Goal: Information Seeking & Learning: Check status

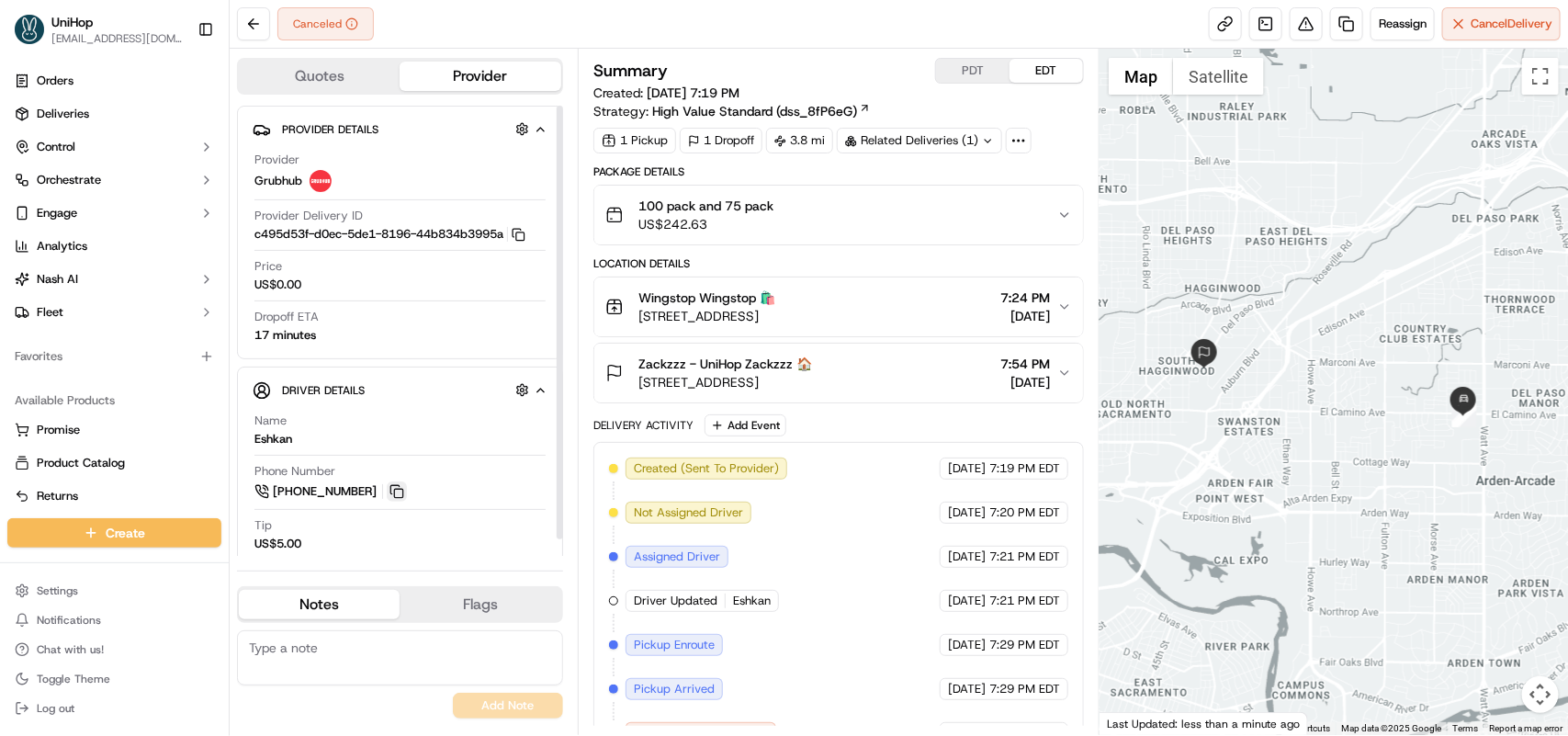
click at [393, 493] on button at bounding box center [396, 491] width 21 height 21
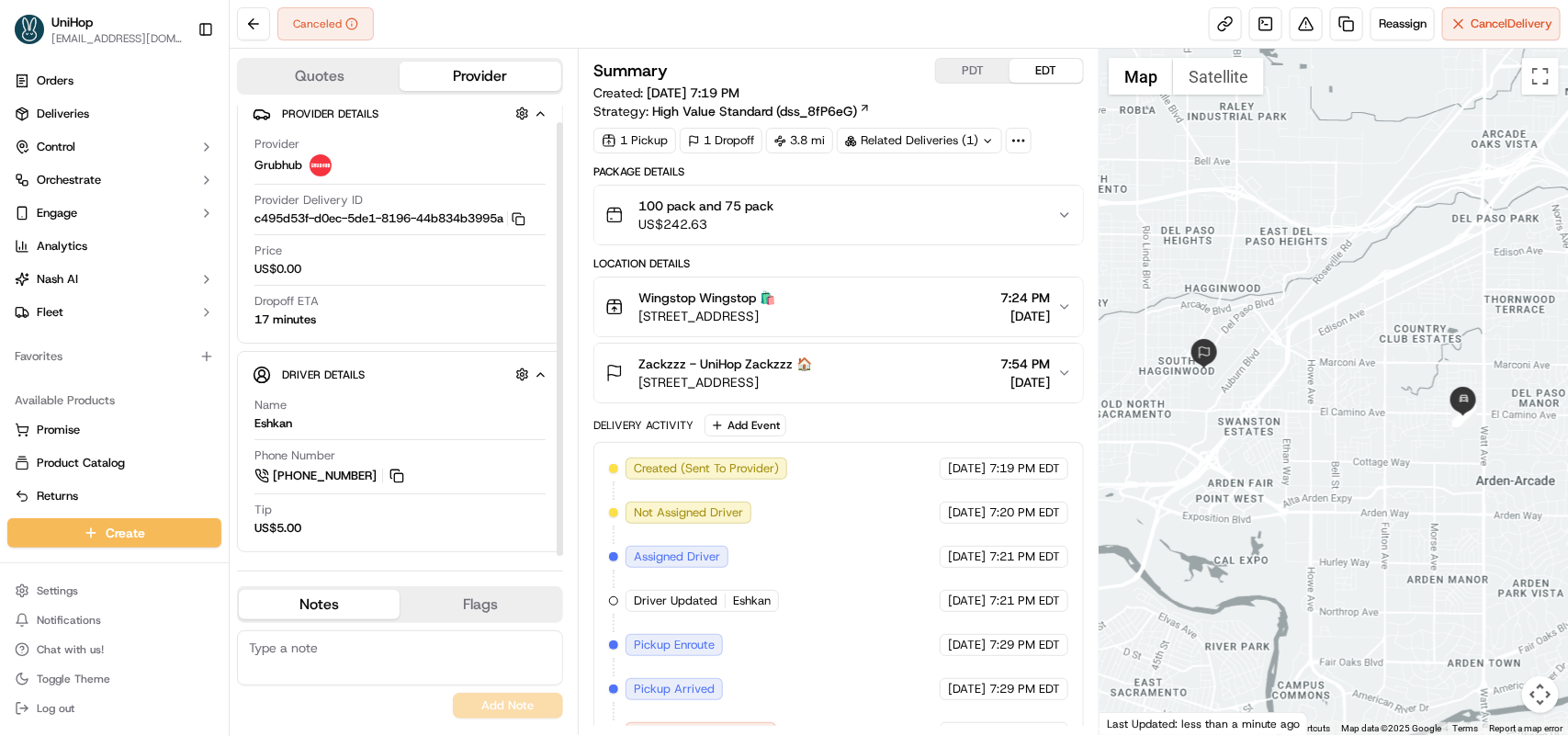
scroll to position [38, 0]
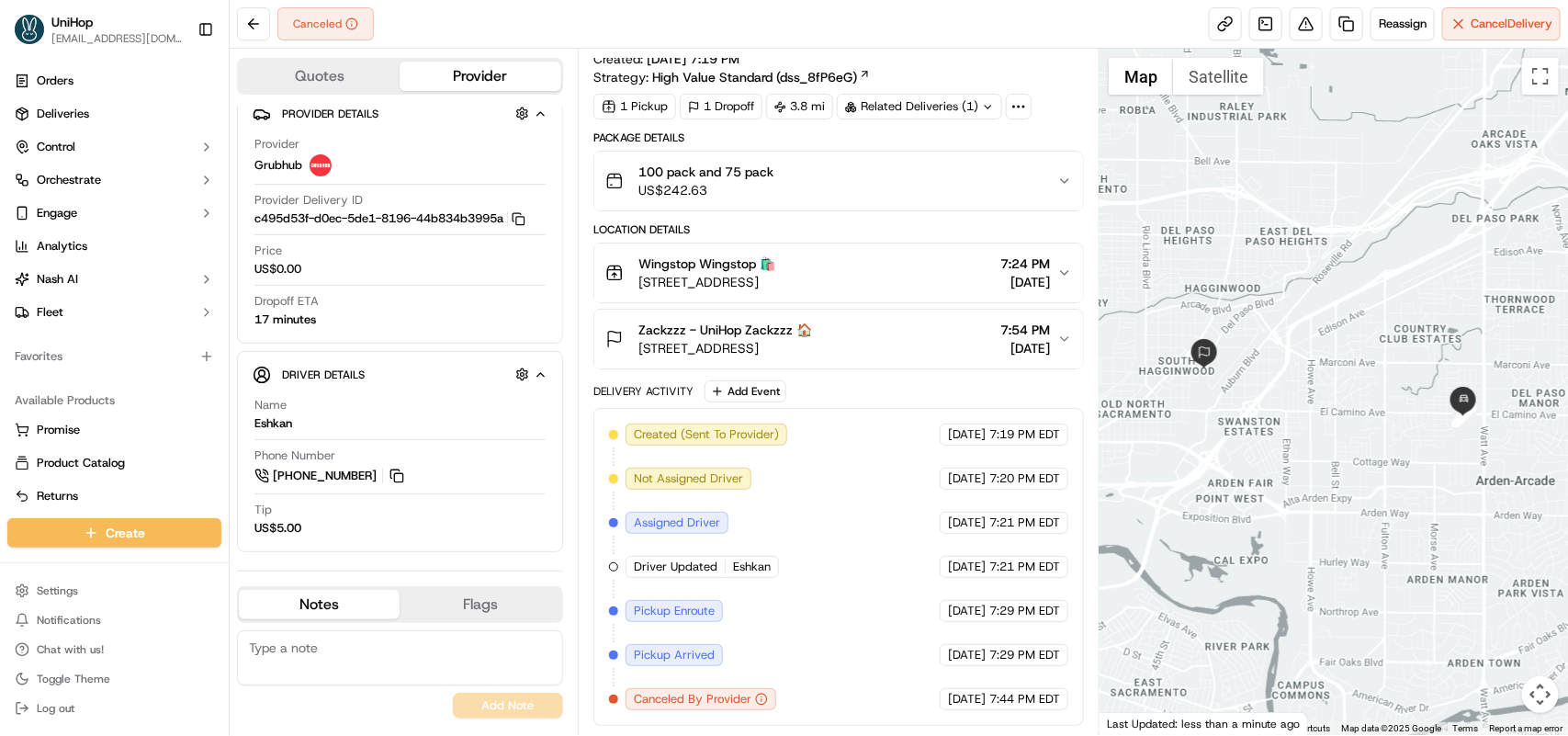
click at [1066, 272] on icon "button" at bounding box center [1064, 272] width 15 height 15
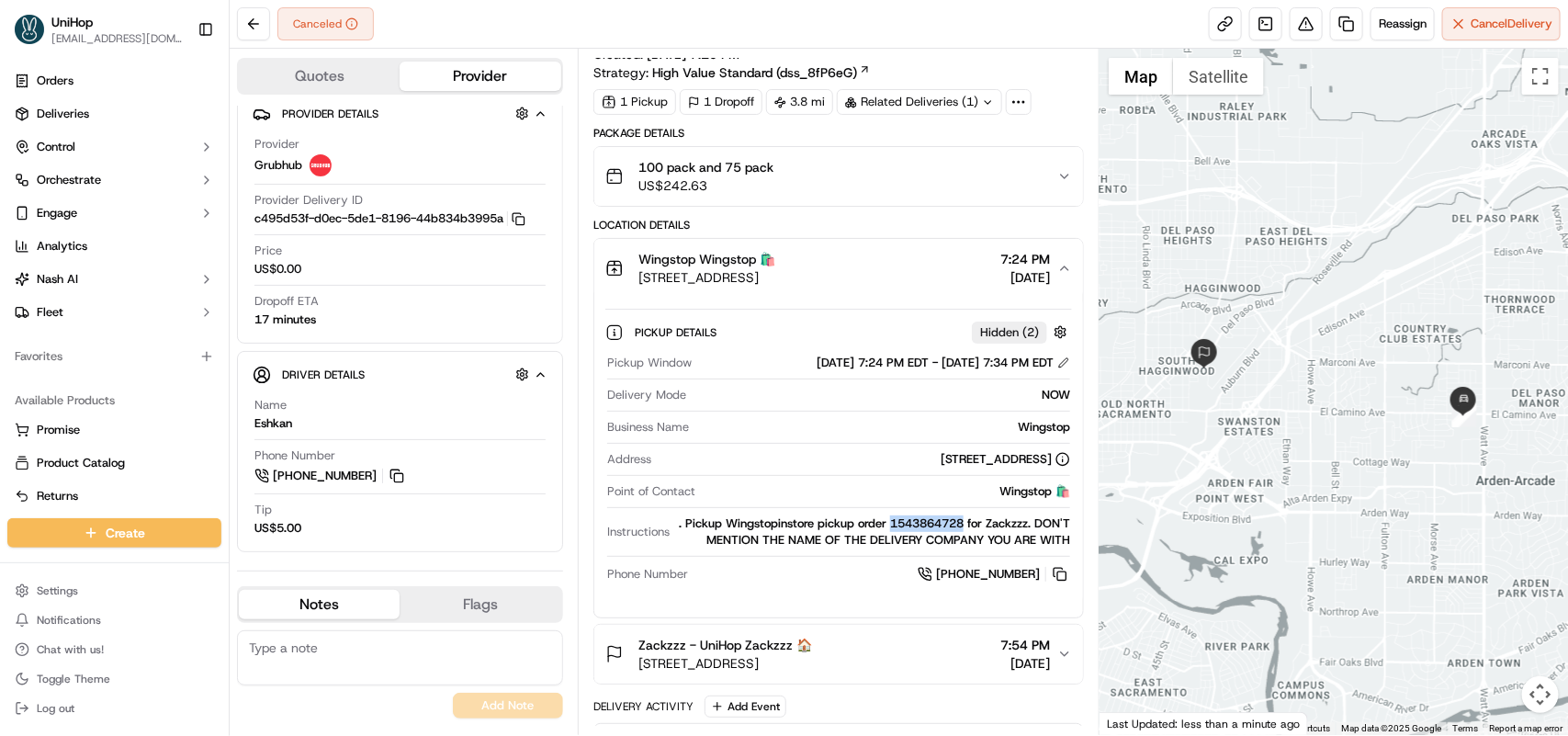
drag, startPoint x: 924, startPoint y: 525, endPoint x: 1001, endPoint y: 522, distance: 77.1
click at [1001, 522] on div ". Pickup Wingstopinstore pickup order 1543864728 for Zackzzz. DON'T MENTION THE…" at bounding box center [874, 531] width 393 height 33
click at [87, 375] on div "Favorites" at bounding box center [115, 356] width 229 height 44
drag, startPoint x: 925, startPoint y: 525, endPoint x: 998, endPoint y: 521, distance: 73.1
click at [998, 521] on div ". Pickup Wingstopinstore pickup order 1543864728 for Zackzzz. DON'T MENTION THE…" at bounding box center [874, 531] width 393 height 33
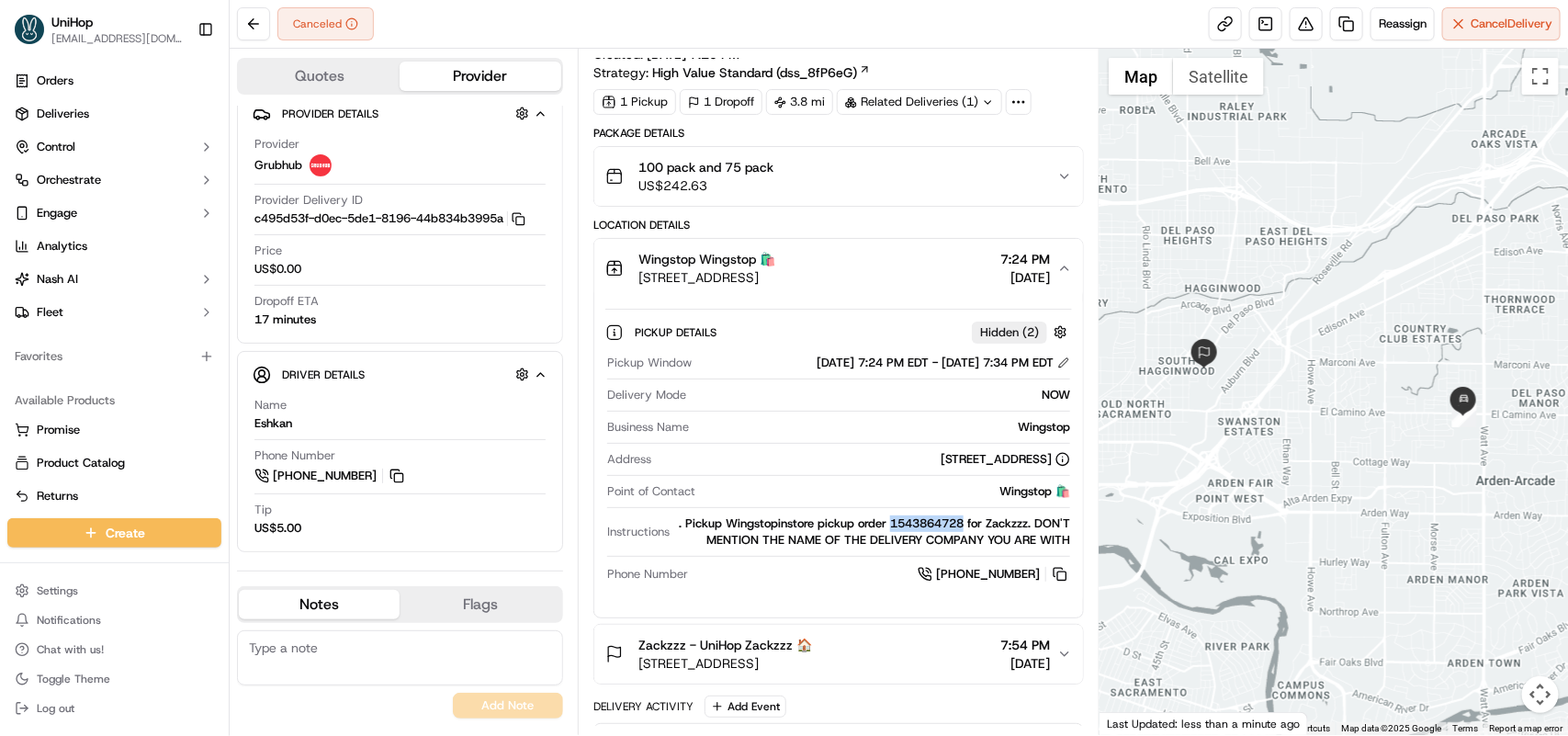
copy div "1543864728"
drag, startPoint x: 648, startPoint y: 255, endPoint x: 693, endPoint y: 259, distance: 45.2
click at [693, 259] on div "Wingstop Wingstop 🛍️ 3308 El Camino Ave, Sacramento, CA 95821, USA" at bounding box center [690, 268] width 170 height 37
copy span "Wingstop"
drag, startPoint x: 641, startPoint y: 276, endPoint x: 859, endPoint y: 271, distance: 218.1
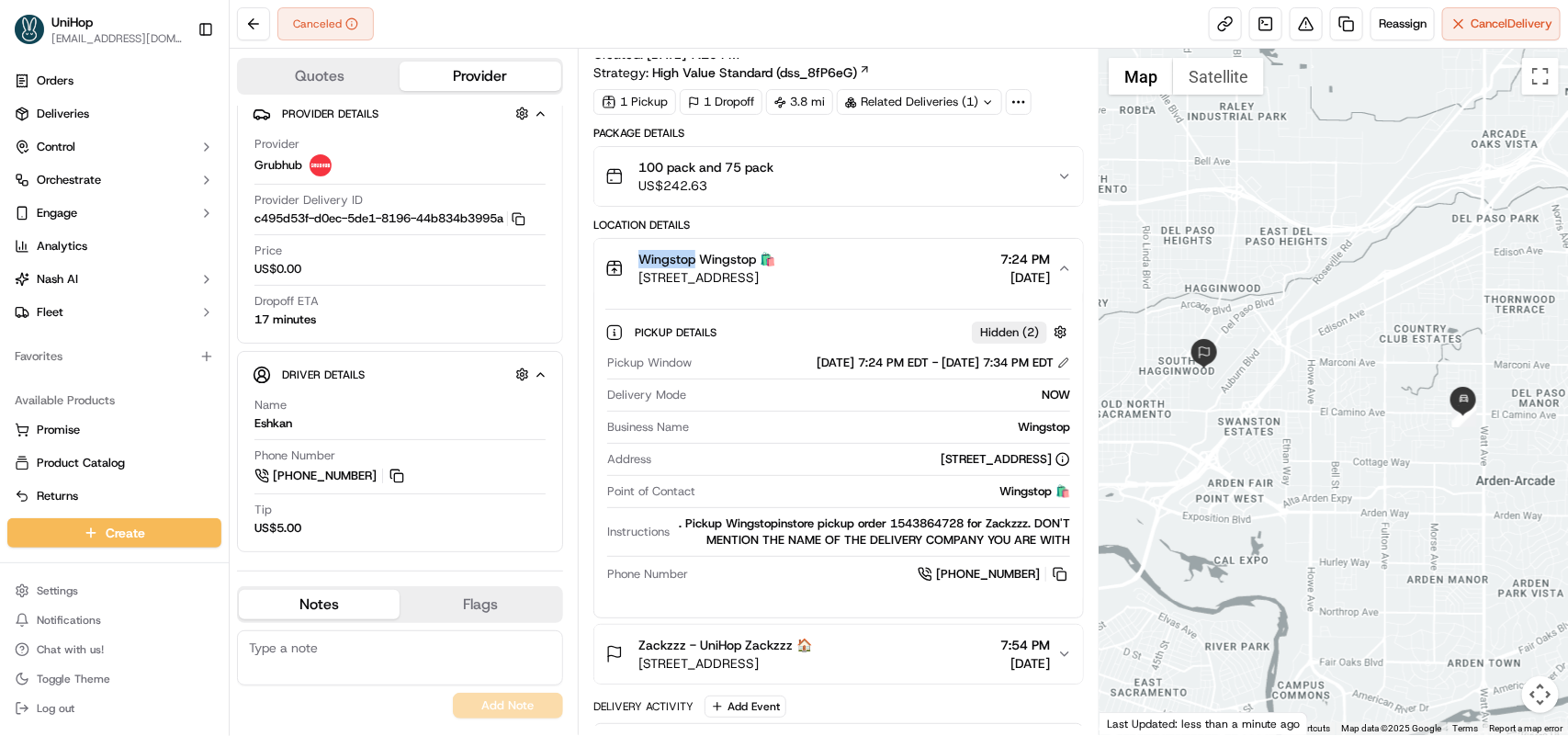
click at [775, 271] on span "3308 El Camino Ave, Sacramento, CA 95821, USA" at bounding box center [707, 277] width 137 height 19
copy span "3308 El Camino Ave, Sacramento, CA"
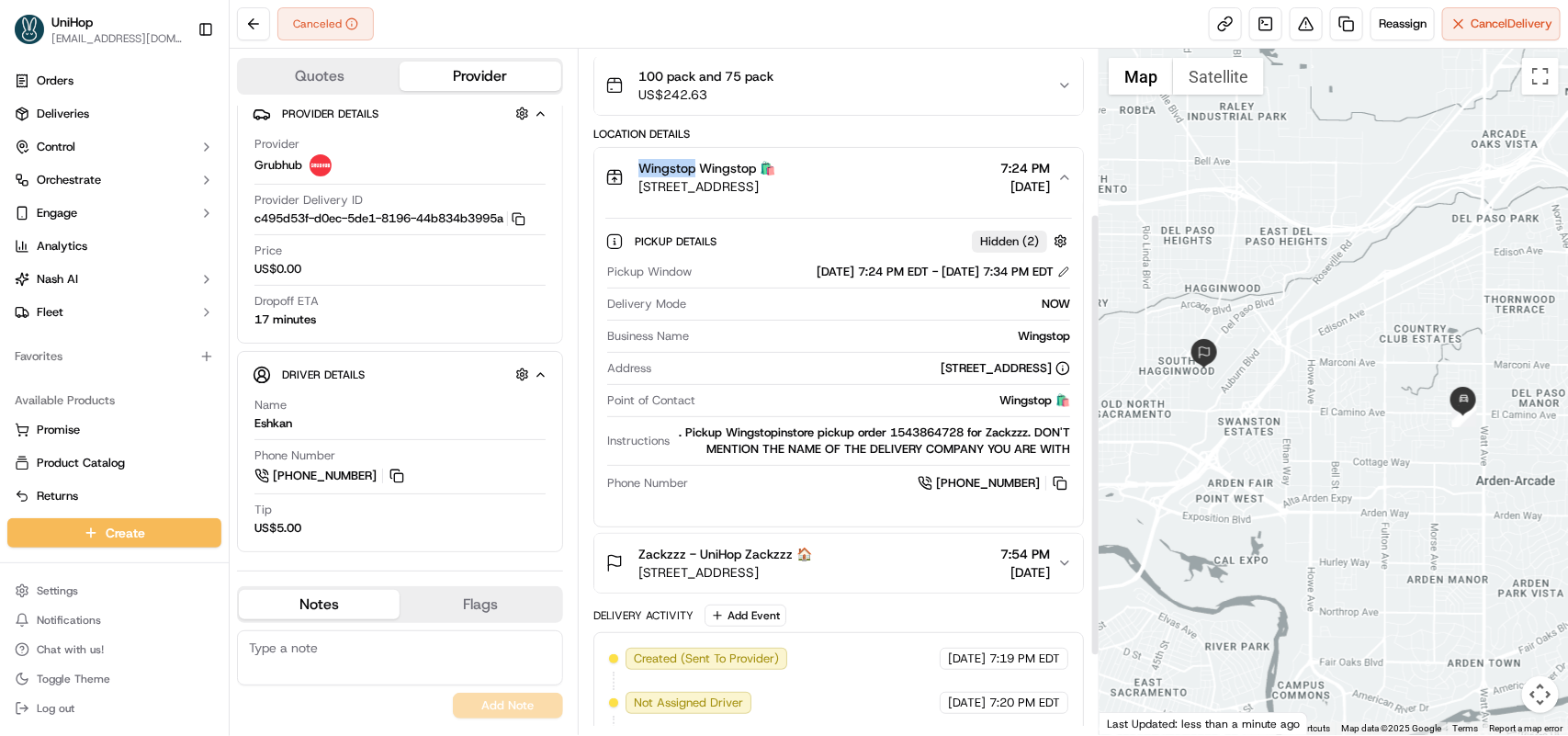
scroll to position [268, 0]
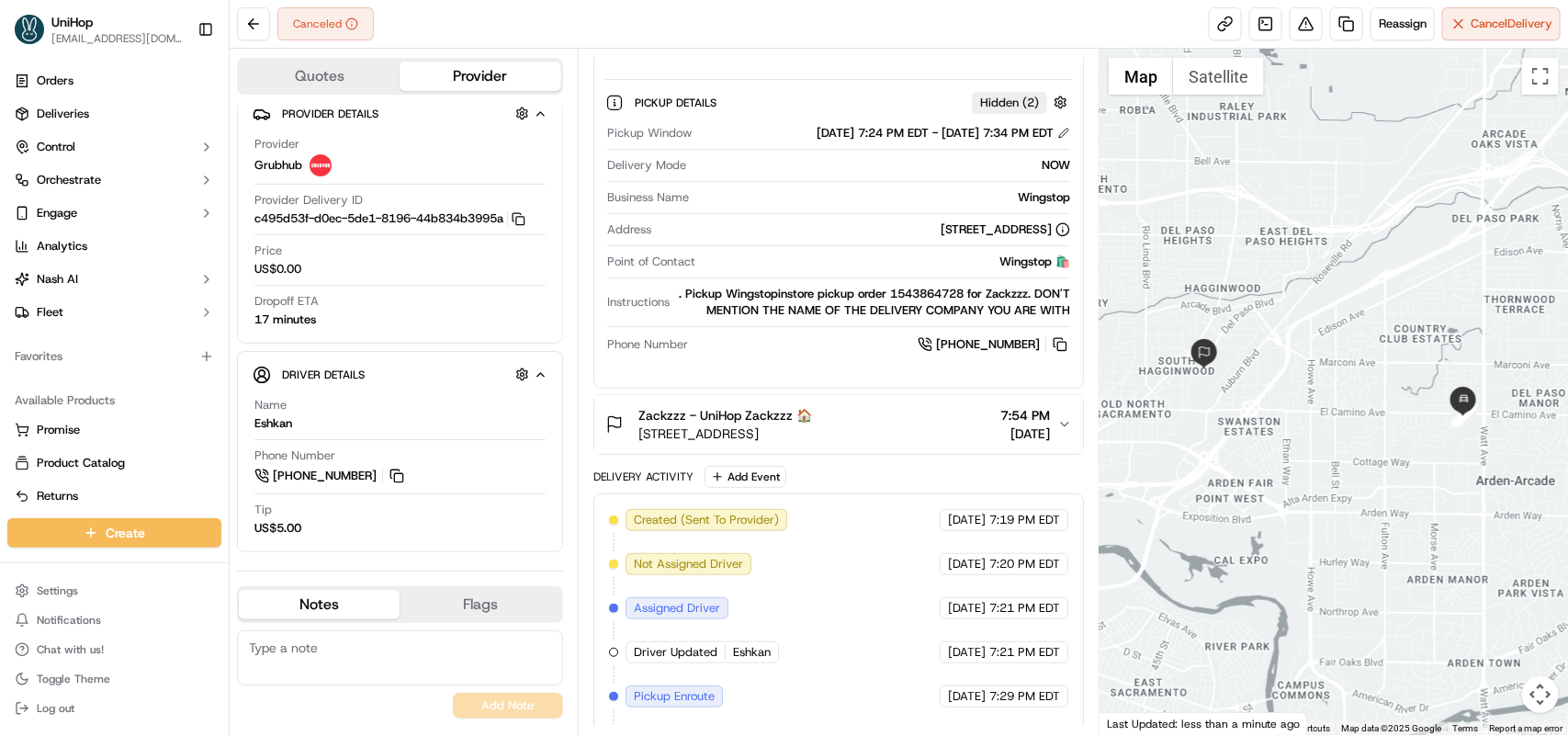
click at [1062, 432] on icon "button" at bounding box center [1064, 424] width 15 height 15
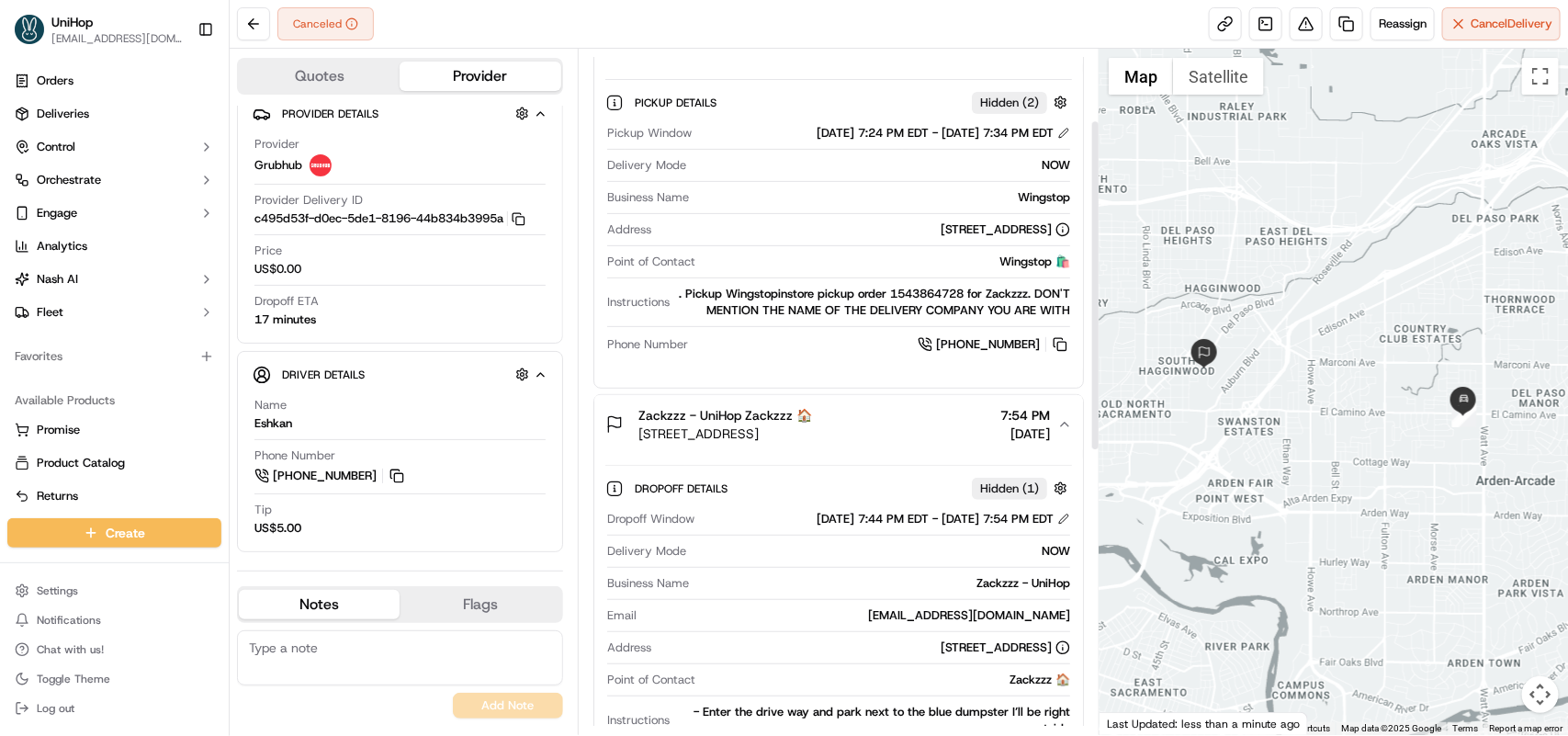
scroll to position [0, 0]
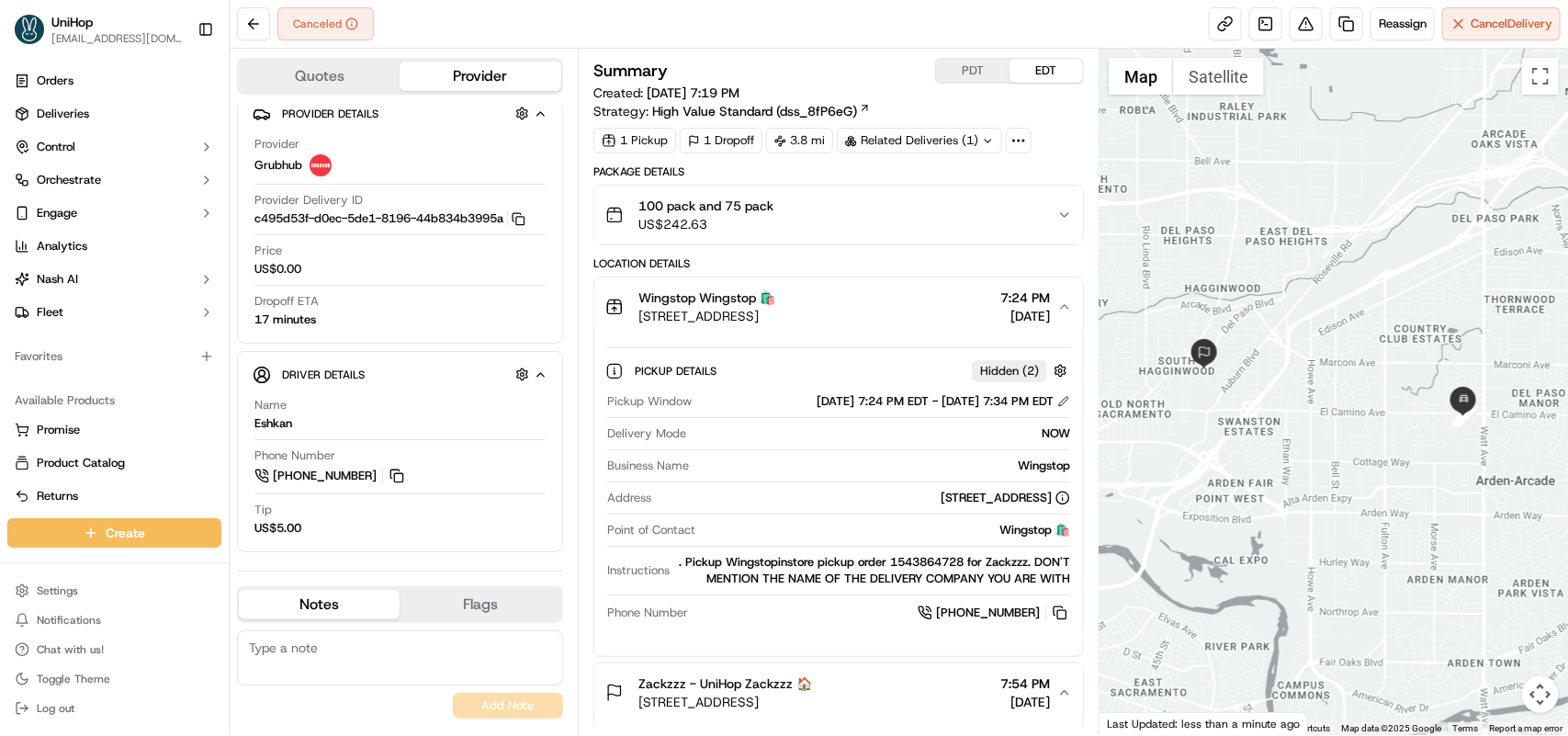
click at [1068, 222] on icon "button" at bounding box center [1064, 214] width 15 height 15
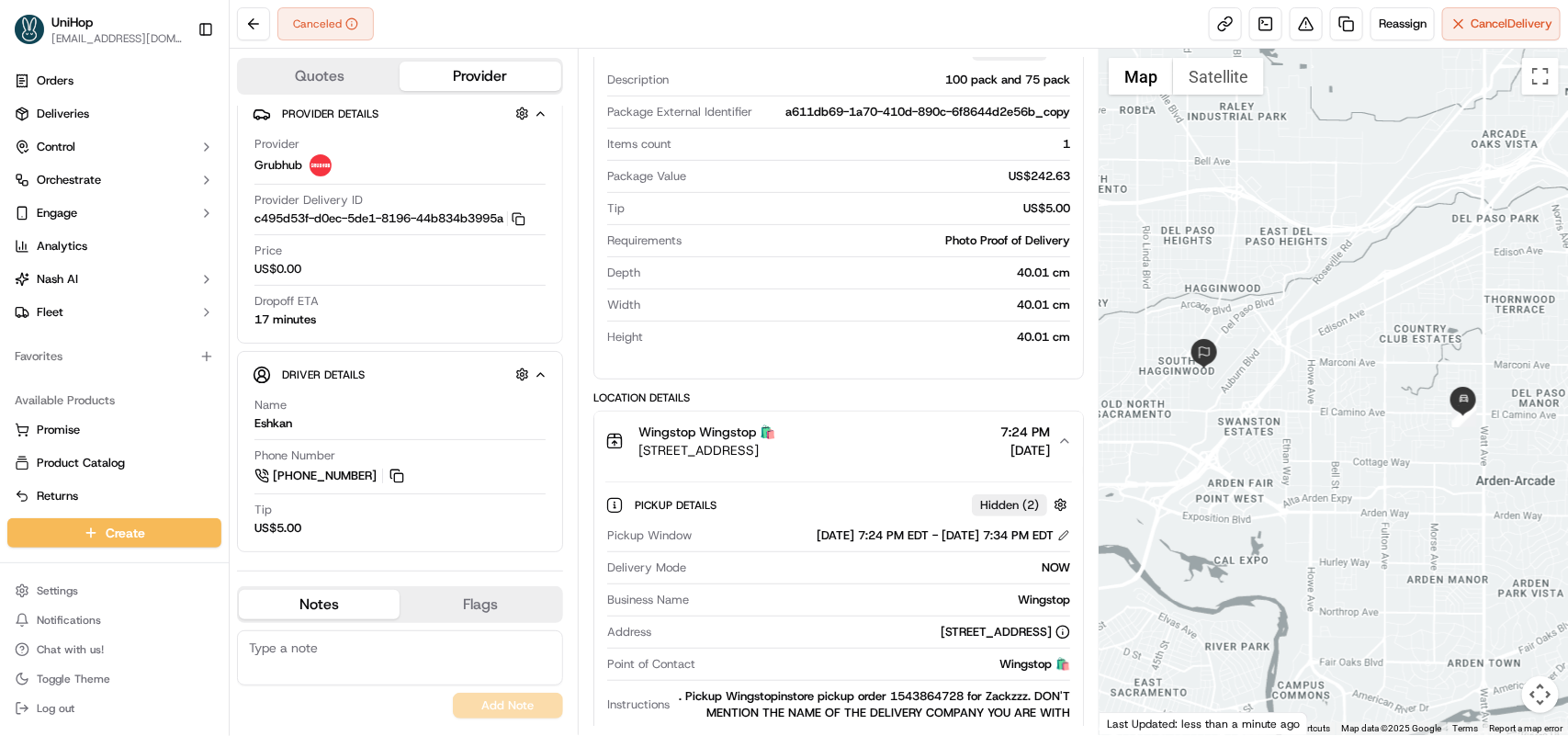
scroll to position [345, 0]
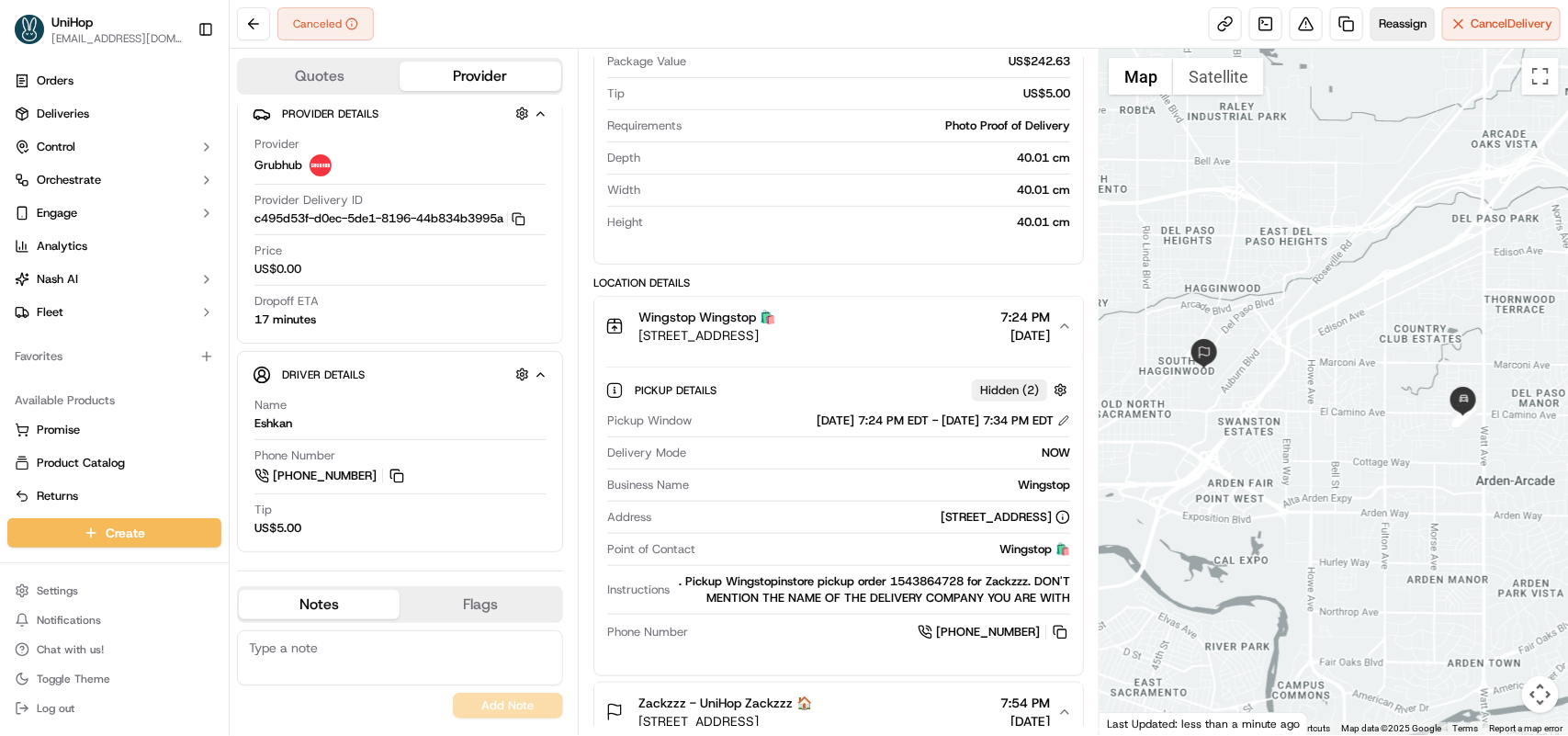
click at [1384, 38] on button "Reassign" at bounding box center [1403, 24] width 65 height 33
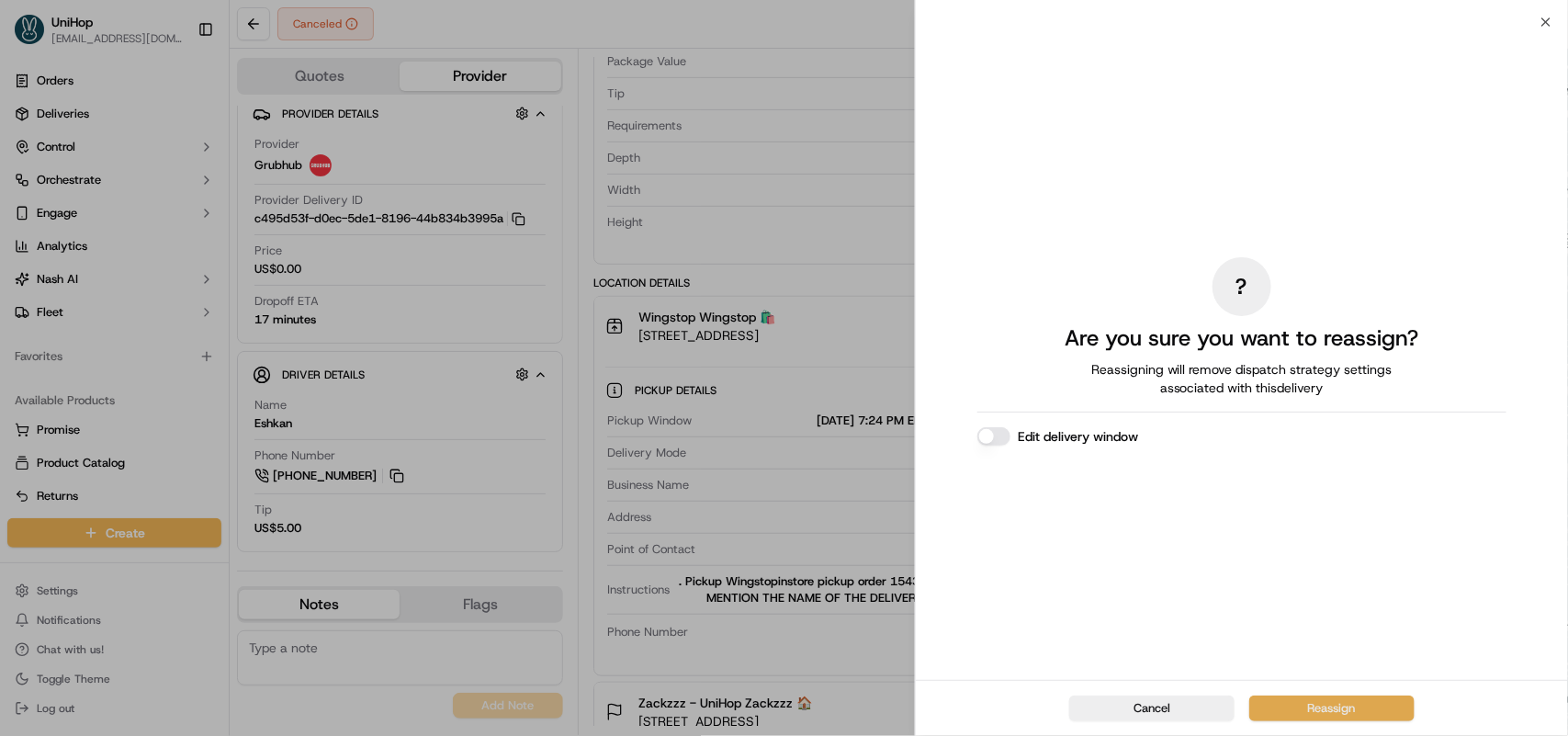
click at [1305, 701] on button "Reassign" at bounding box center [1331, 708] width 165 height 25
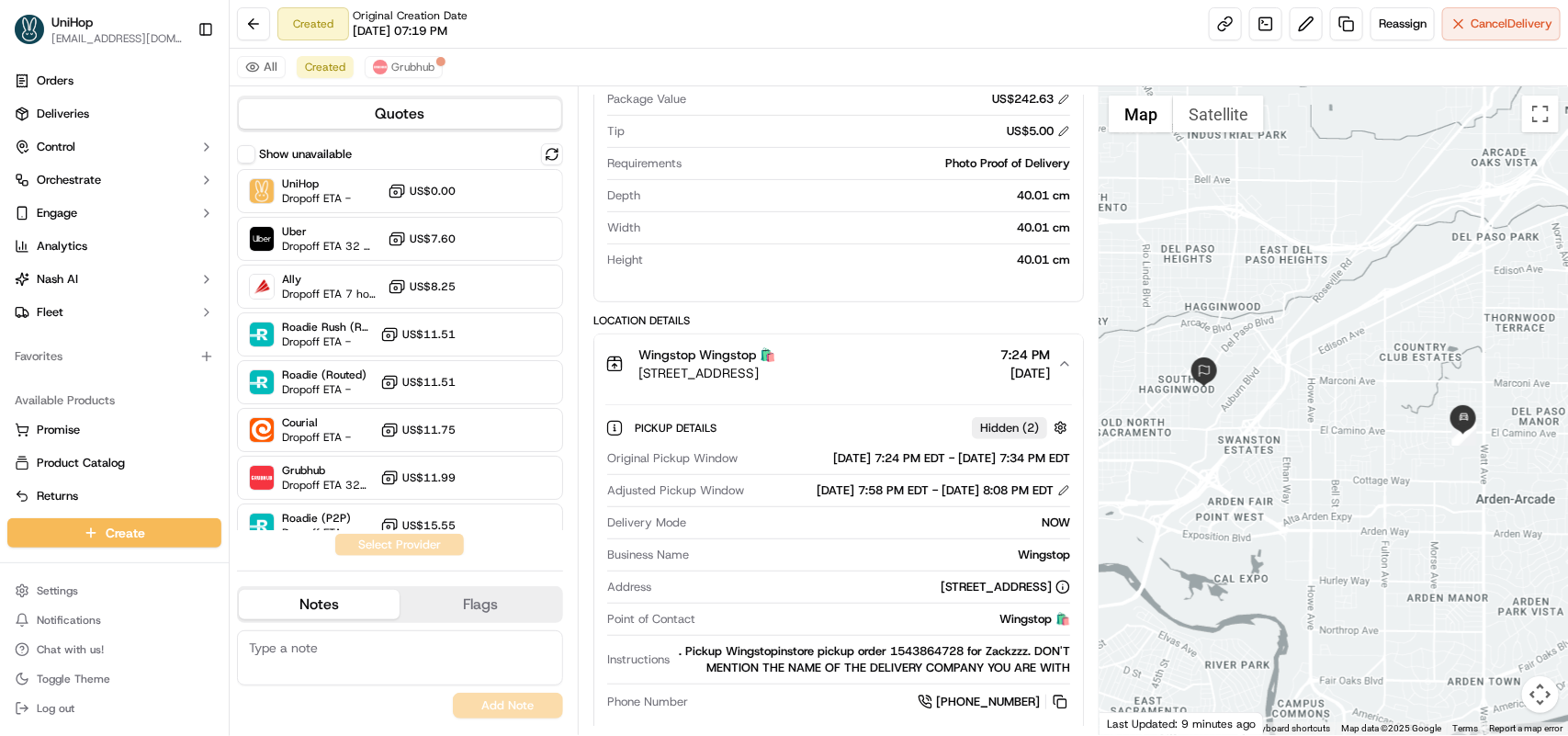
click at [143, 16] on div "UniHop" at bounding box center [117, 22] width 131 height 19
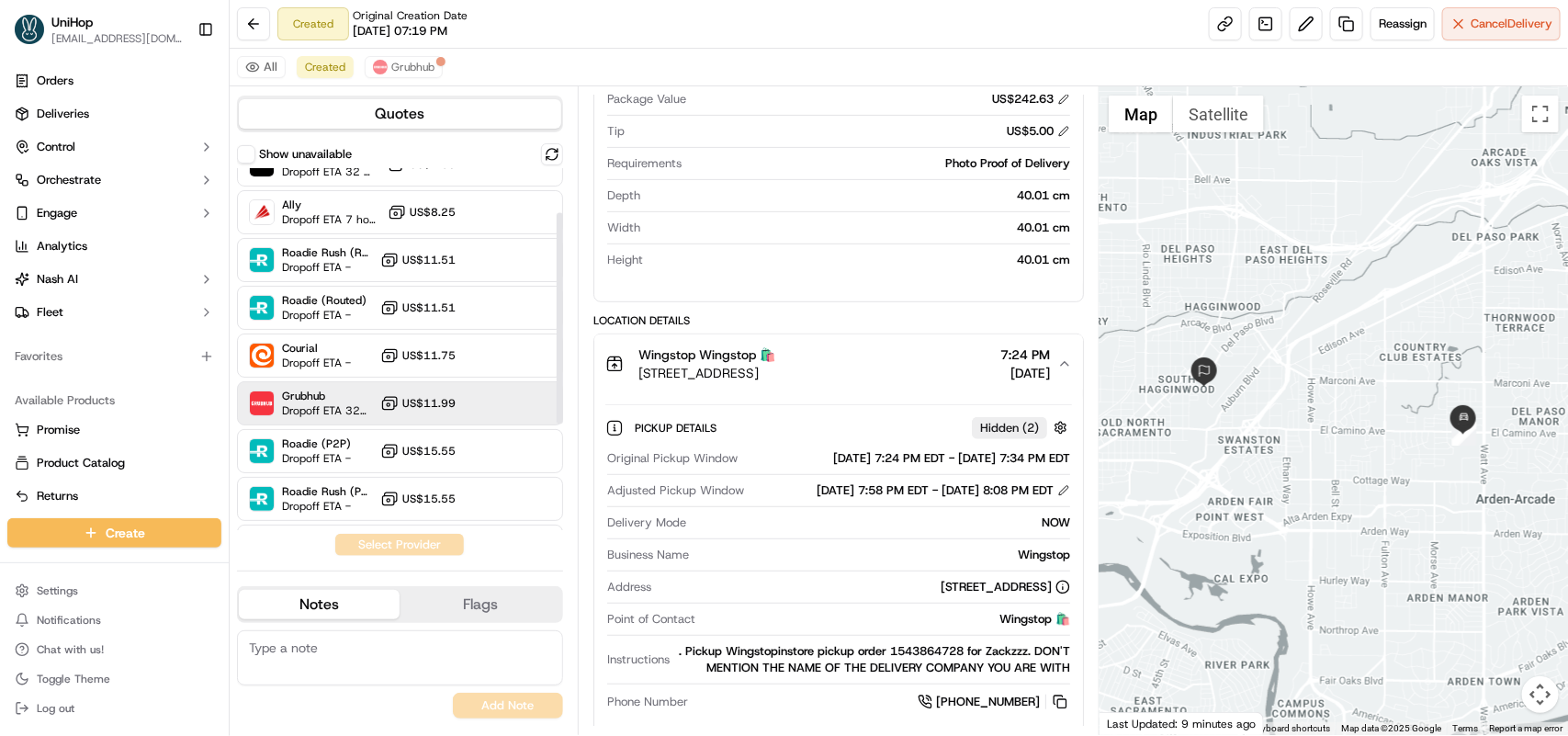
scroll to position [115, 0]
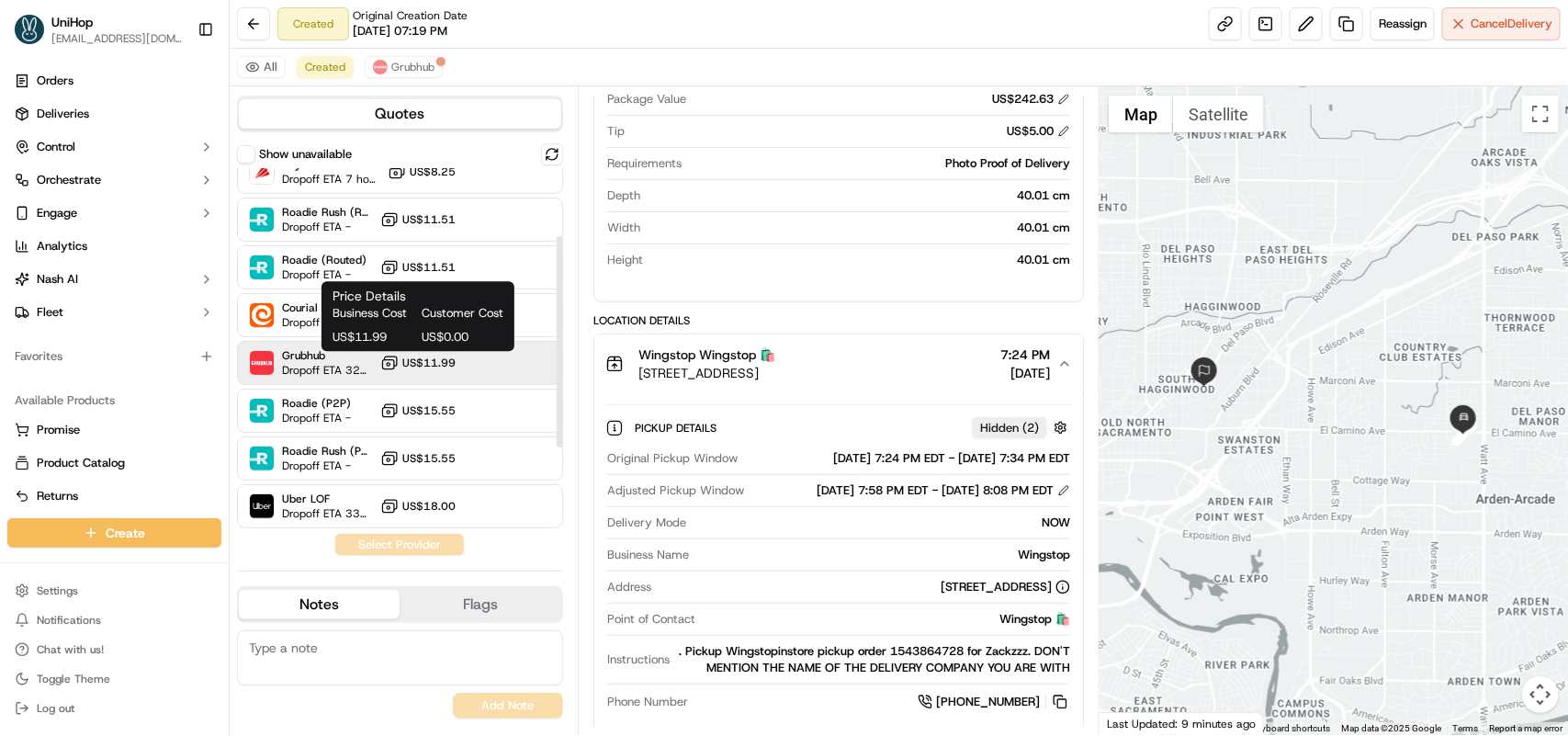
click at [381, 365] on icon at bounding box center [389, 362] width 19 height 19
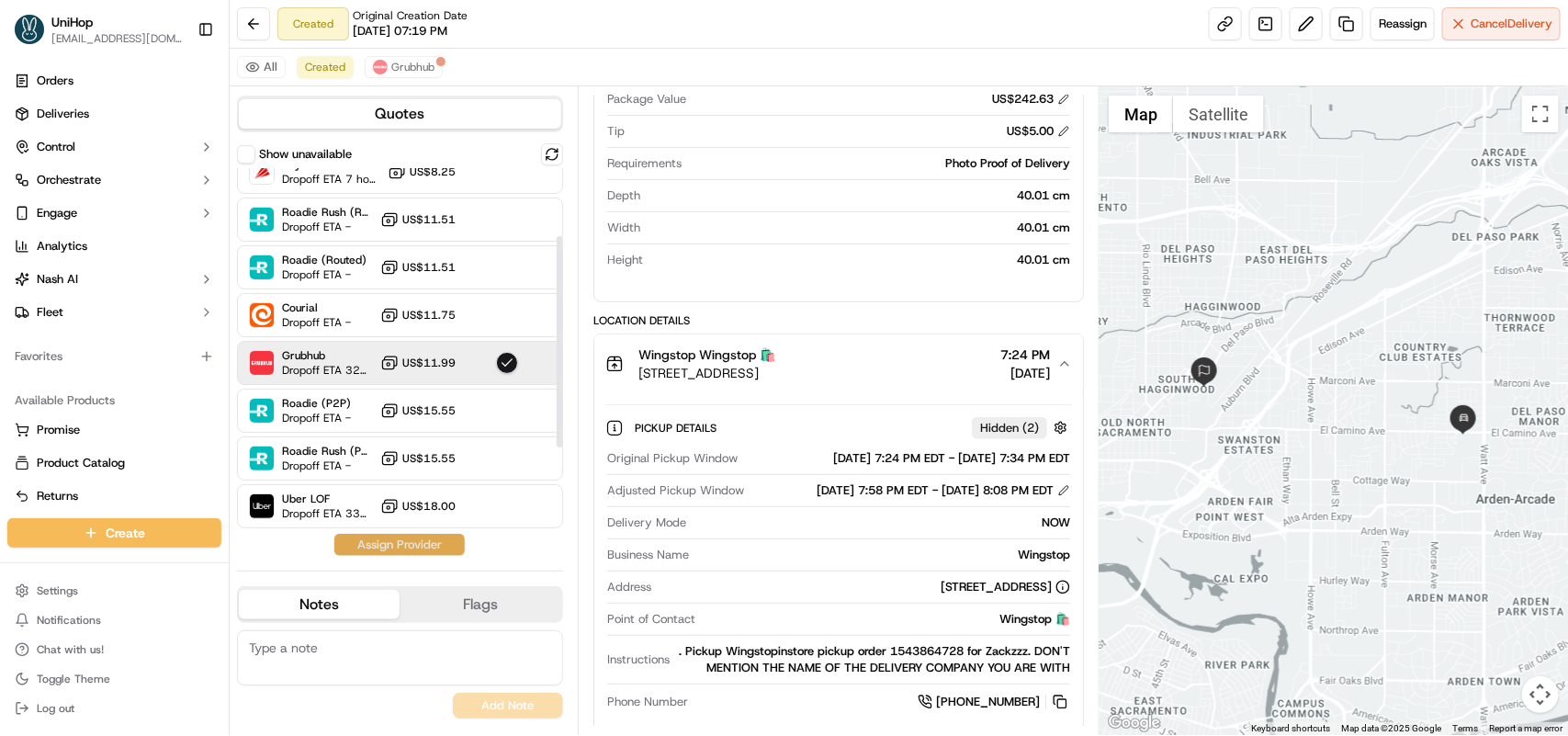
click at [388, 551] on button "Assign Provider" at bounding box center [399, 544] width 130 height 23
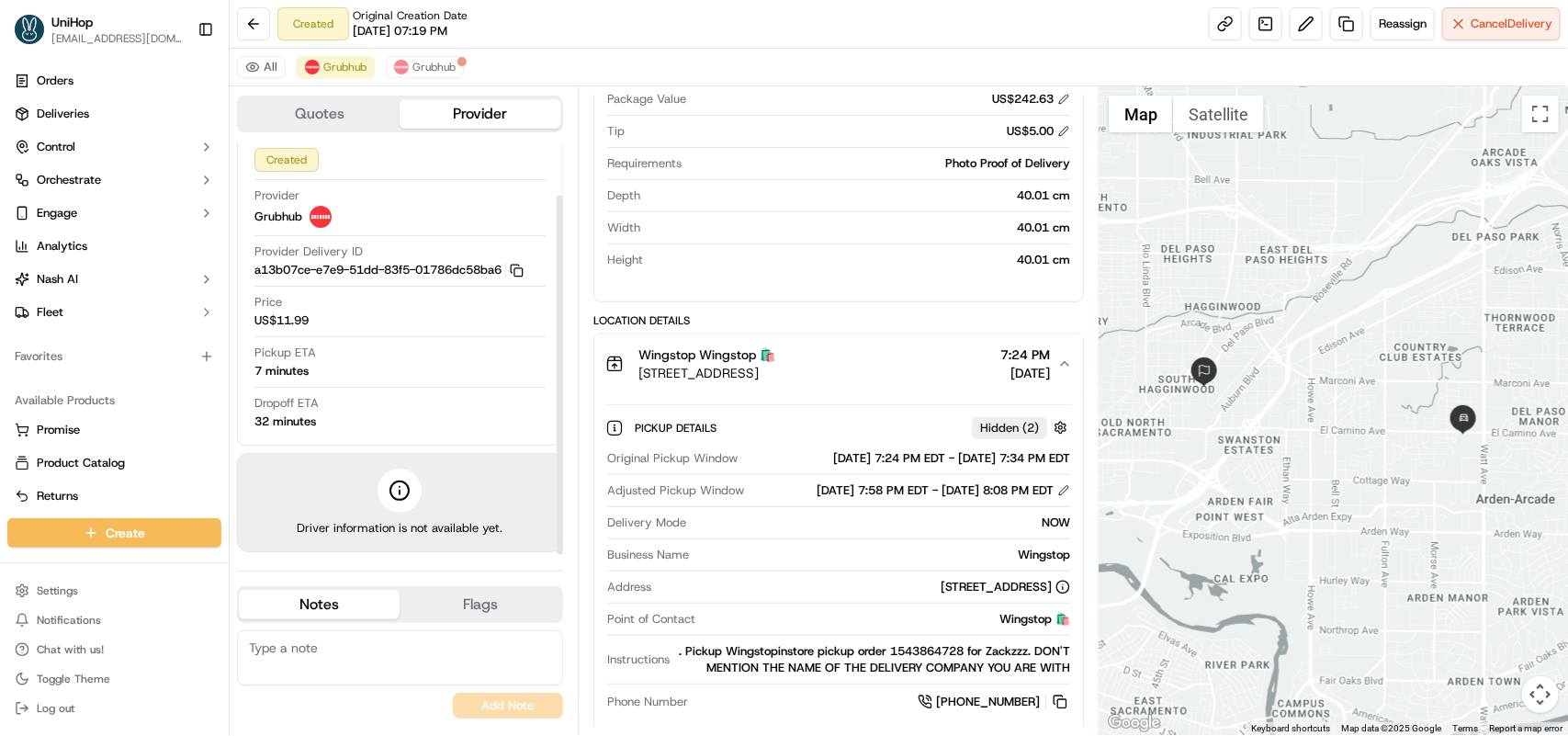
scroll to position [0, 0]
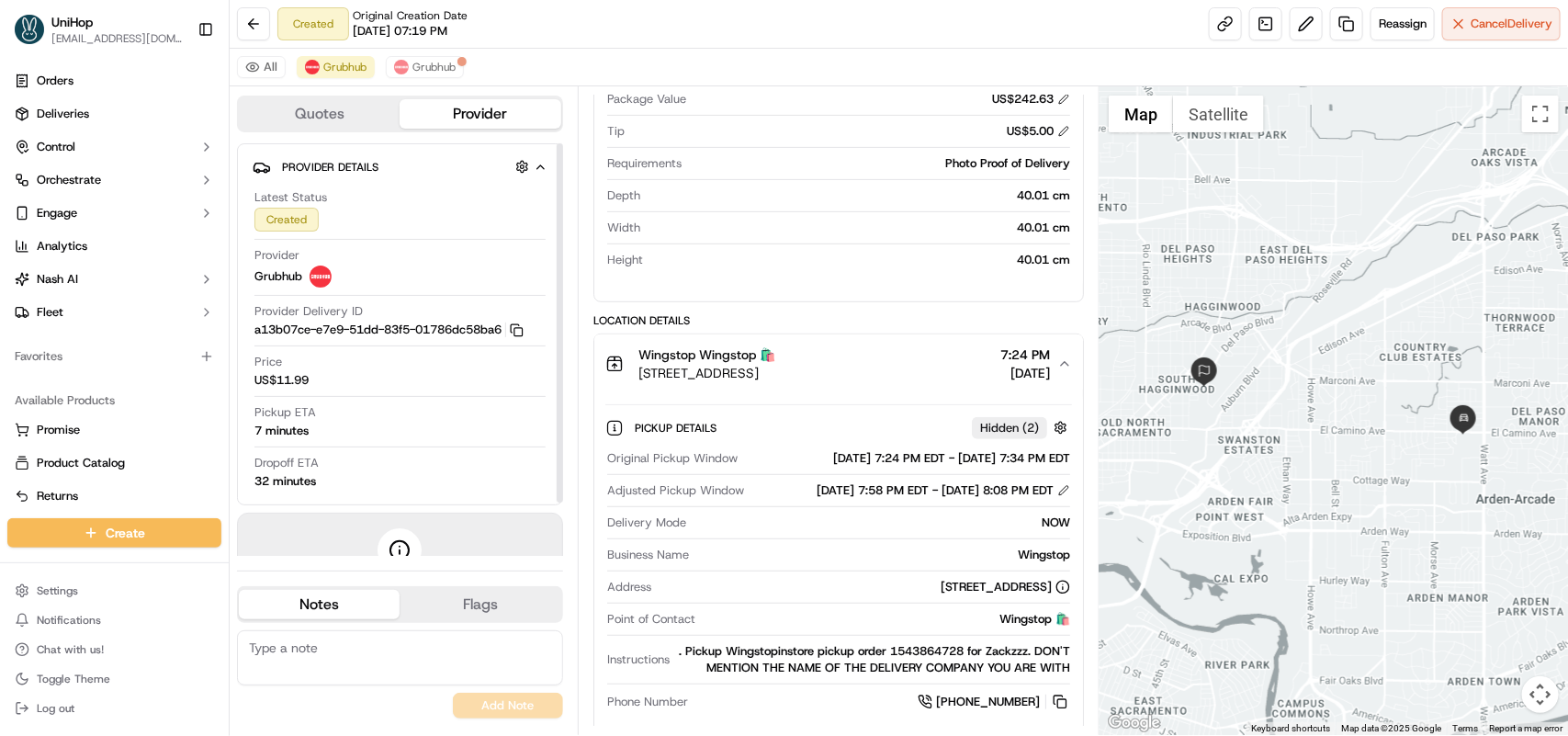
click at [575, 202] on div "Quotes Provider Provider Details Hidden ( 2 ) Latest Status Created Provider Gr…" at bounding box center [404, 410] width 348 height 648
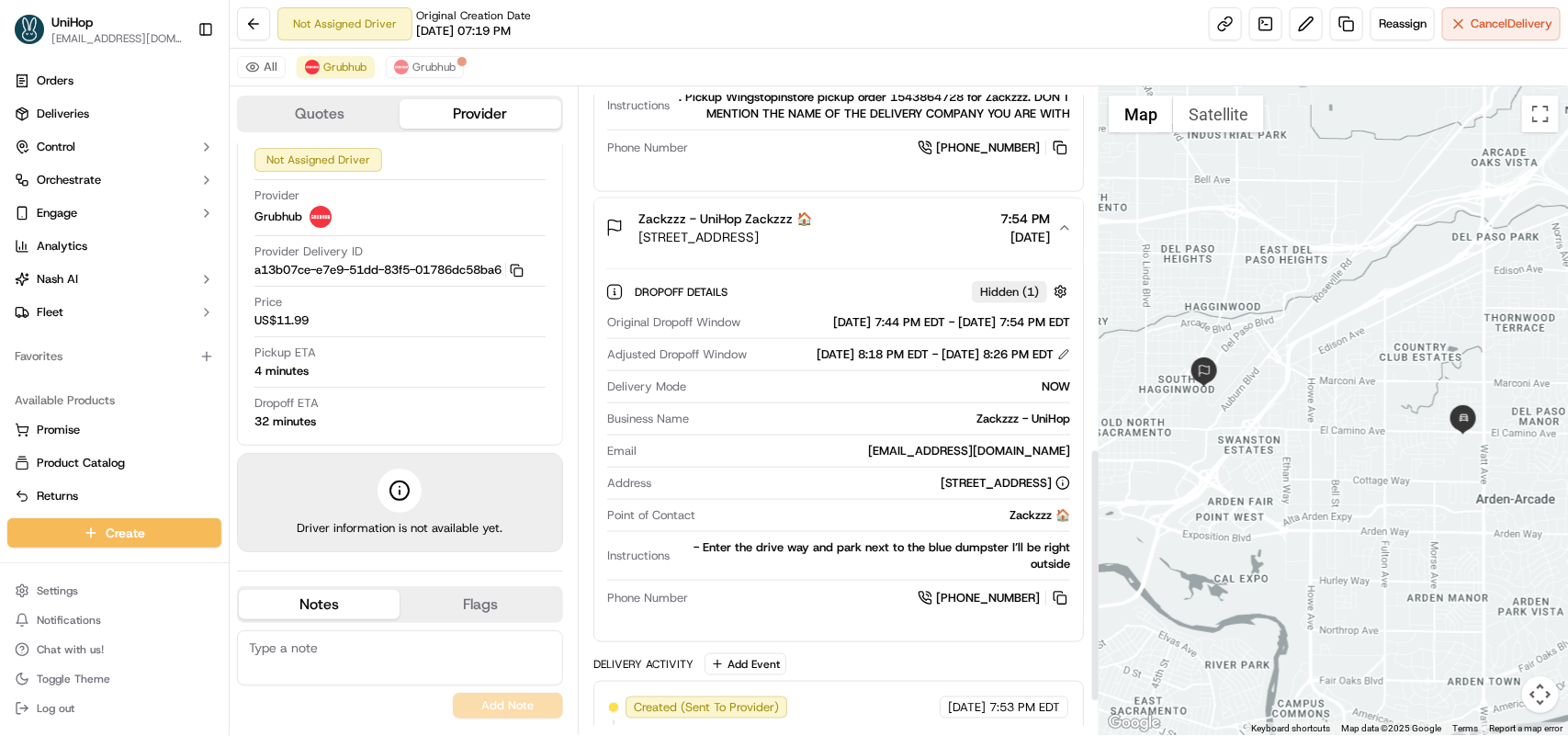
scroll to position [918, 0]
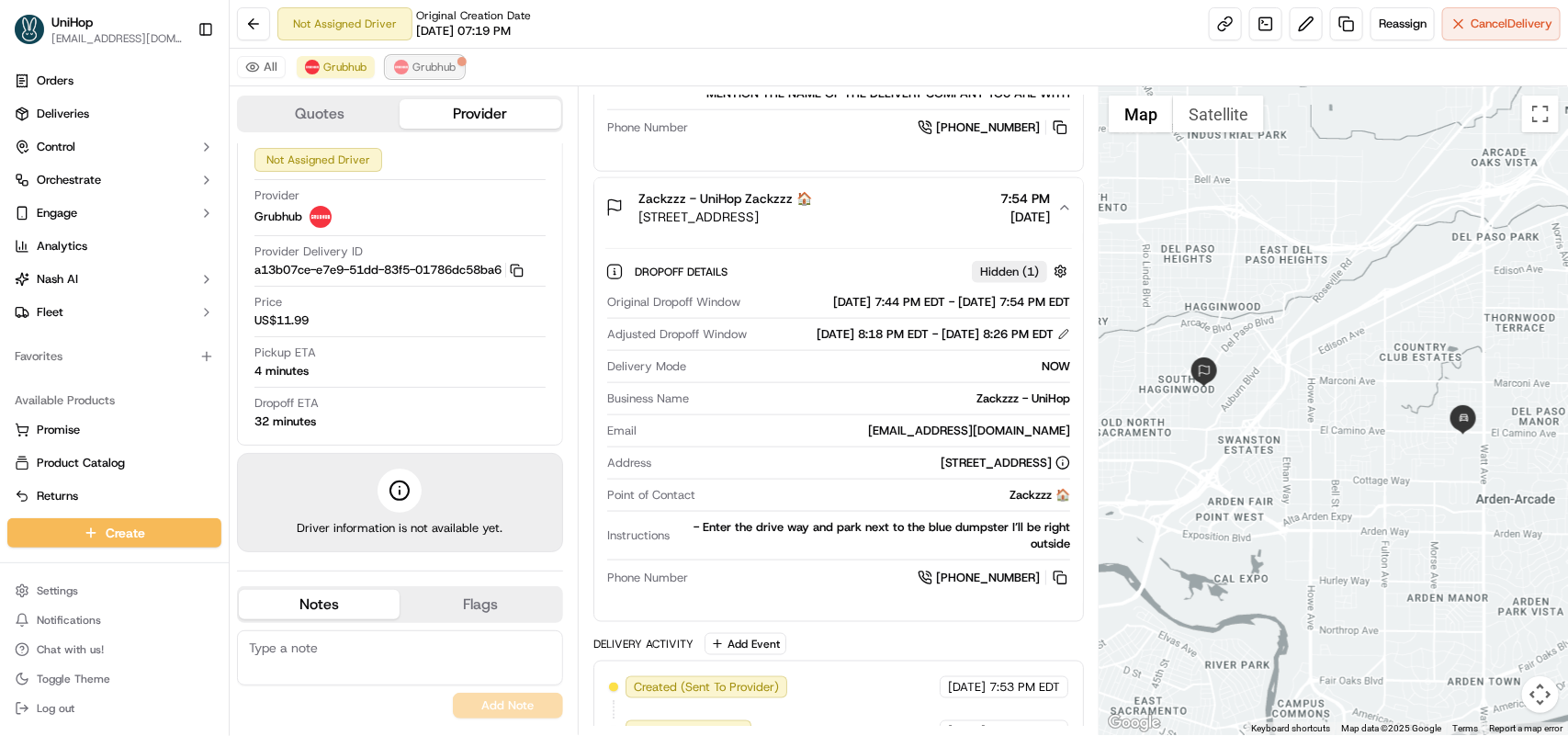
click at [416, 65] on span "Grubhub" at bounding box center [434, 67] width 43 height 15
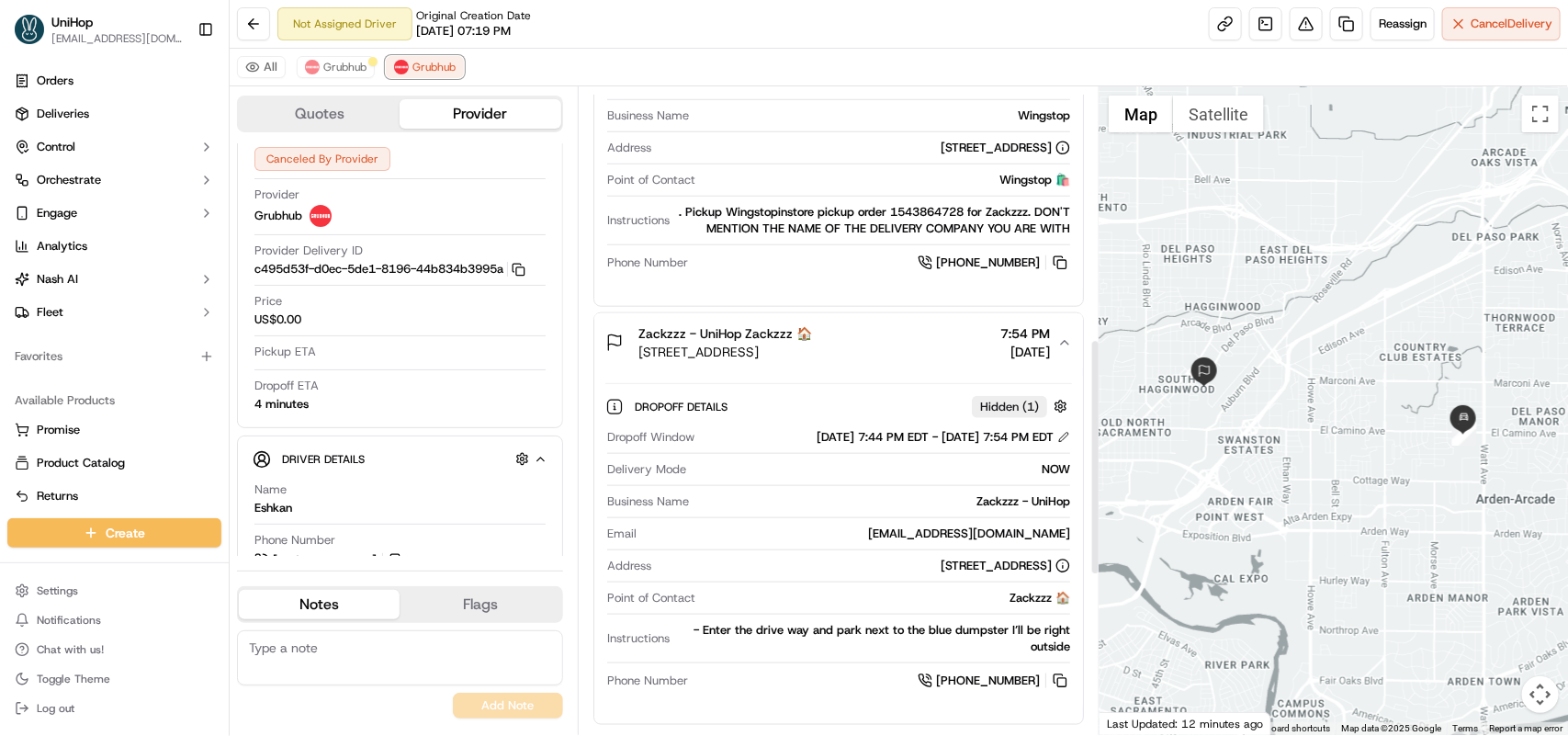
scroll to position [689, 0]
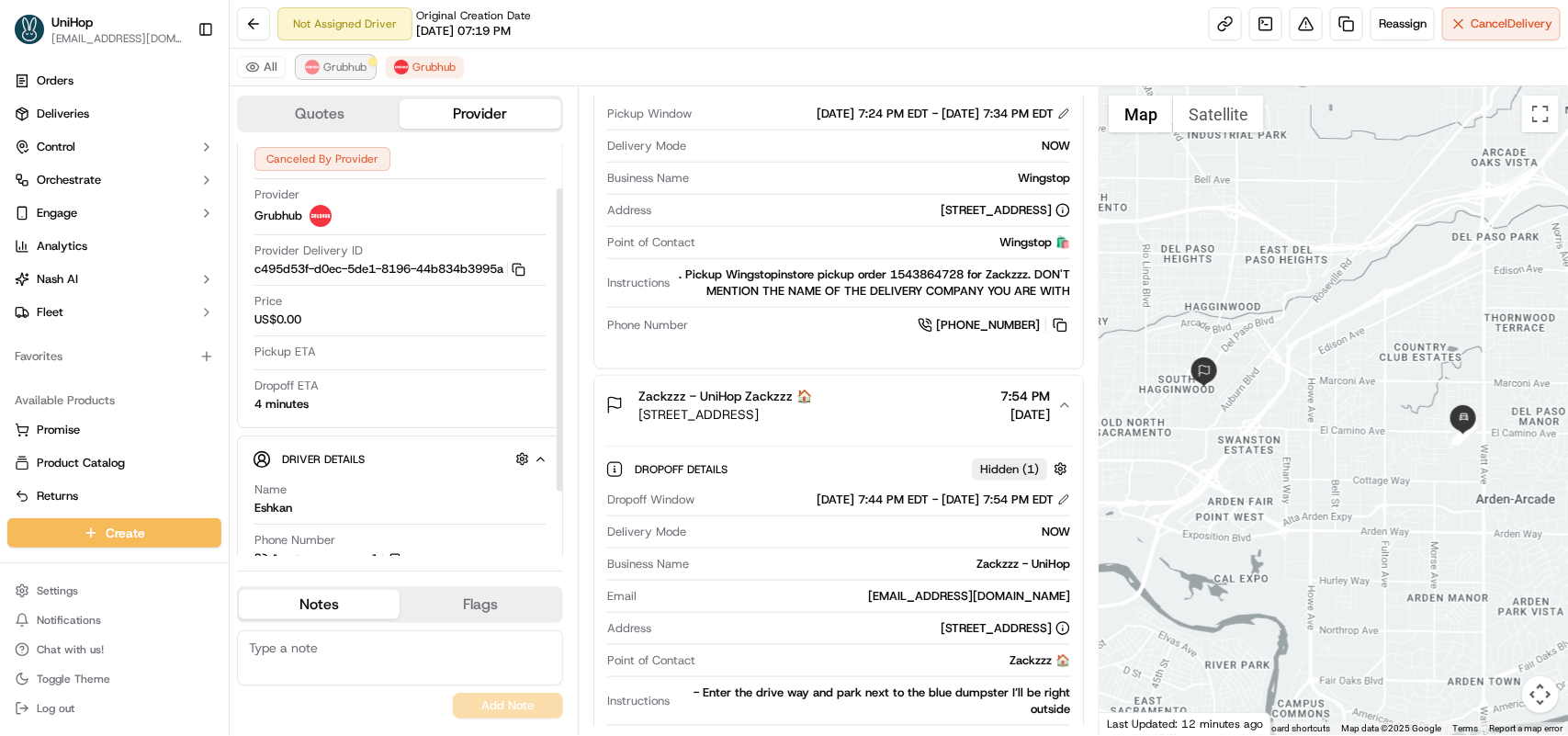
click at [318, 69] on img at bounding box center [312, 67] width 15 height 15
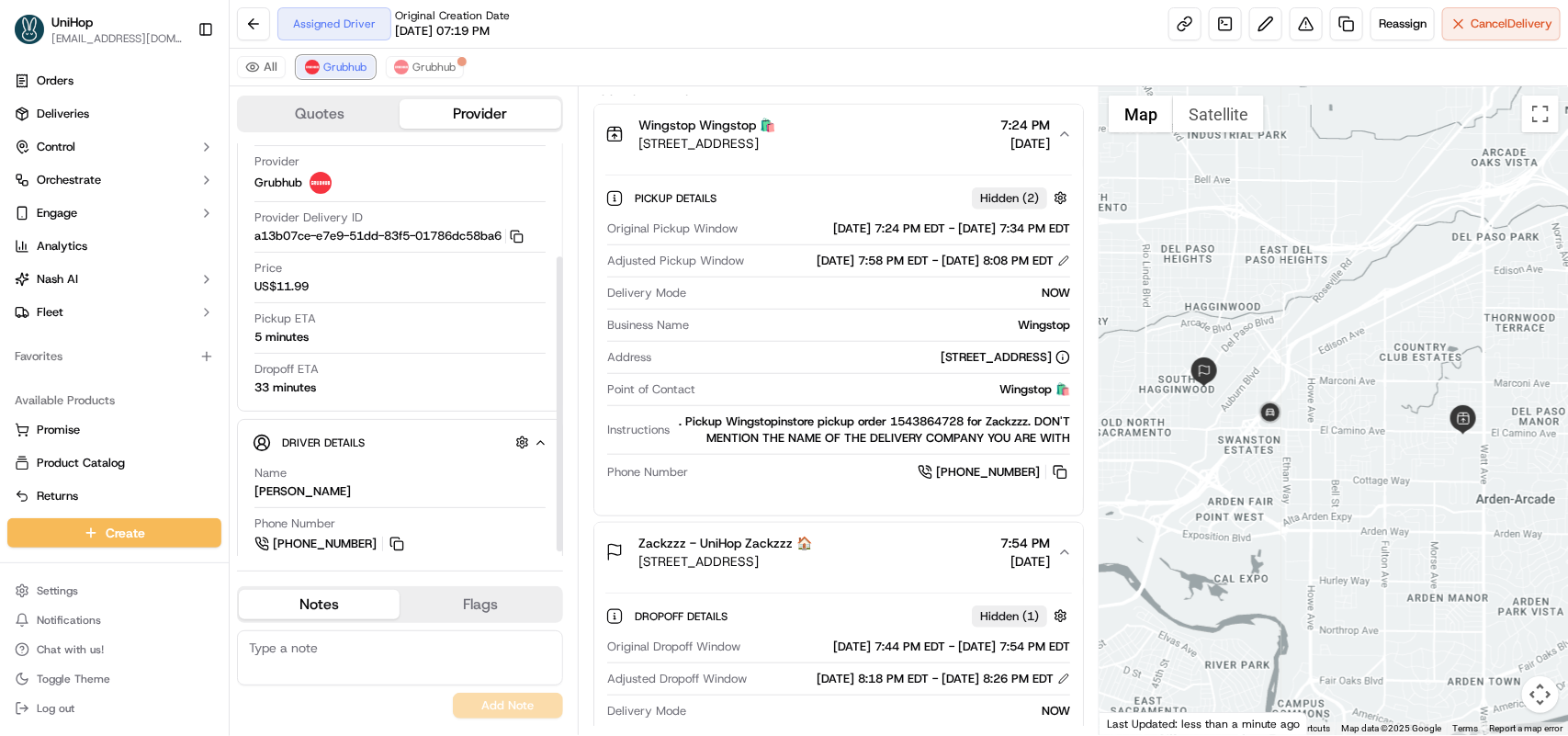
scroll to position [162, 0]
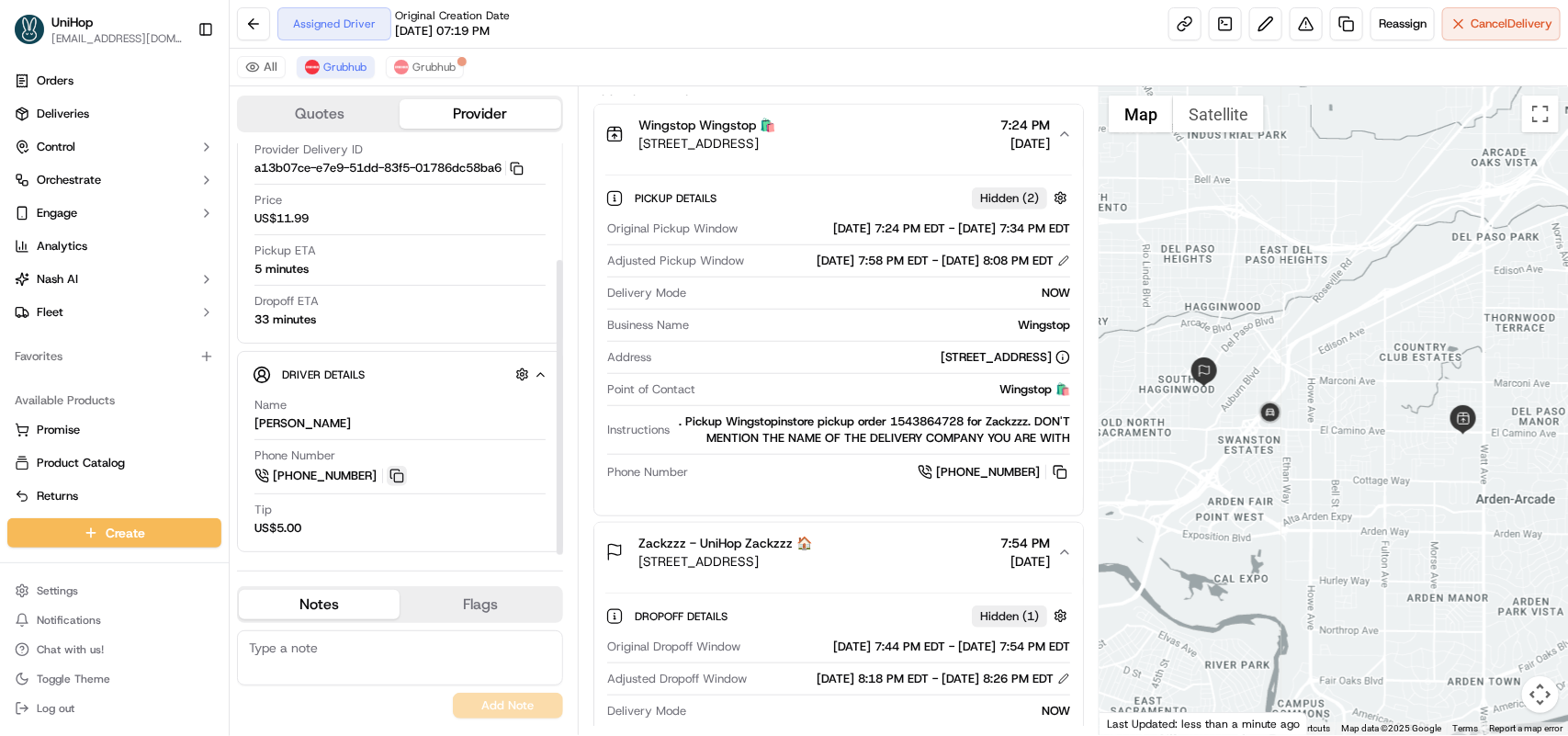
click at [396, 479] on button at bounding box center [396, 476] width 21 height 21
drag, startPoint x: 638, startPoint y: 580, endPoint x: 689, endPoint y: 574, distance: 51.4
click at [687, 552] on span "Zackzzz - UniHop Zackzzz 🏠" at bounding box center [724, 542] width 173 height 19
copy span "Zackzzz"
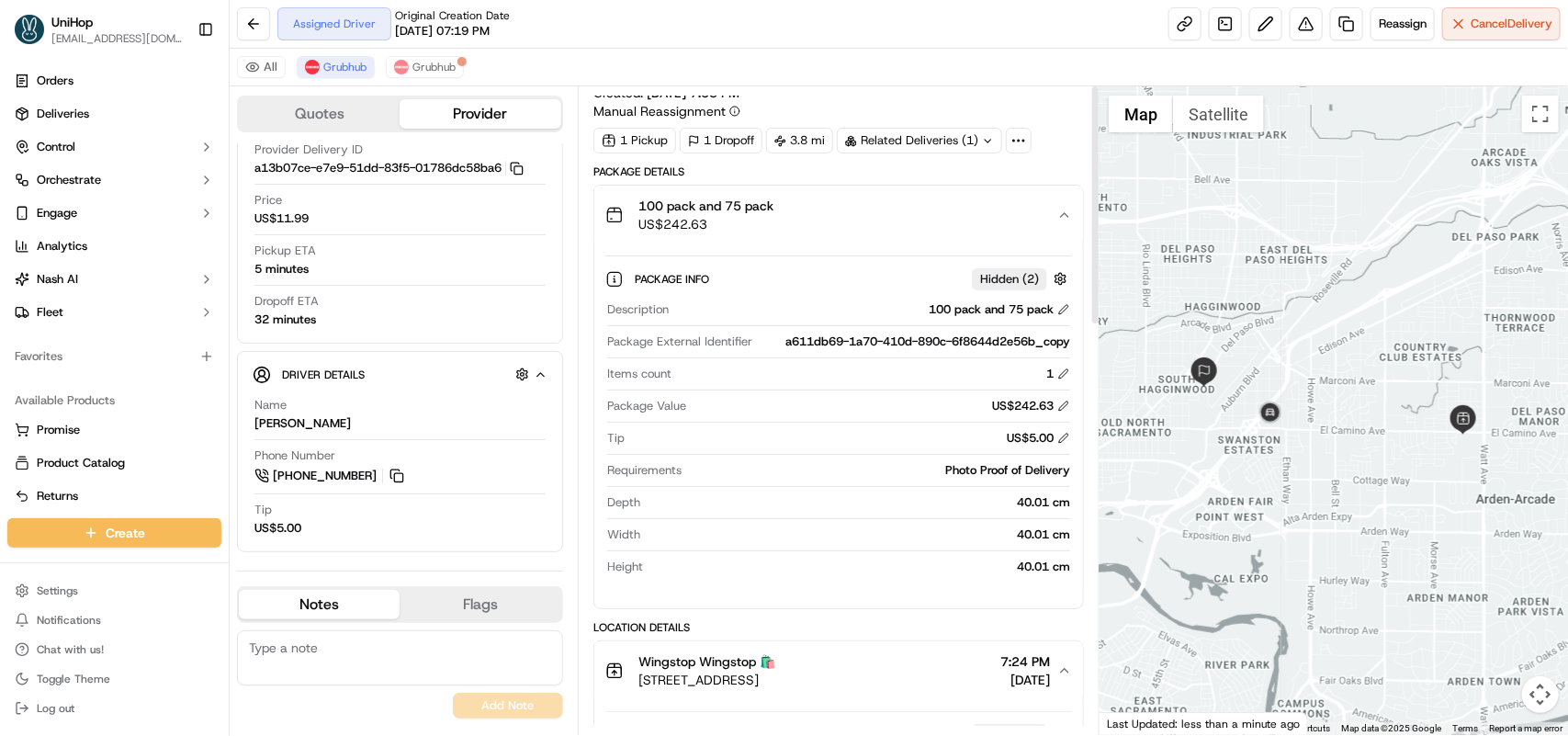
scroll to position [0, 0]
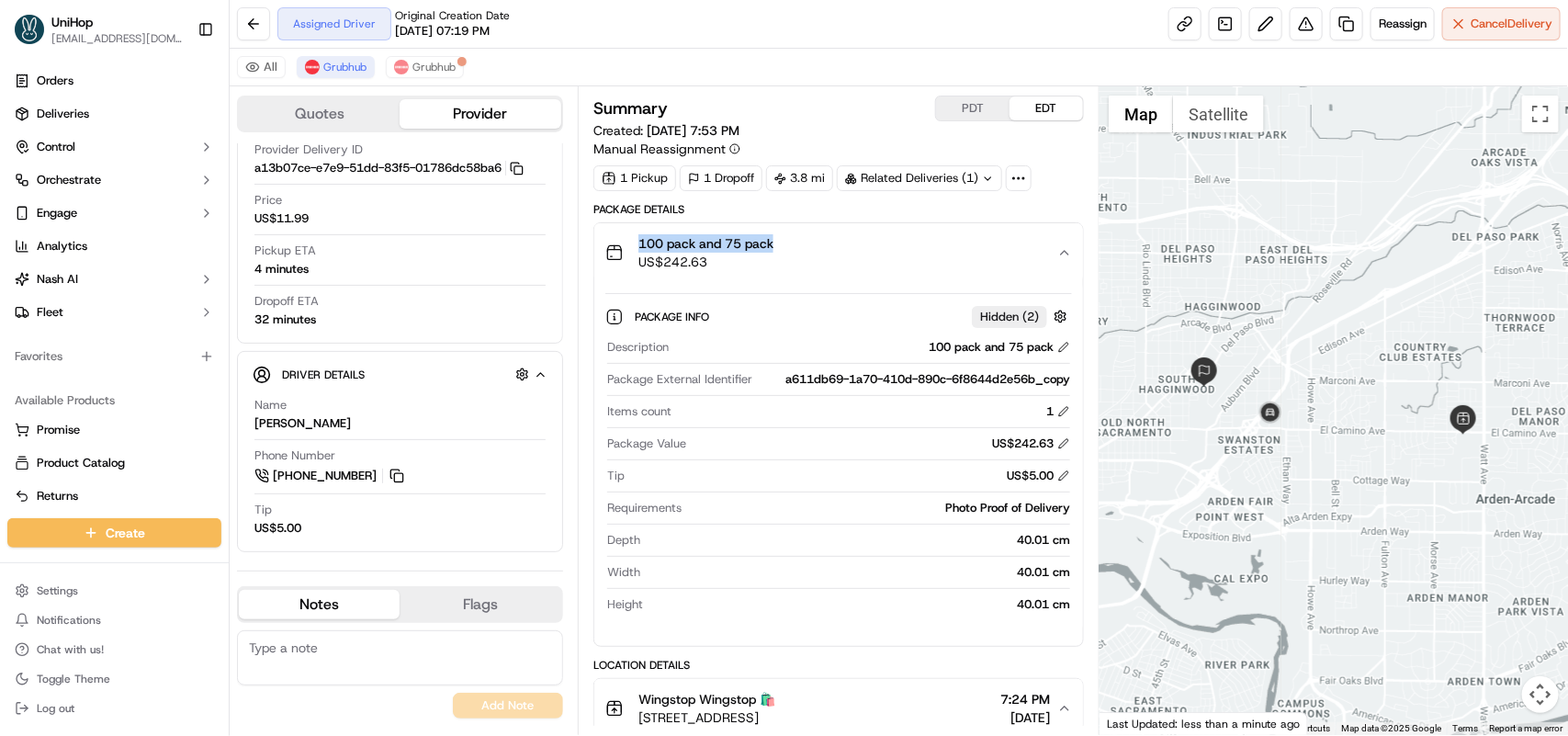
drag, startPoint x: 635, startPoint y: 245, endPoint x: 773, endPoint y: 244, distance: 138.0
click at [773, 244] on div "100 pack and 75 pack US$242.63" at bounding box center [689, 253] width 168 height 37
copy span "100 pack and 75 pack"
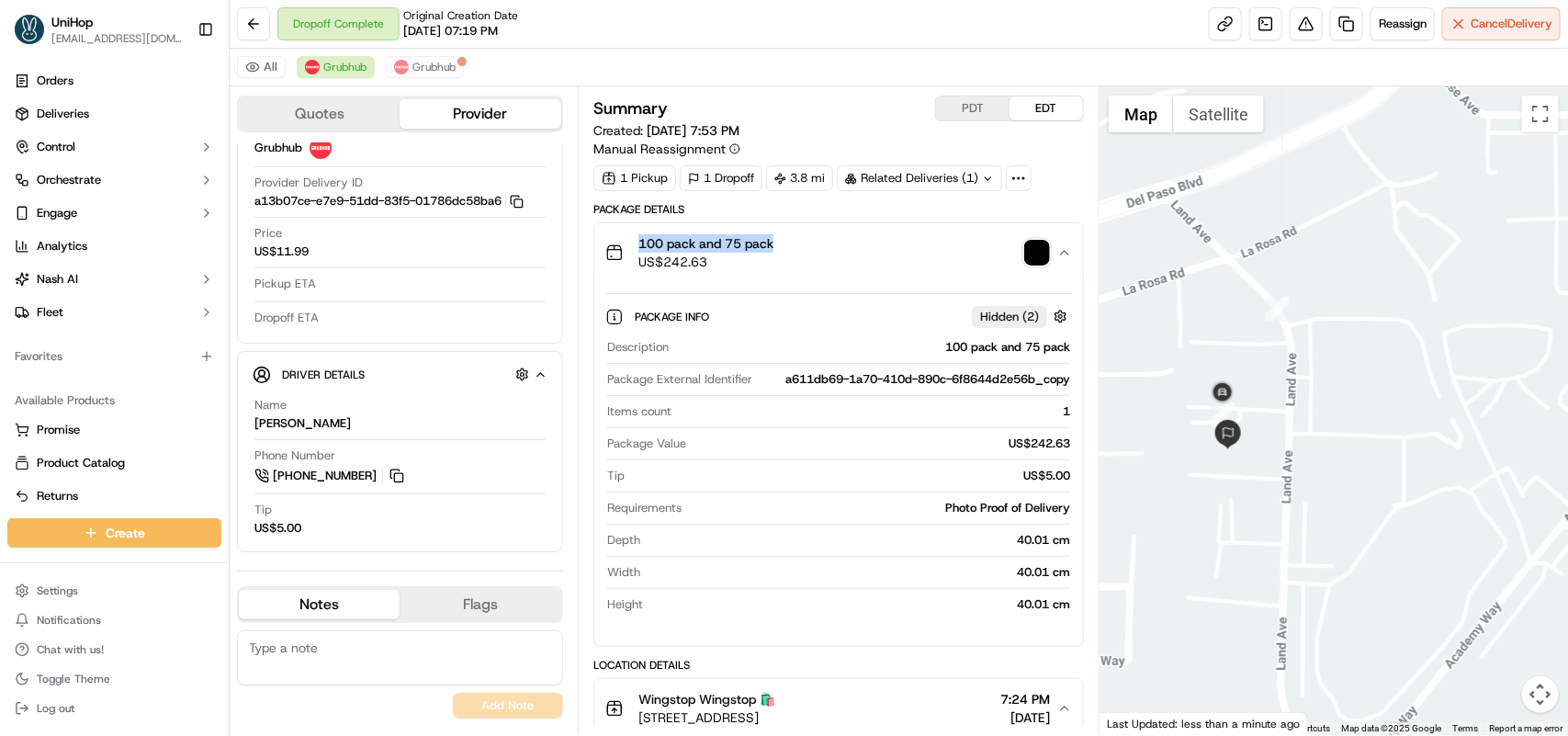
click at [1029, 251] on img "button" at bounding box center [1037, 253] width 25 height 25
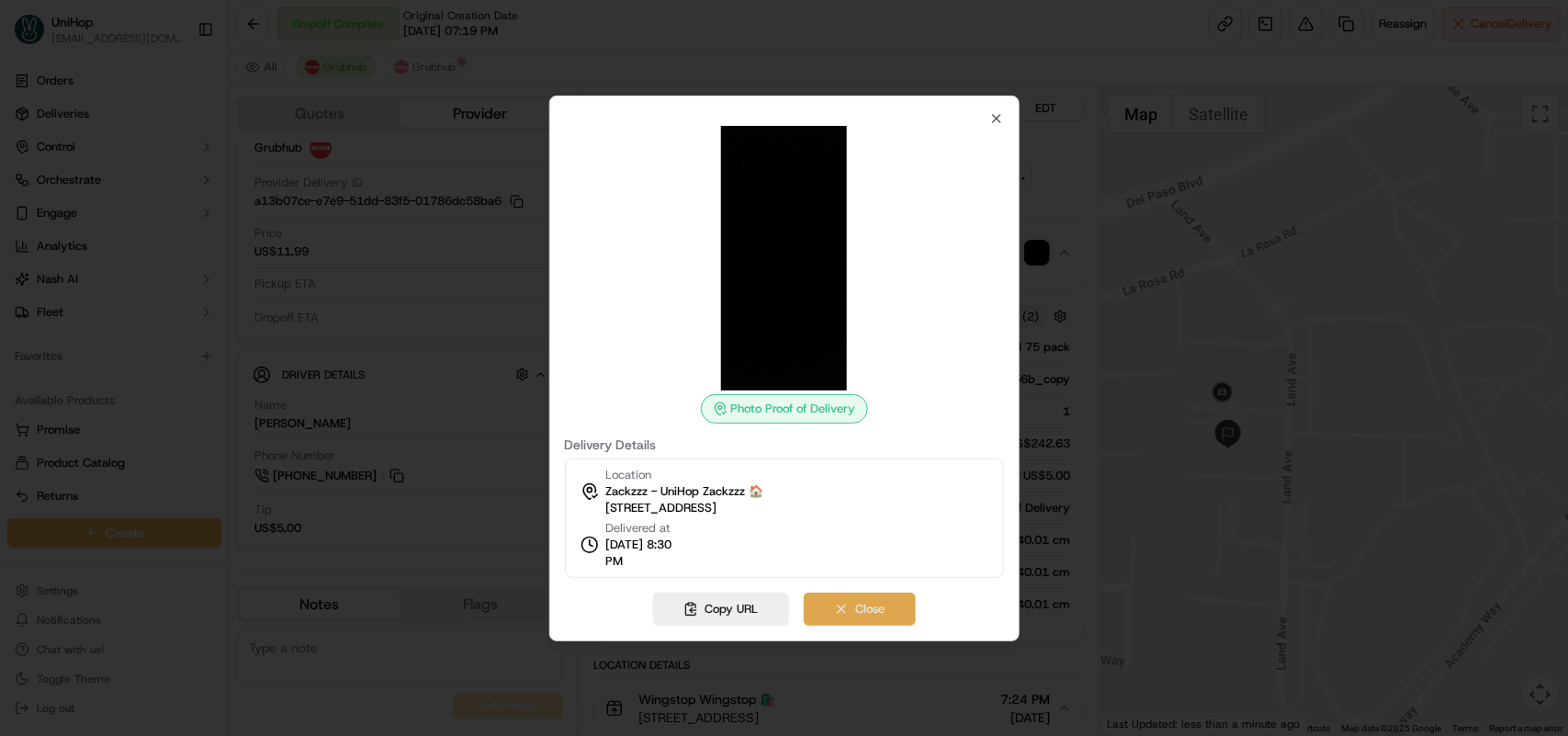
click at [858, 607] on button "Close" at bounding box center [859, 609] width 112 height 33
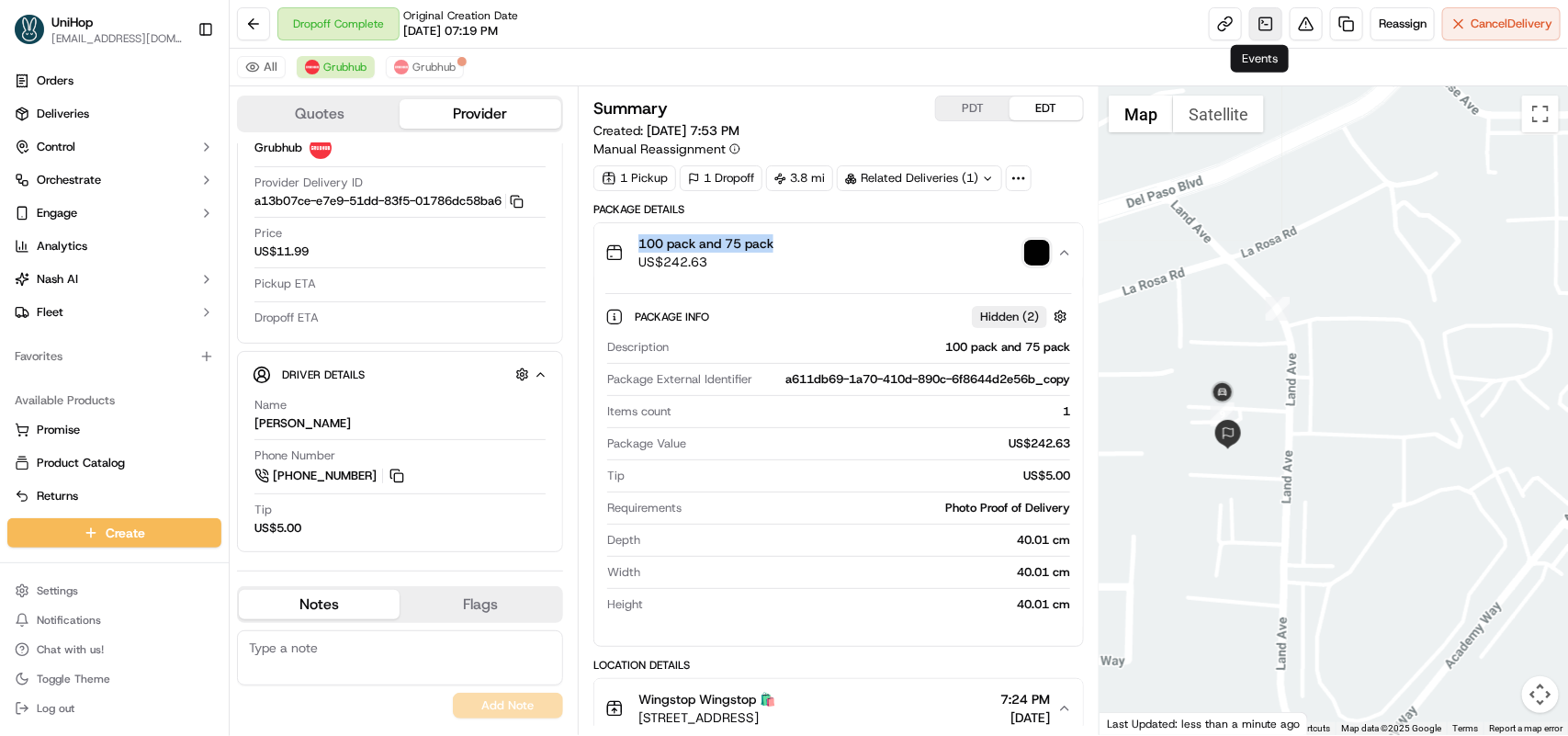
click at [1269, 27] on link at bounding box center [1266, 24] width 33 height 33
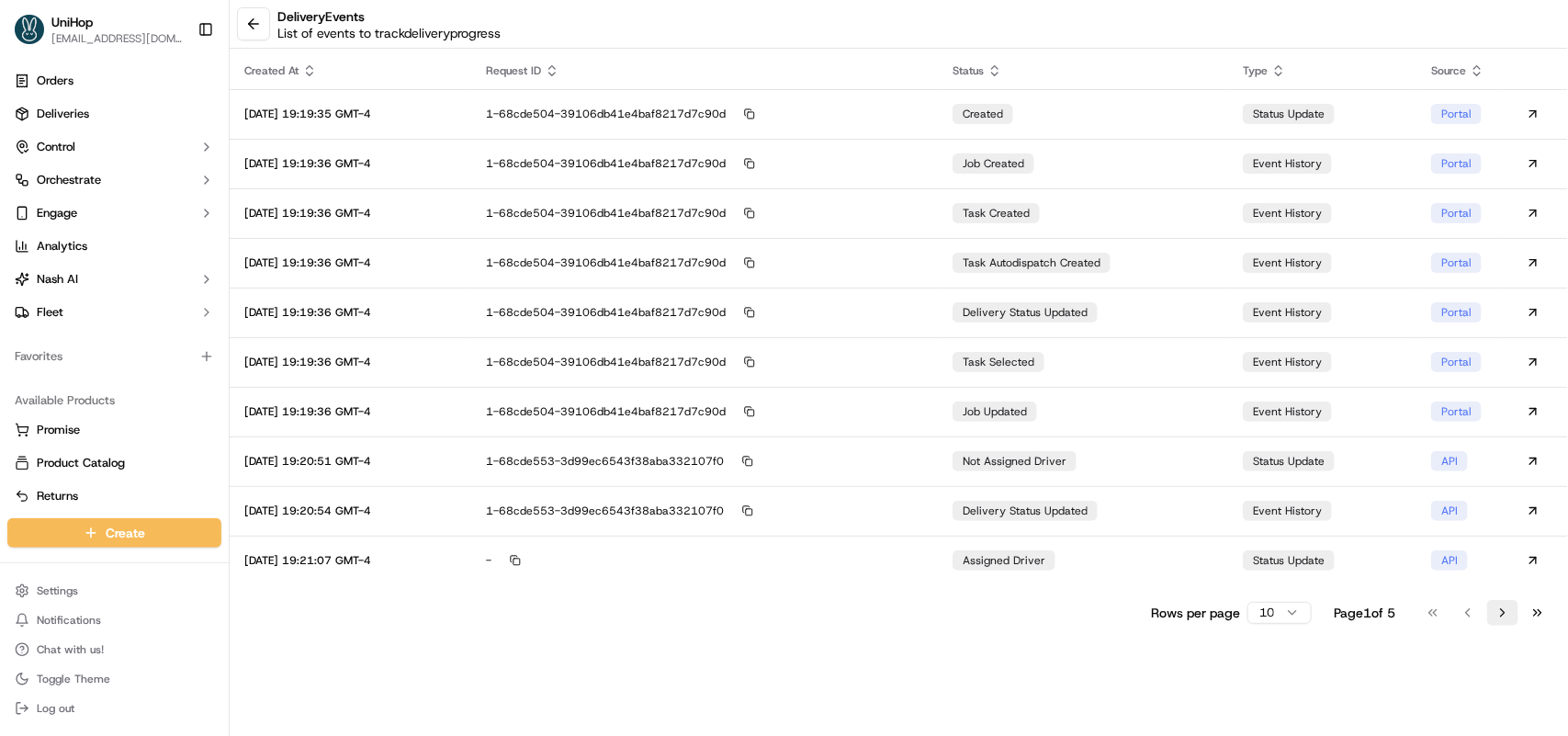
click at [1502, 619] on button "Go to next page" at bounding box center [1502, 613] width 31 height 25
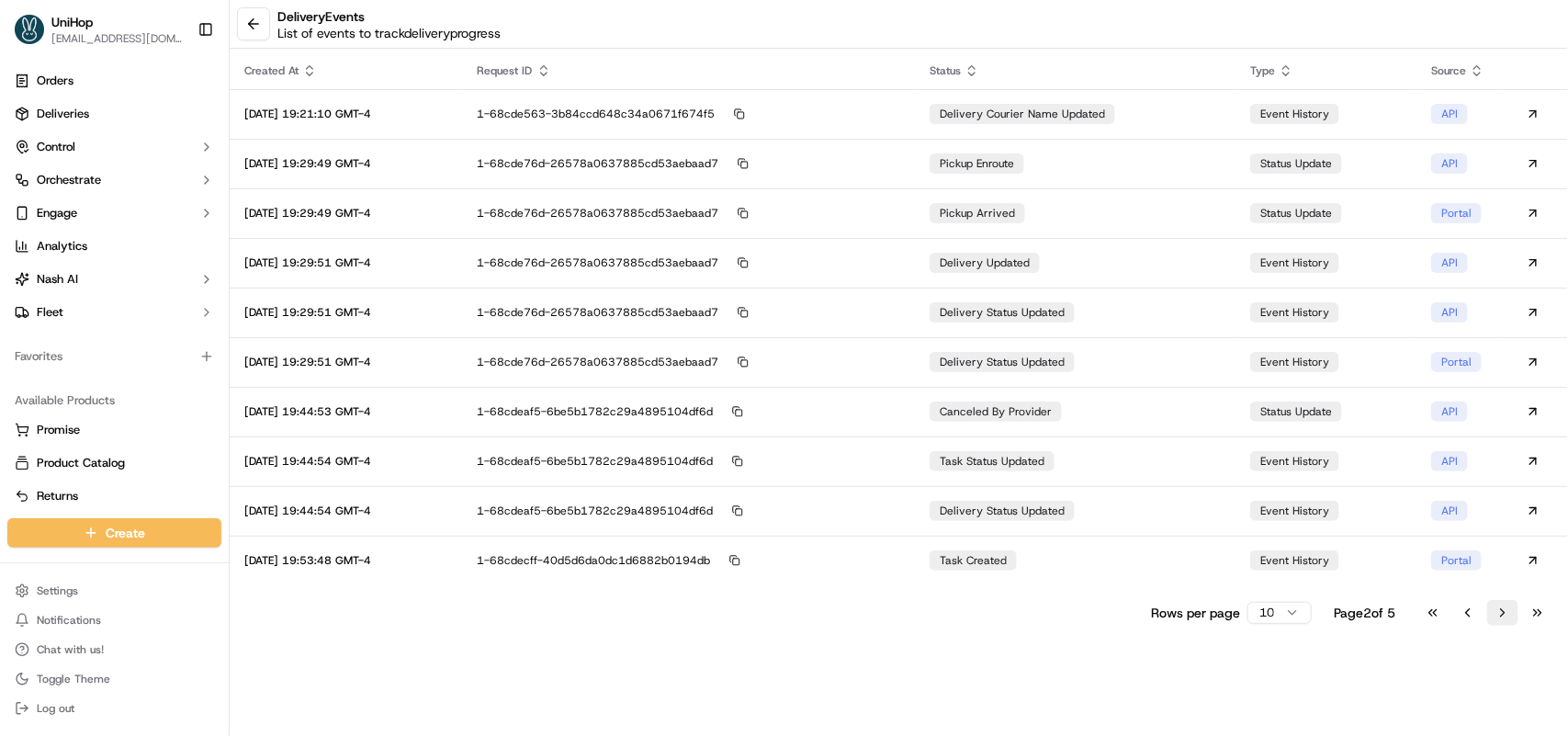
click at [1502, 619] on button "Go to next page" at bounding box center [1502, 613] width 31 height 25
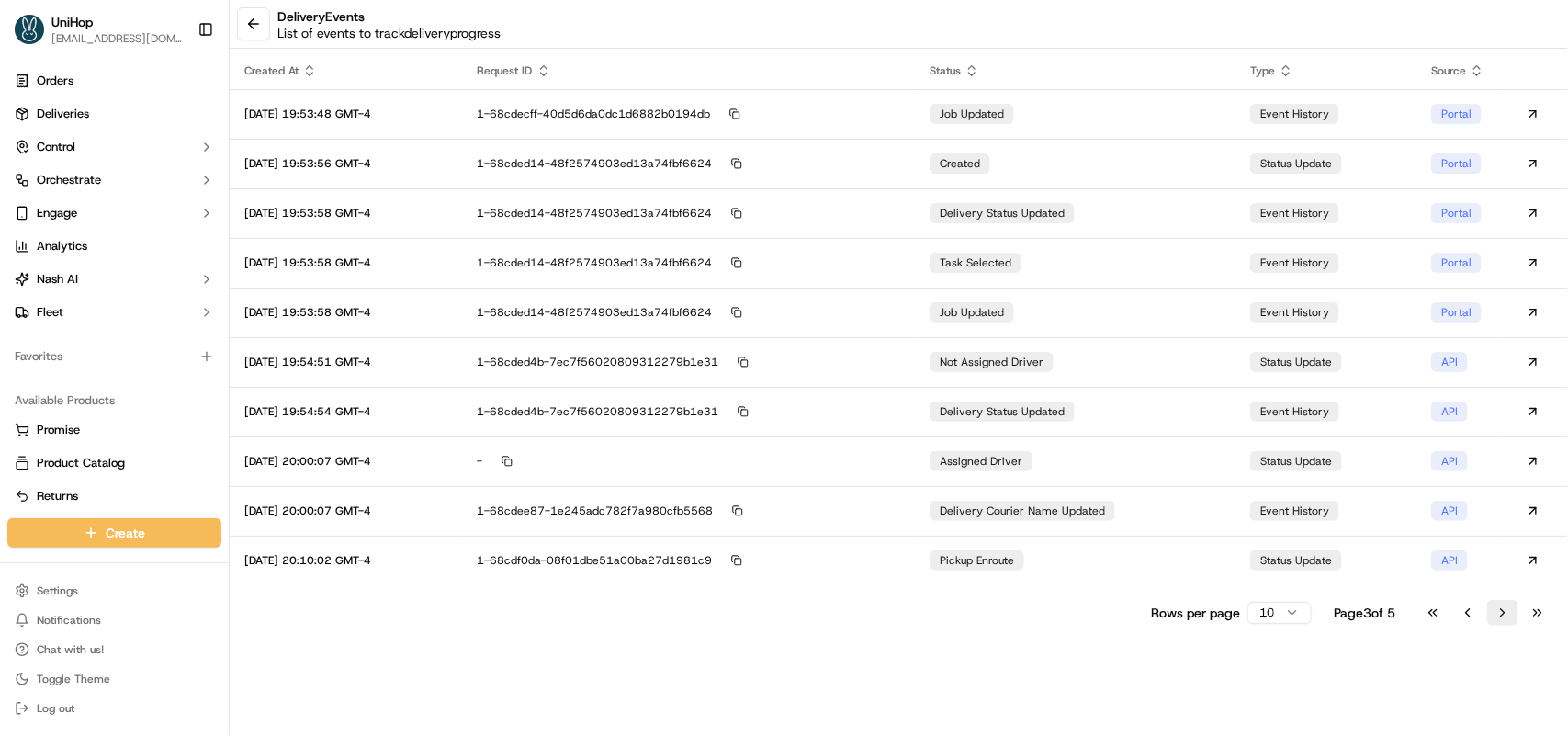
click at [1491, 608] on button "Go to next page" at bounding box center [1502, 613] width 31 height 25
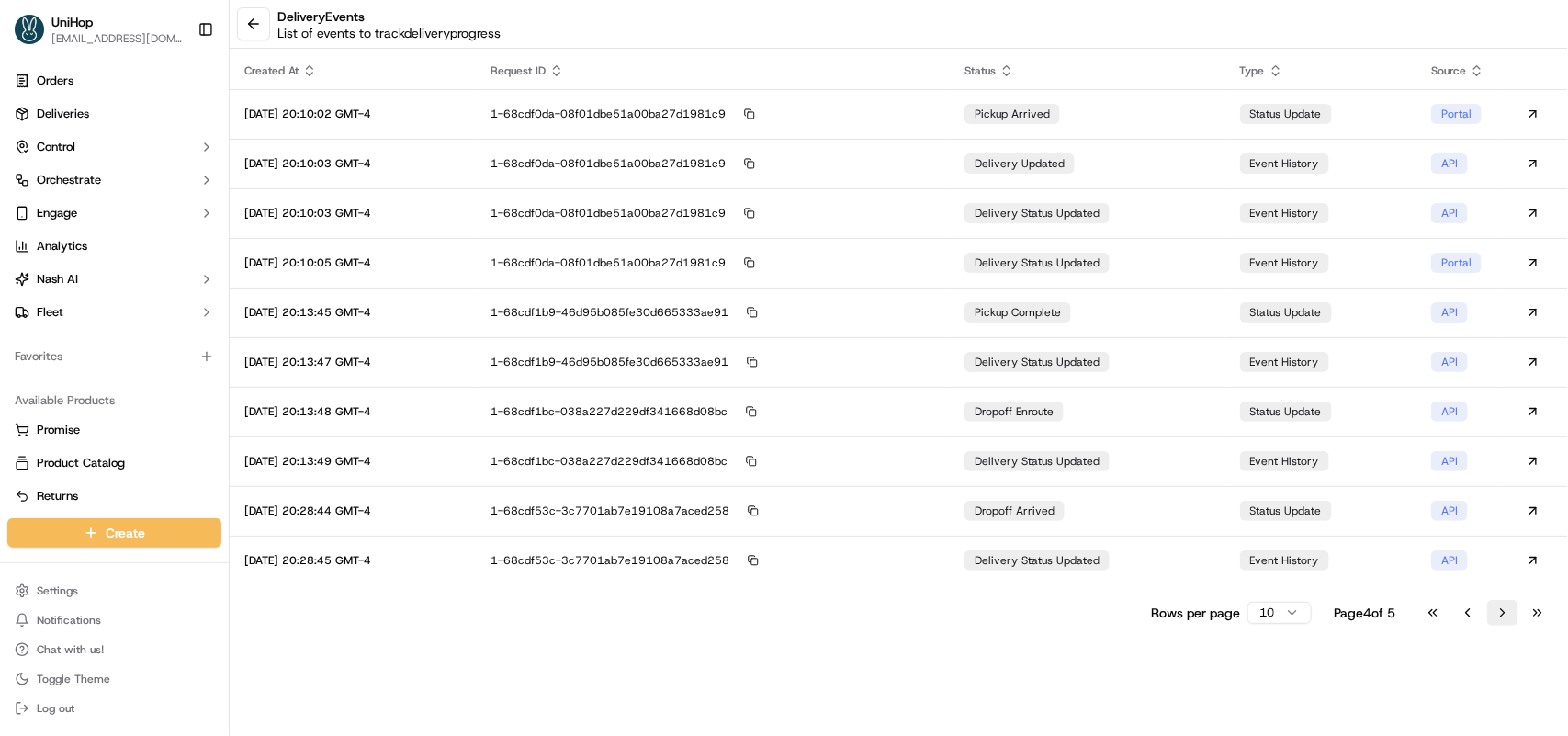
click at [1491, 608] on button "Go to next page" at bounding box center [1502, 613] width 31 height 25
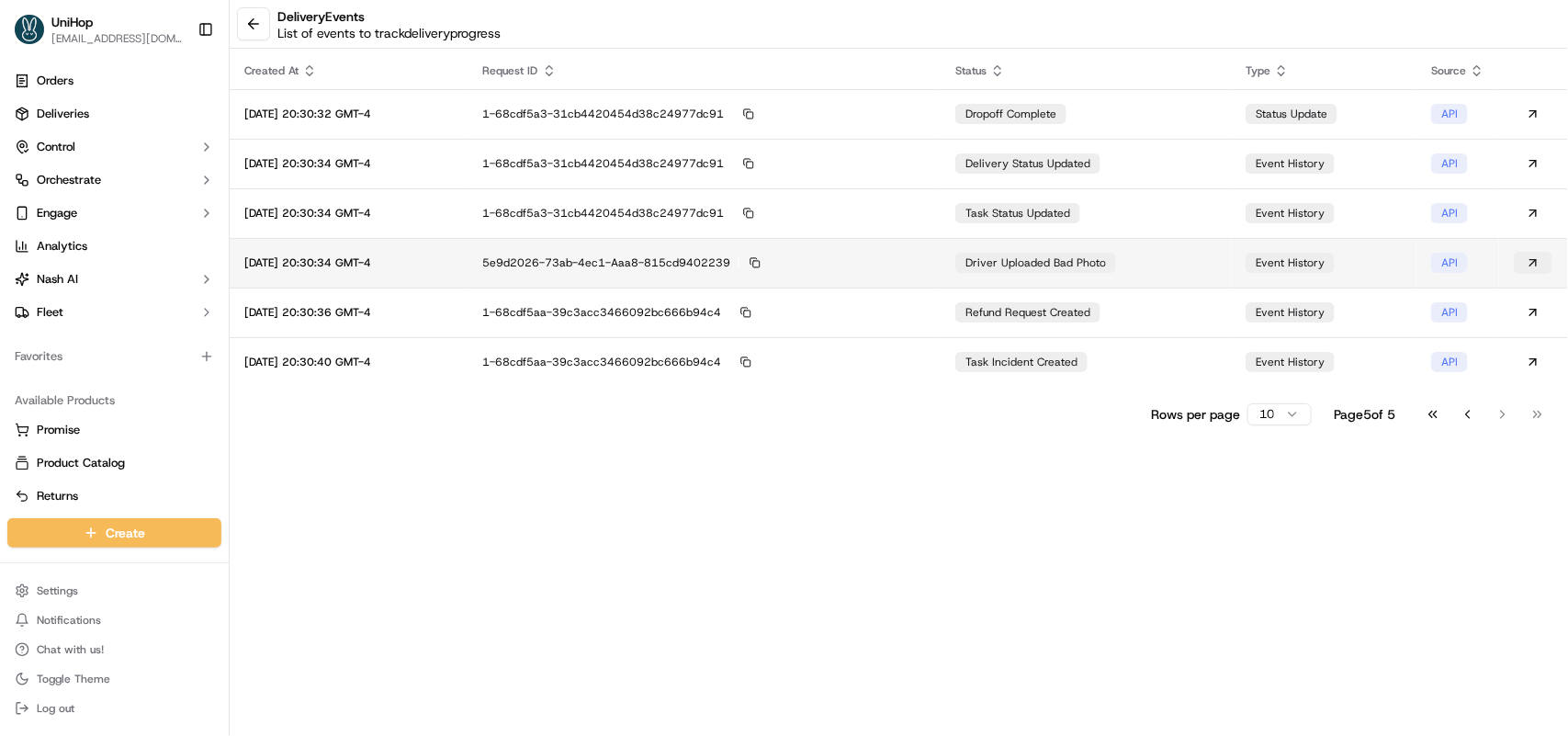
click at [1527, 258] on button at bounding box center [1532, 262] width 38 height 23
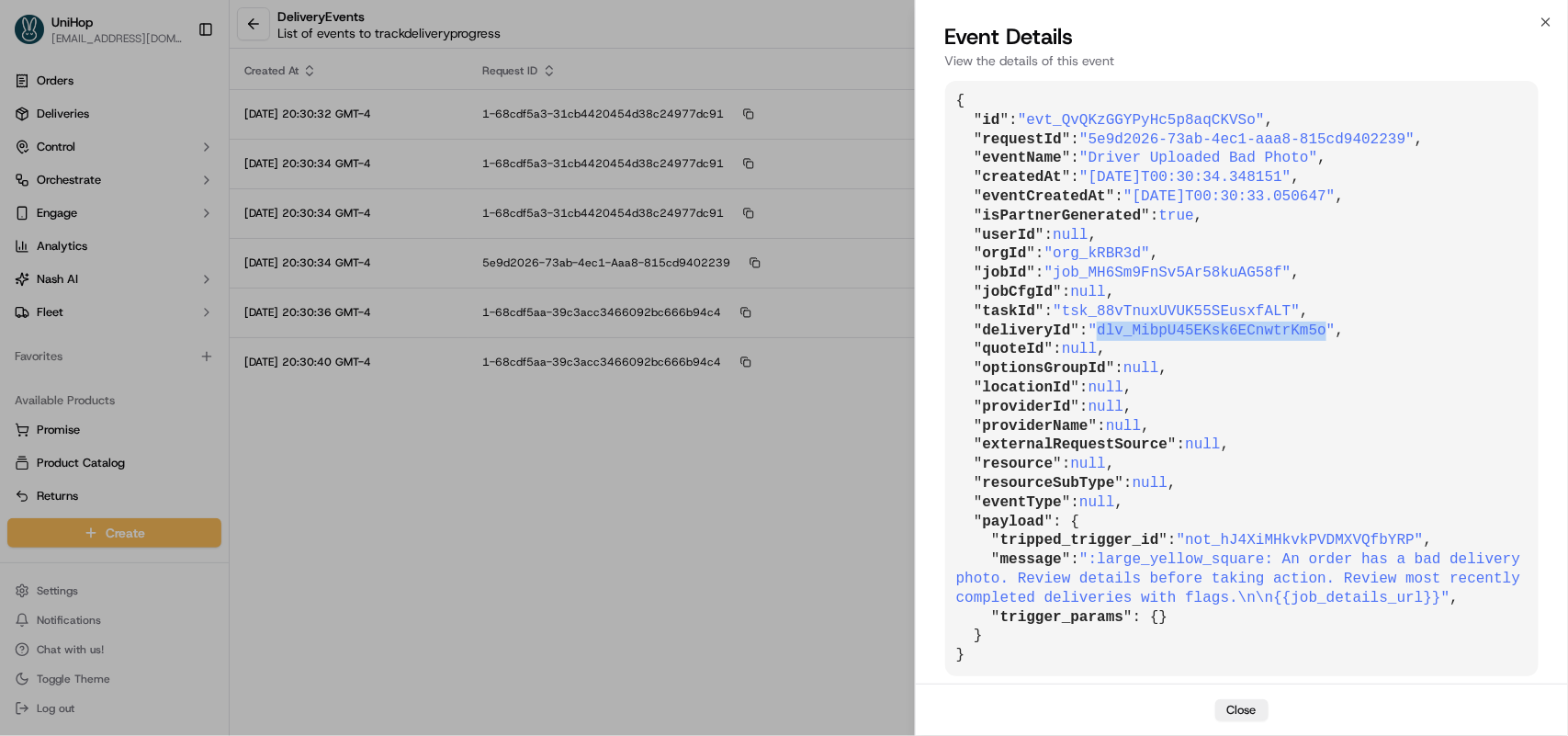
drag, startPoint x: 1091, startPoint y: 336, endPoint x: 1302, endPoint y: 326, distance: 211.2
click at [1302, 326] on span ""dlv_MibpU45EKsk6ECnwtrKm5o"" at bounding box center [1212, 330] width 247 height 17
copy span "dlv_MibpU45EKsk6ECnwtrKm5o"
click at [1541, 19] on icon "button" at bounding box center [1545, 22] width 15 height 15
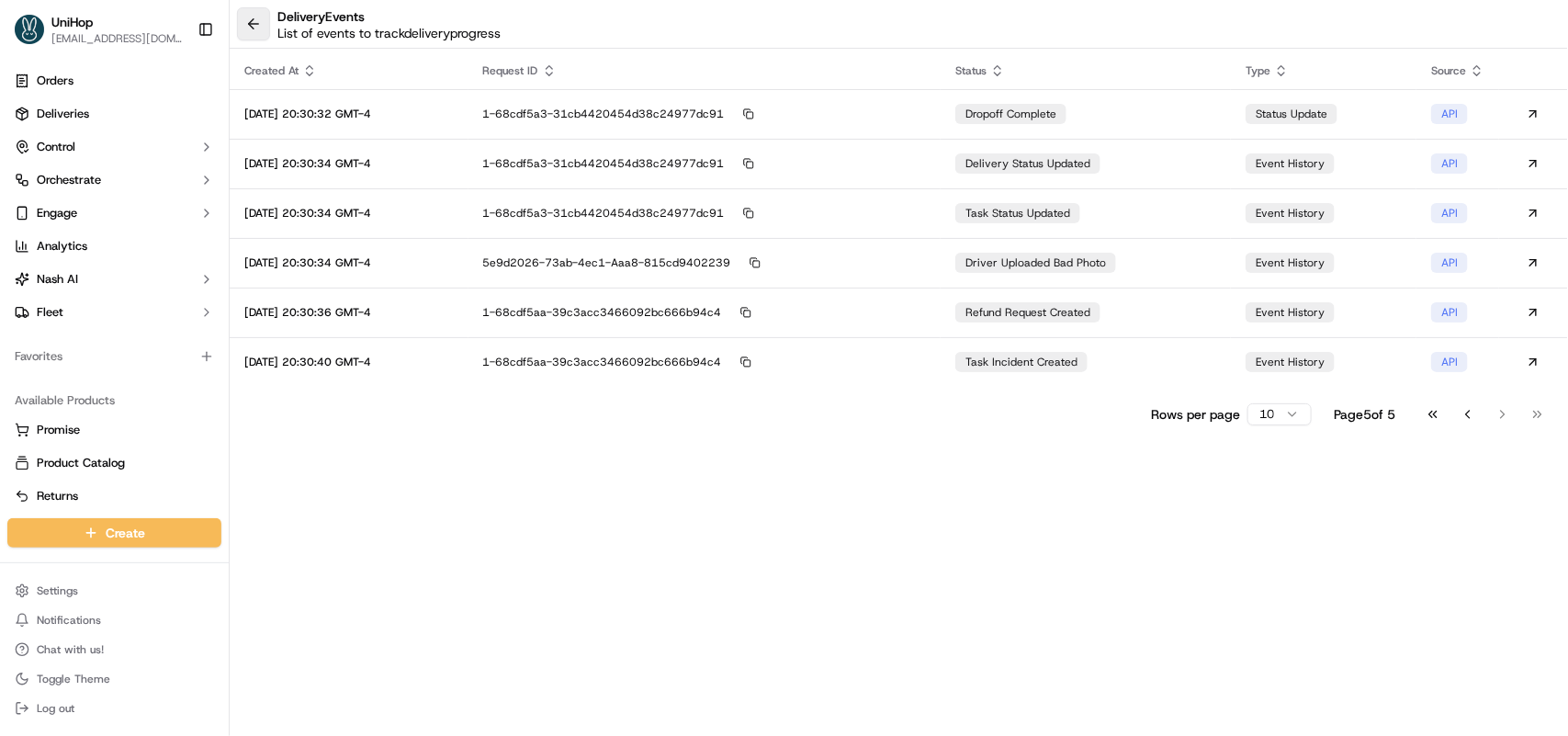
click at [255, 28] on button at bounding box center [254, 24] width 33 height 33
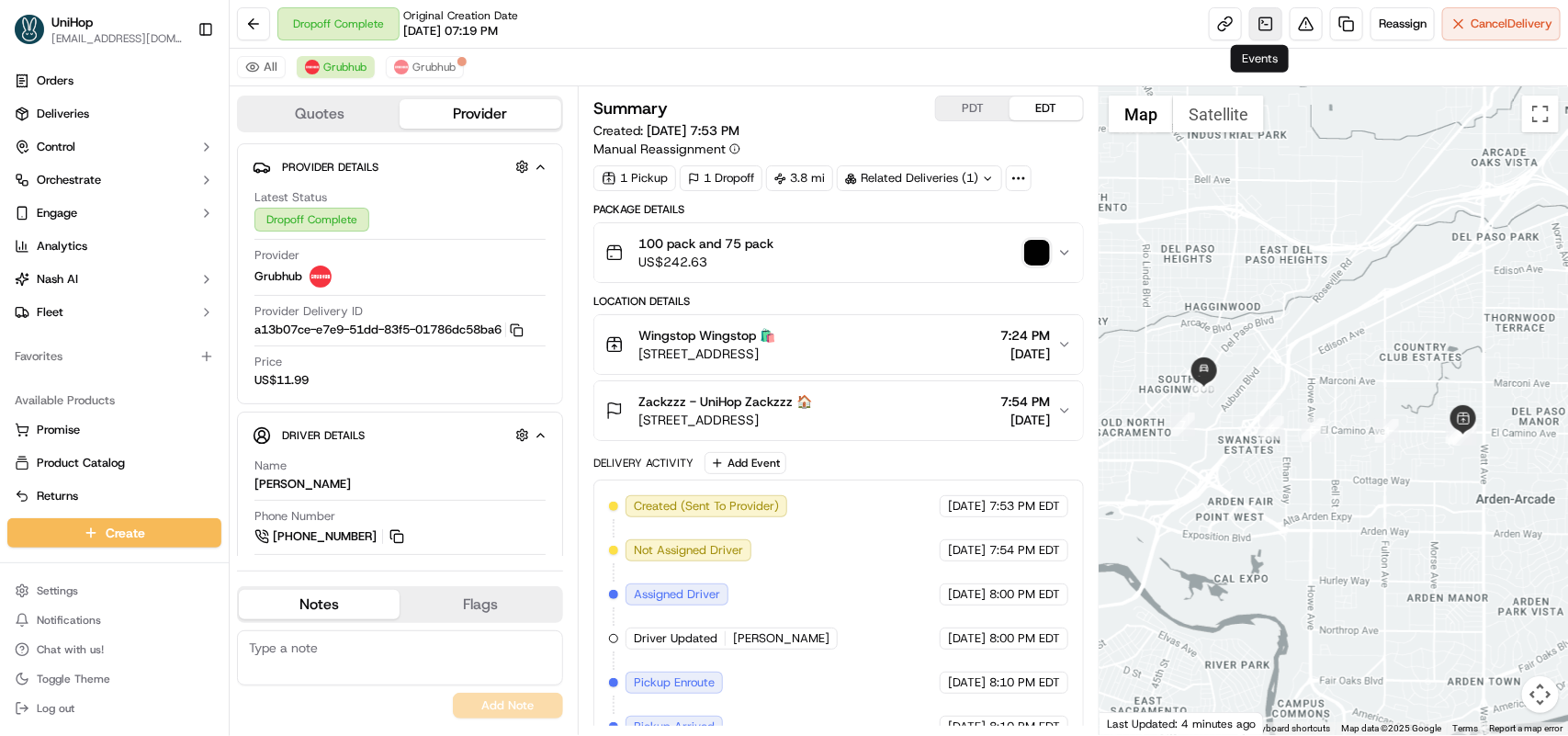
click at [1255, 17] on link at bounding box center [1266, 24] width 33 height 33
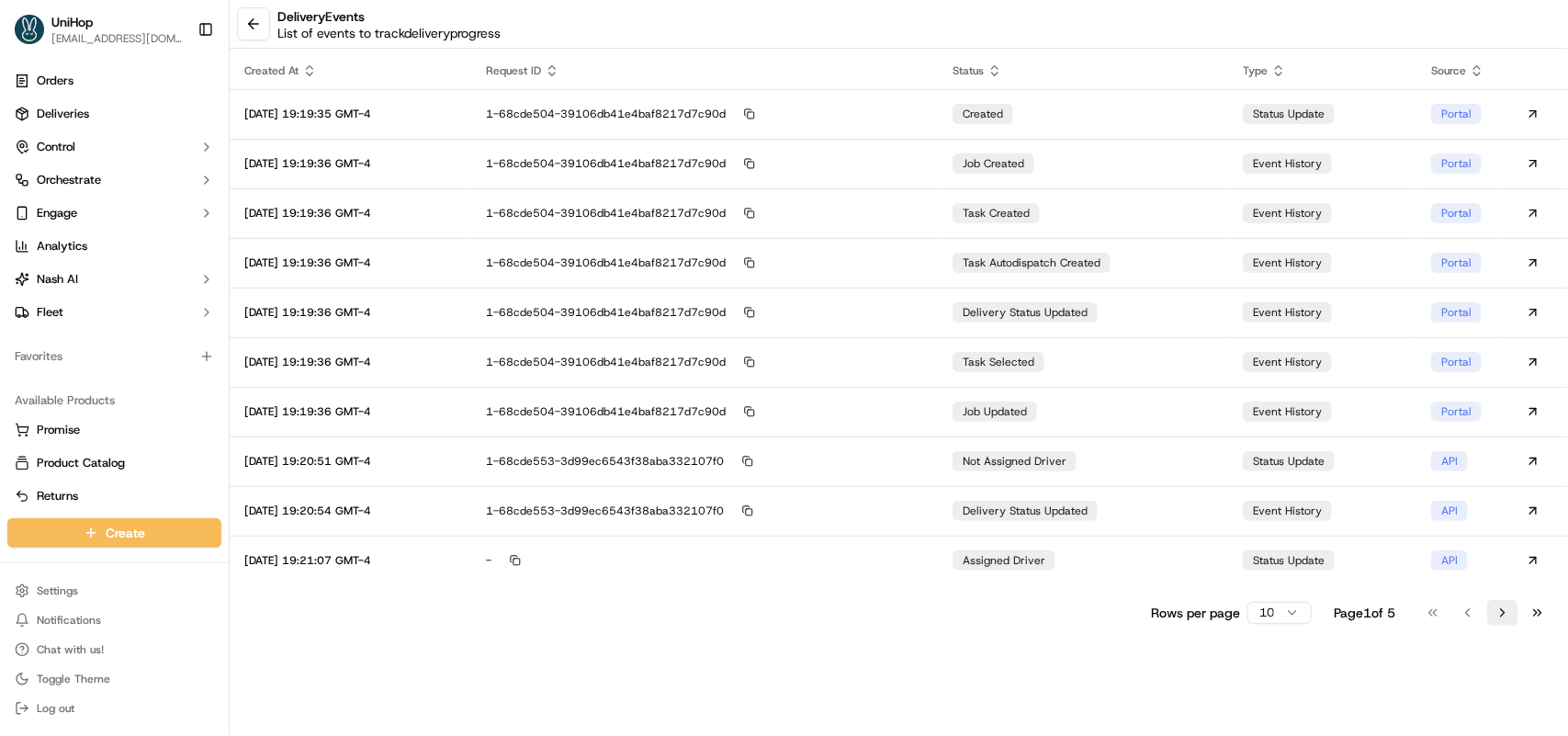
click at [1494, 611] on button "Go to next page" at bounding box center [1502, 613] width 31 height 25
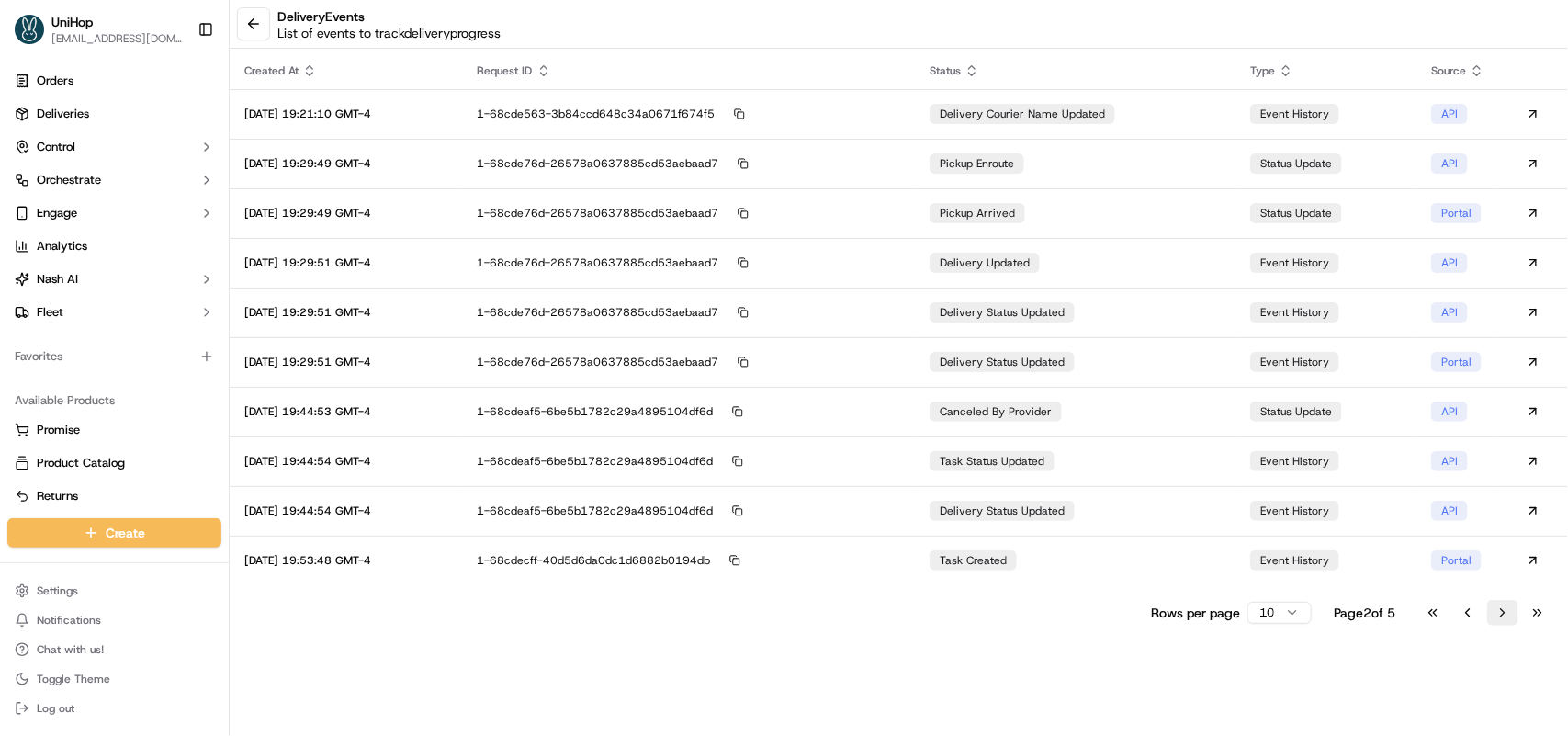
click at [1494, 611] on button "Go to next page" at bounding box center [1502, 613] width 31 height 25
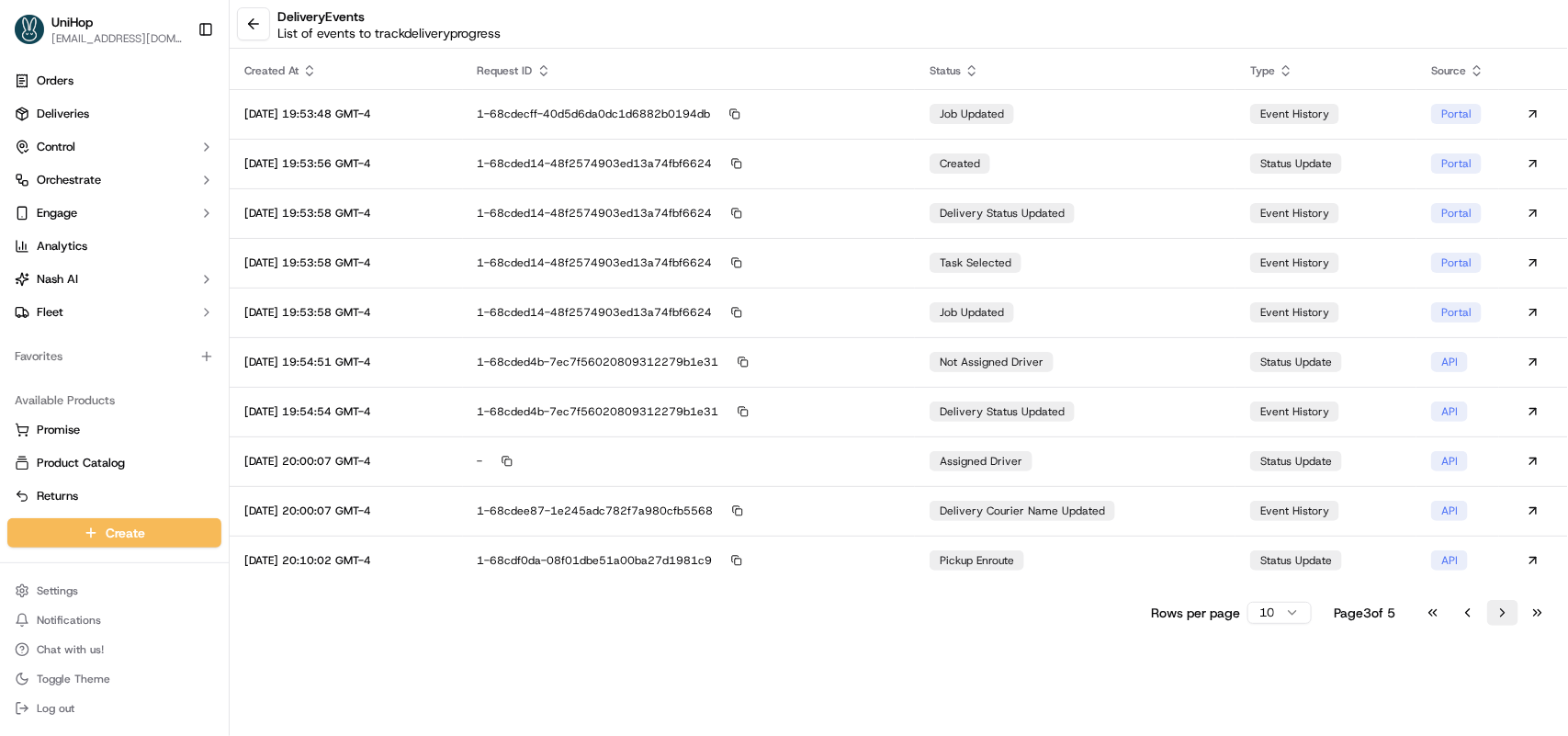
click at [1494, 611] on button "Go to next page" at bounding box center [1502, 613] width 31 height 25
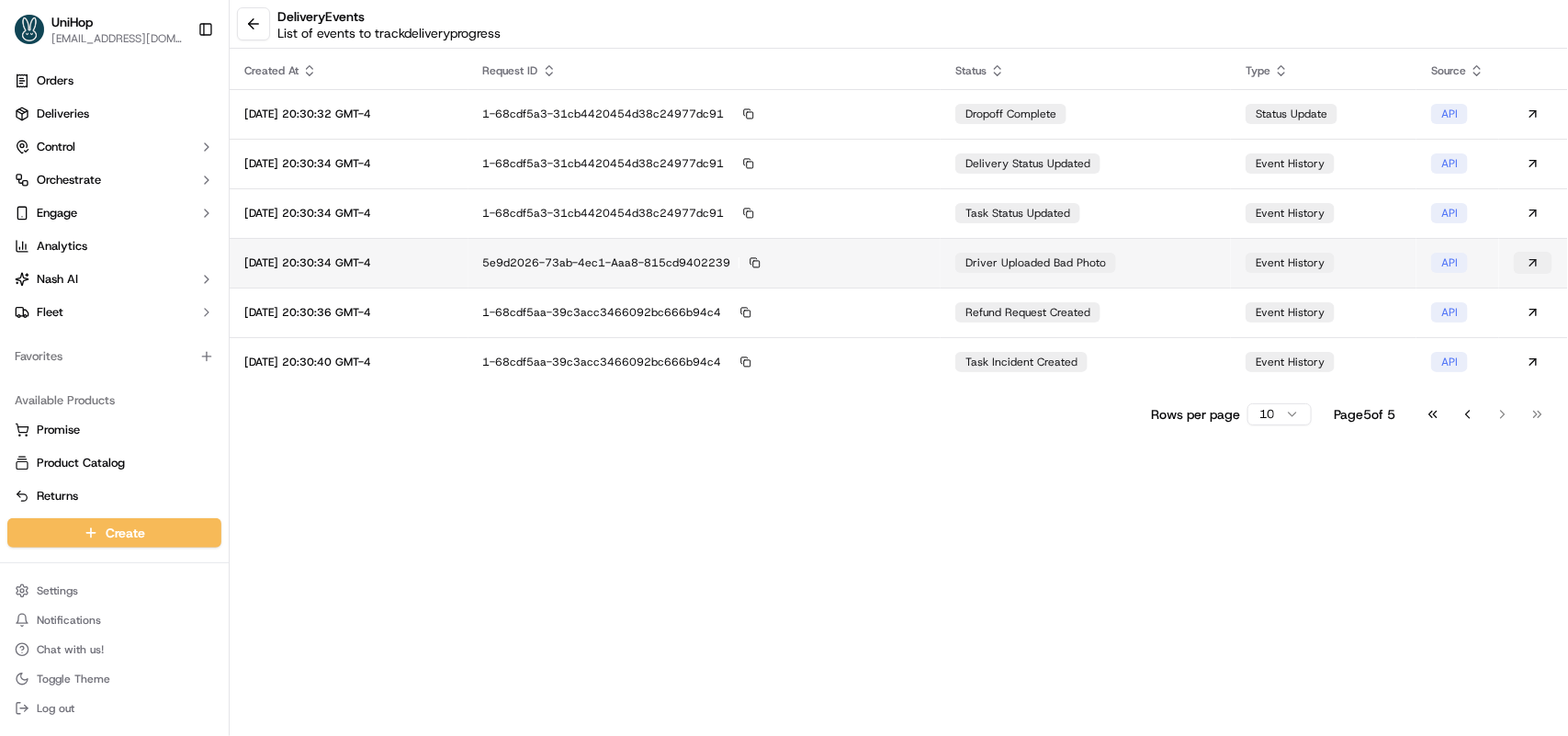
click at [1534, 261] on button at bounding box center [1532, 262] width 38 height 23
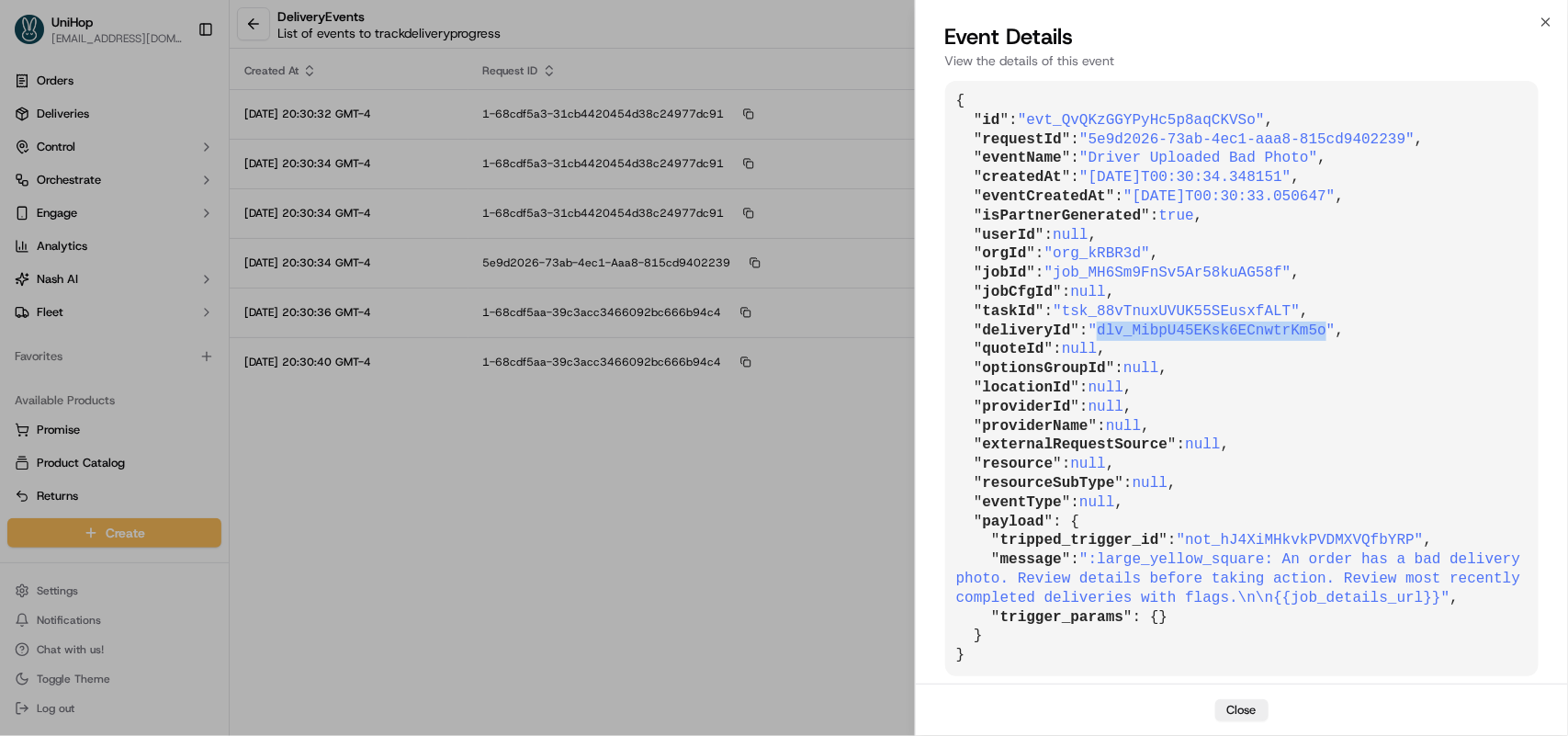
drag, startPoint x: 1095, startPoint y: 329, endPoint x: 1301, endPoint y: 326, distance: 206.0
click at [1301, 326] on span ""dlv_MibpU45EKsk6ECnwtrKm5o"" at bounding box center [1212, 330] width 247 height 17
copy span "dlv_MibpU45EKsk6ECnwtrKm5o"
click at [1549, 25] on icon "button" at bounding box center [1545, 22] width 15 height 15
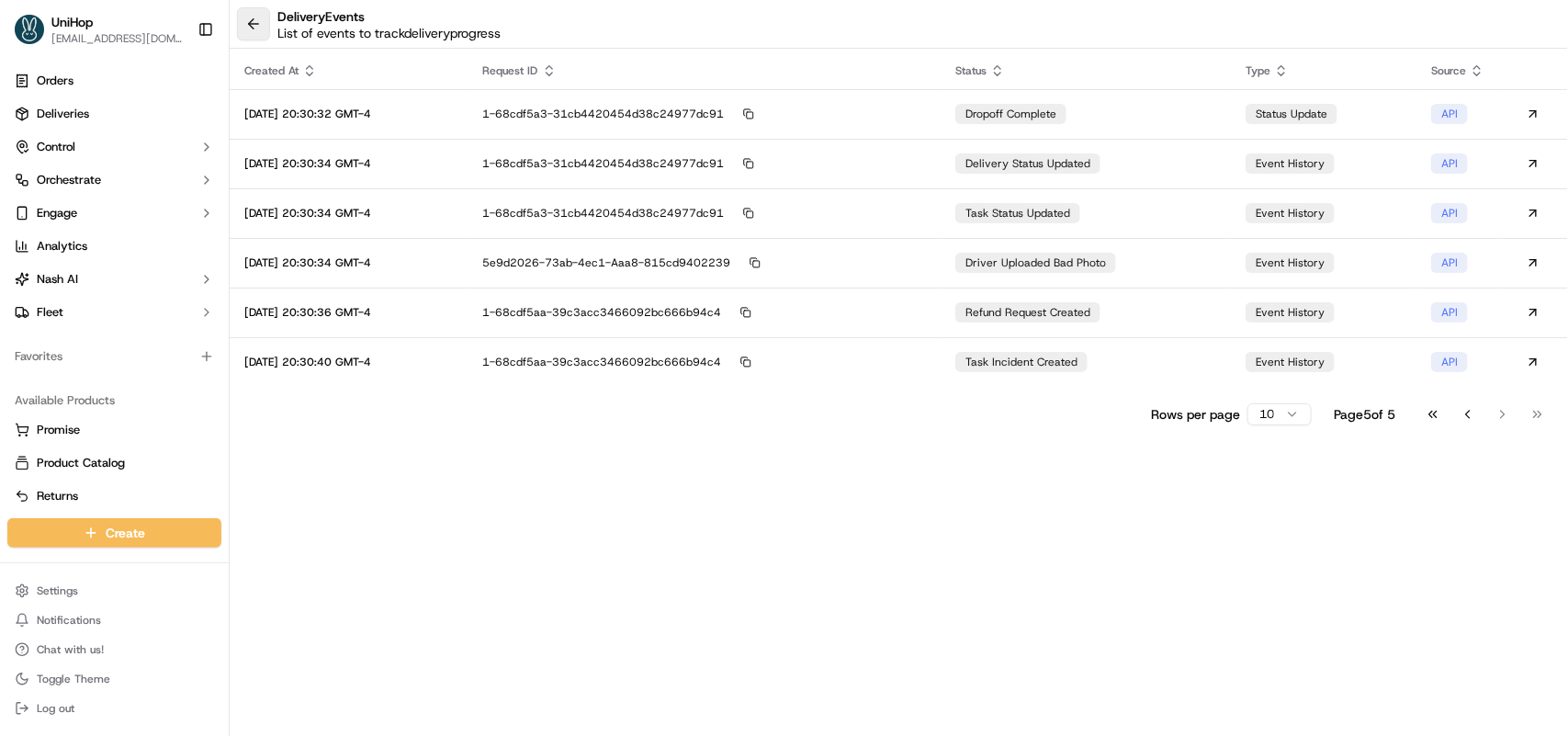
click at [257, 34] on button at bounding box center [254, 24] width 33 height 33
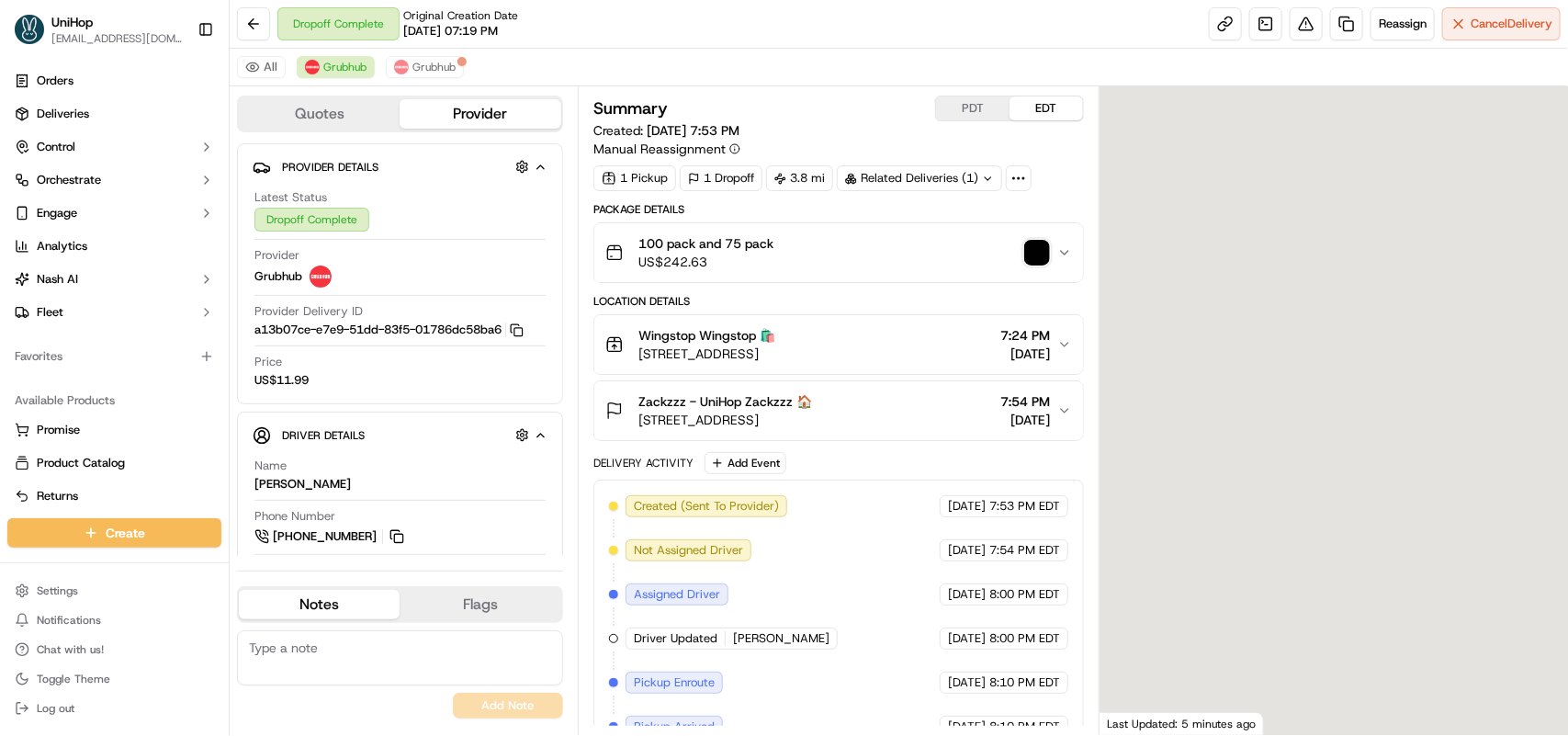
click at [1034, 246] on img "button" at bounding box center [1037, 253] width 25 height 25
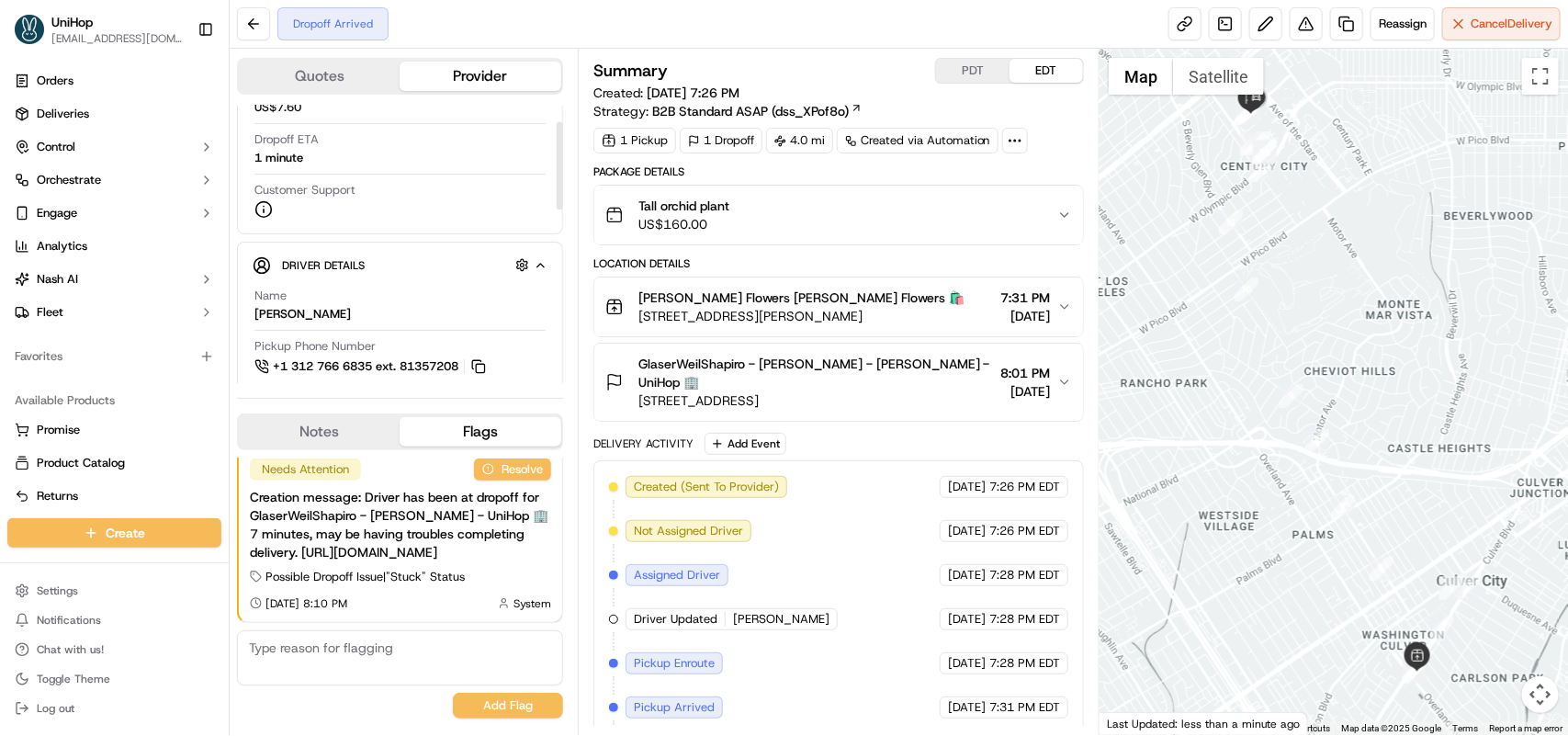
scroll to position [230, 0]
click at [391, 162] on div "Dropoff ETA 1 minute" at bounding box center [399, 147] width 291 height 35
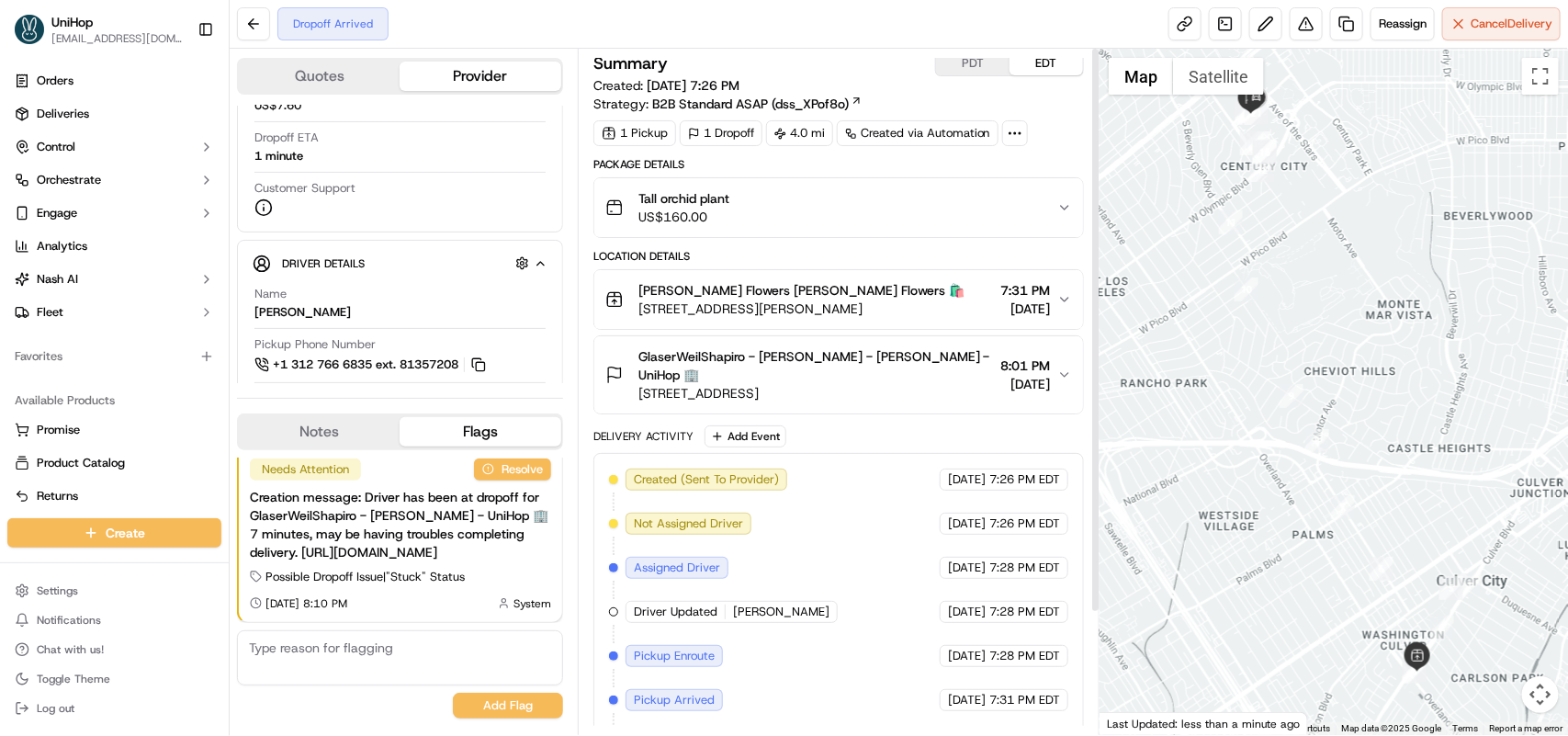
scroll to position [0, 0]
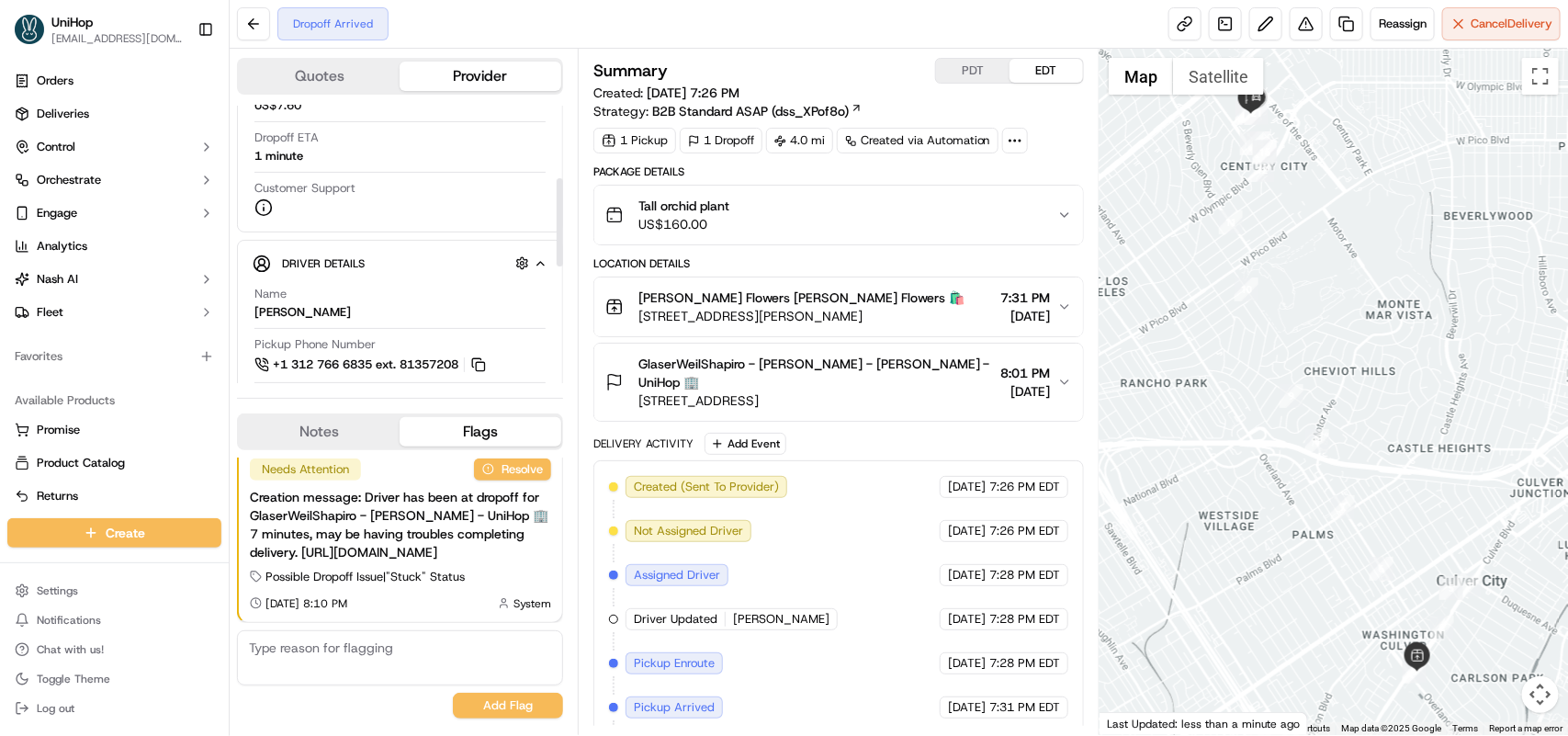
click at [337, 424] on button "Notes" at bounding box center [319, 432] width 161 height 29
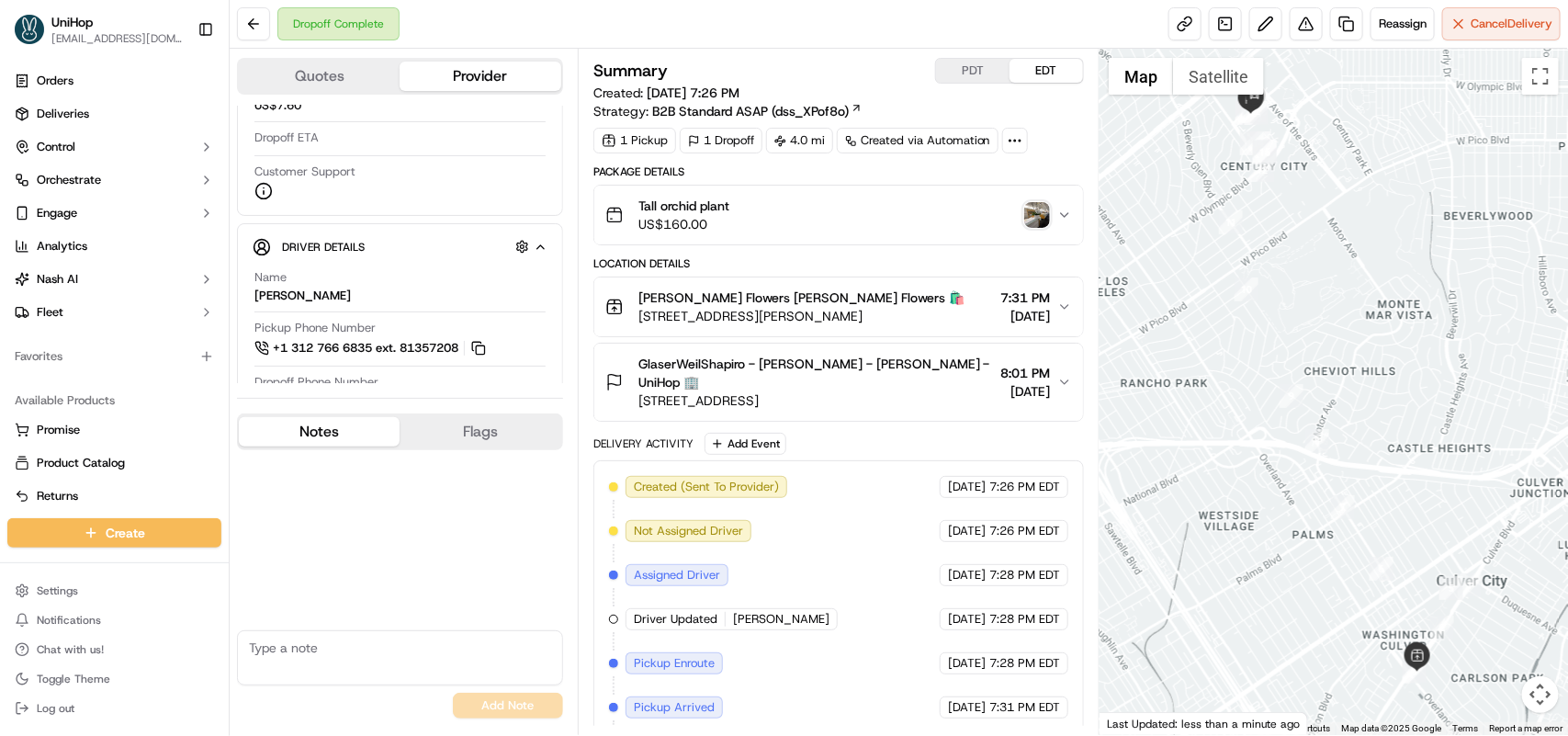
click at [1024, 214] on img "button" at bounding box center [1037, 214] width 25 height 25
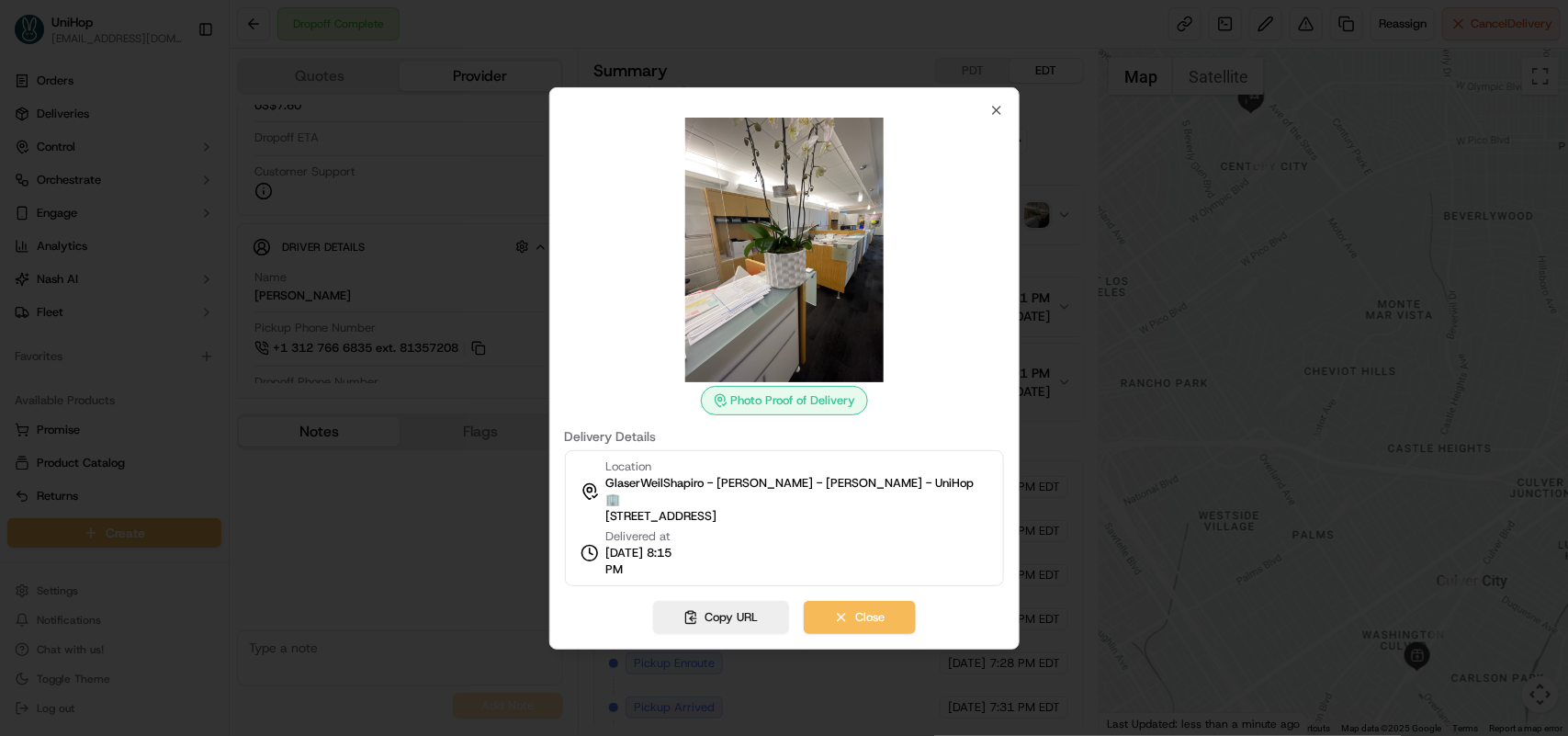
click at [342, 373] on div at bounding box center [784, 368] width 1568 height 736
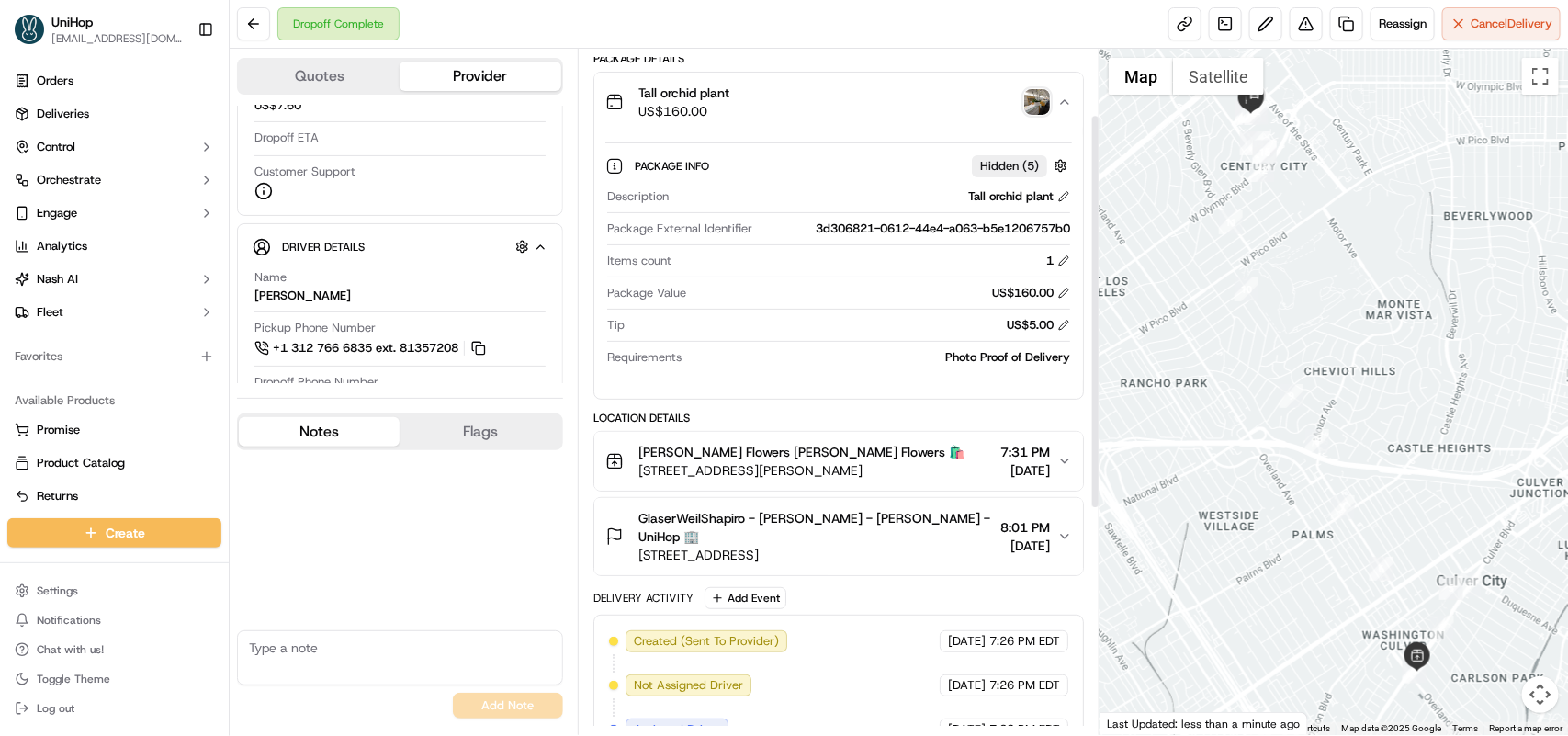
scroll to position [115, 0]
click at [1052, 534] on div "GlaserWeilShapiro - Gwen Edwards GlaserWeilShapiro - Gwen Edwards - UniHop 🏢 10…" at bounding box center [831, 534] width 452 height 55
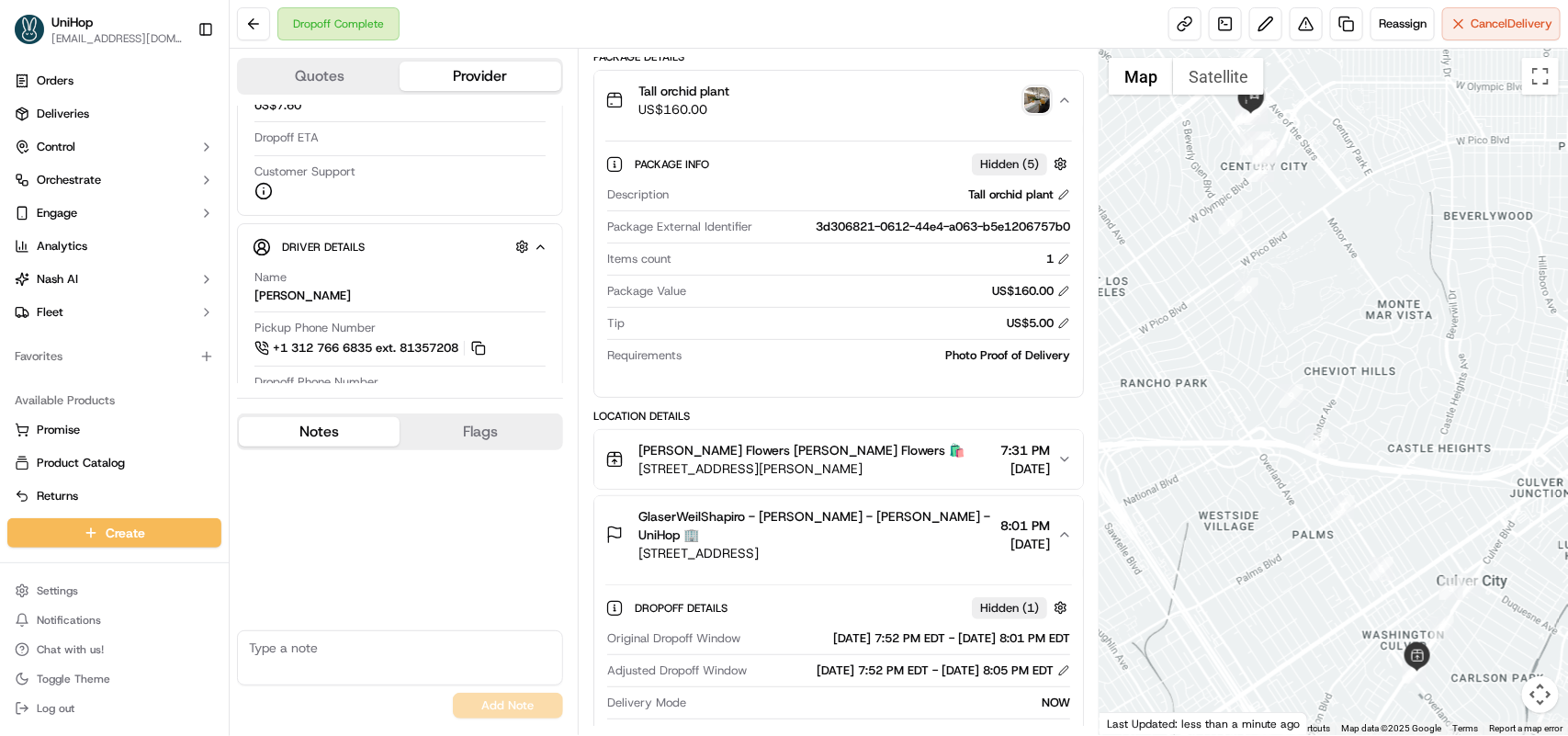
click at [1032, 107] on img "button" at bounding box center [1037, 100] width 25 height 25
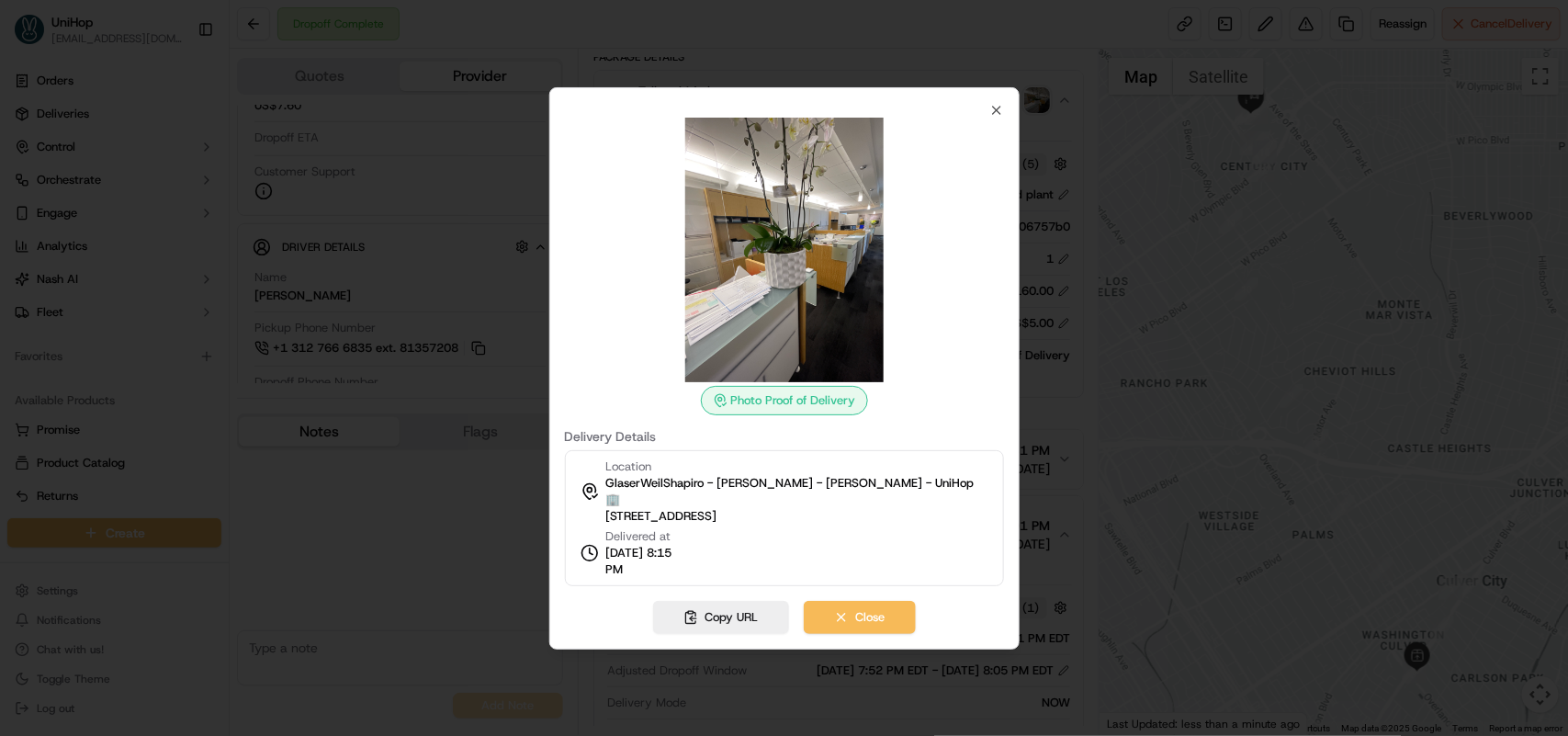
click at [753, 231] on img at bounding box center [784, 250] width 264 height 264
click at [841, 604] on button "Close" at bounding box center [859, 618] width 112 height 33
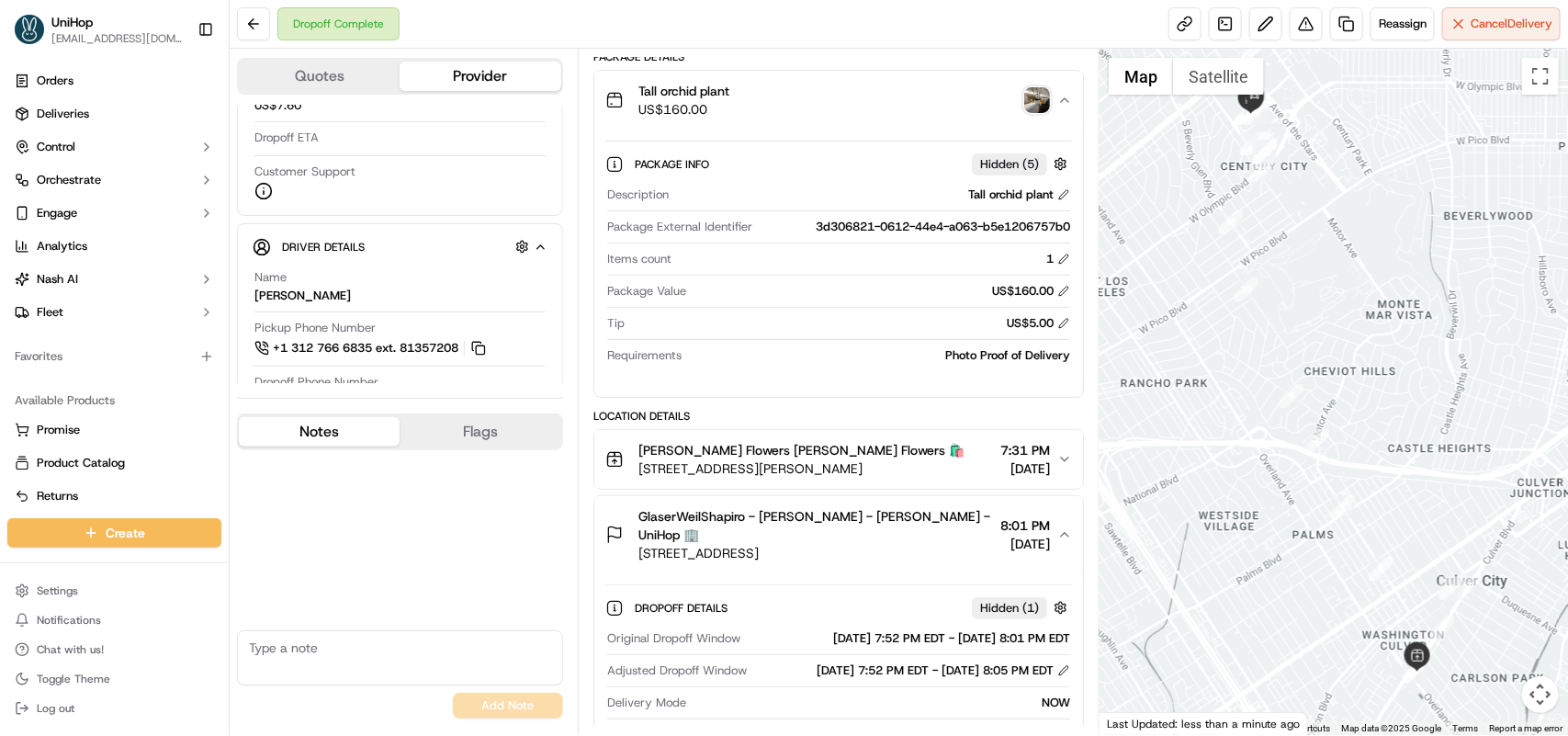
click at [300, 641] on textarea at bounding box center [399, 658] width 326 height 55
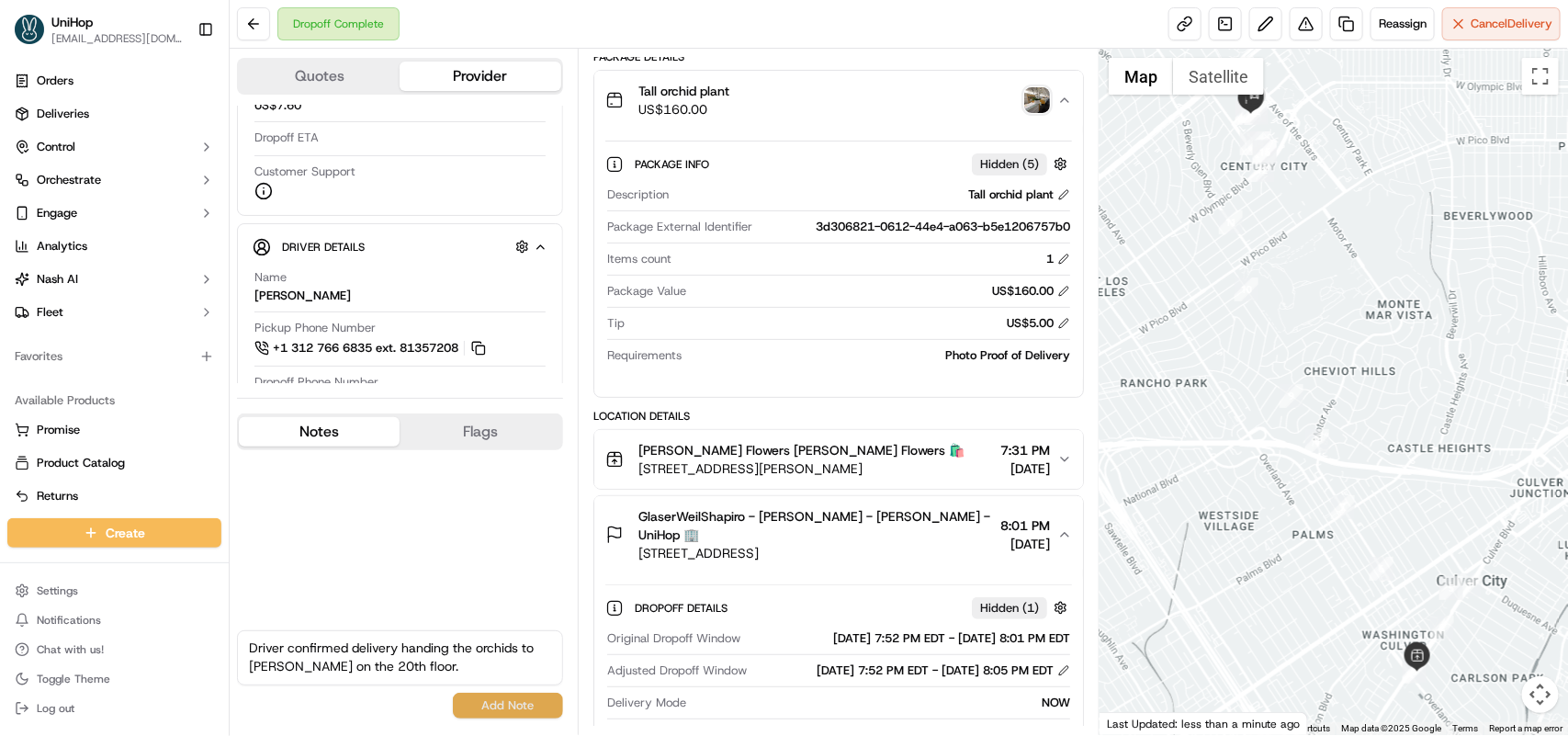
type textarea "Driver confirmed delivery handing the orchids to Gwen on the 20th floor."
click at [506, 709] on button "Add Note" at bounding box center [508, 706] width 111 height 25
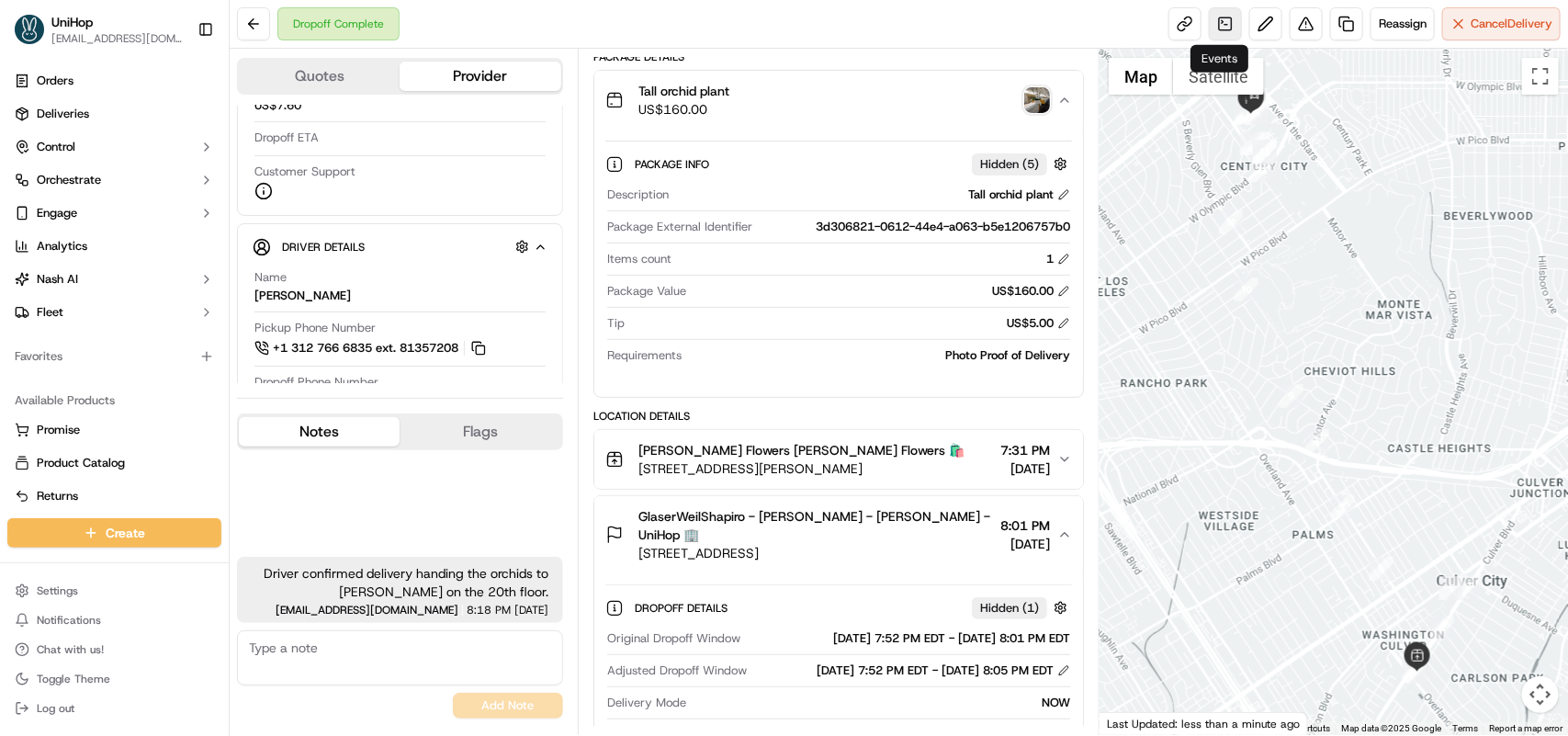
click at [1219, 25] on link at bounding box center [1225, 24] width 33 height 33
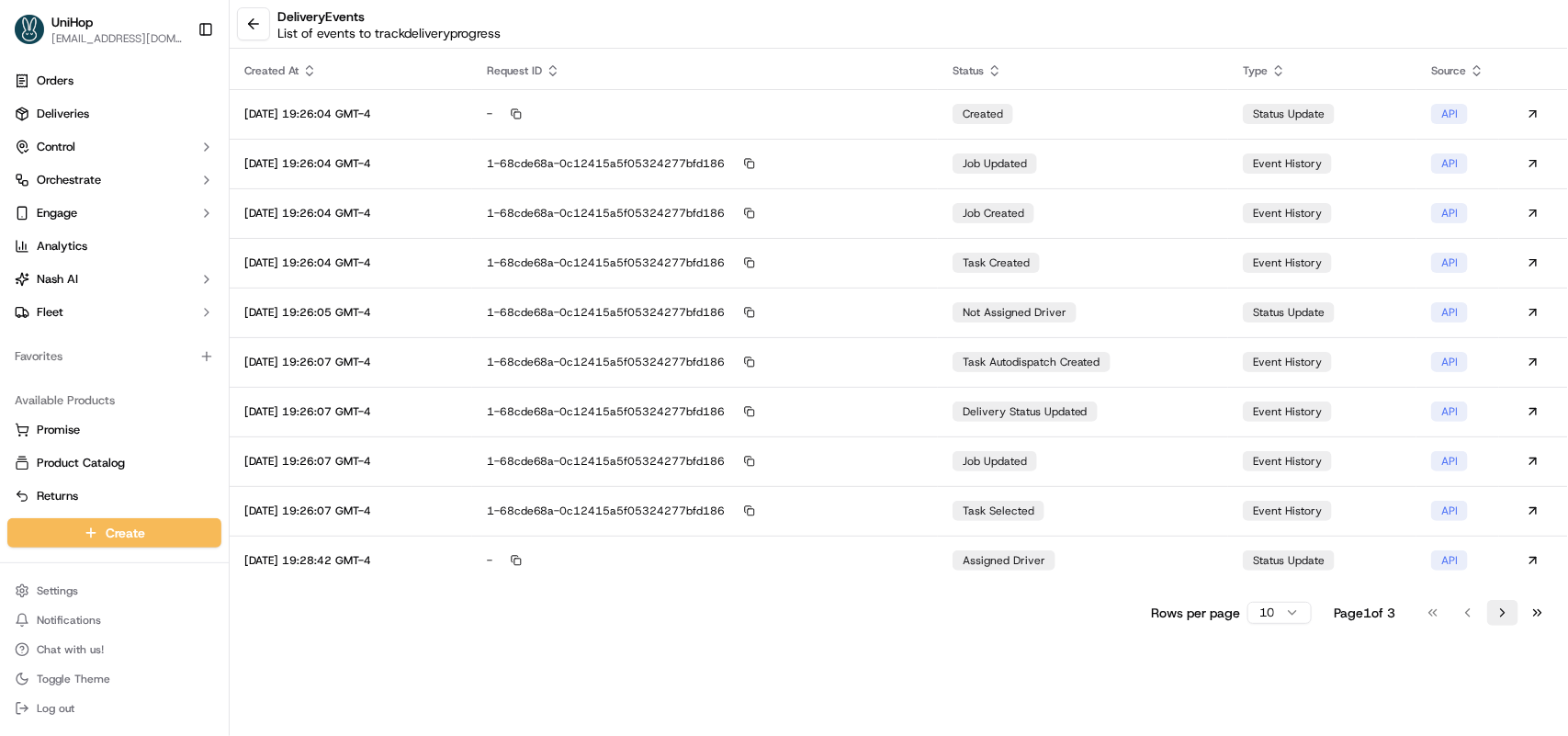
click at [1501, 620] on button "Go to next page" at bounding box center [1502, 613] width 31 height 25
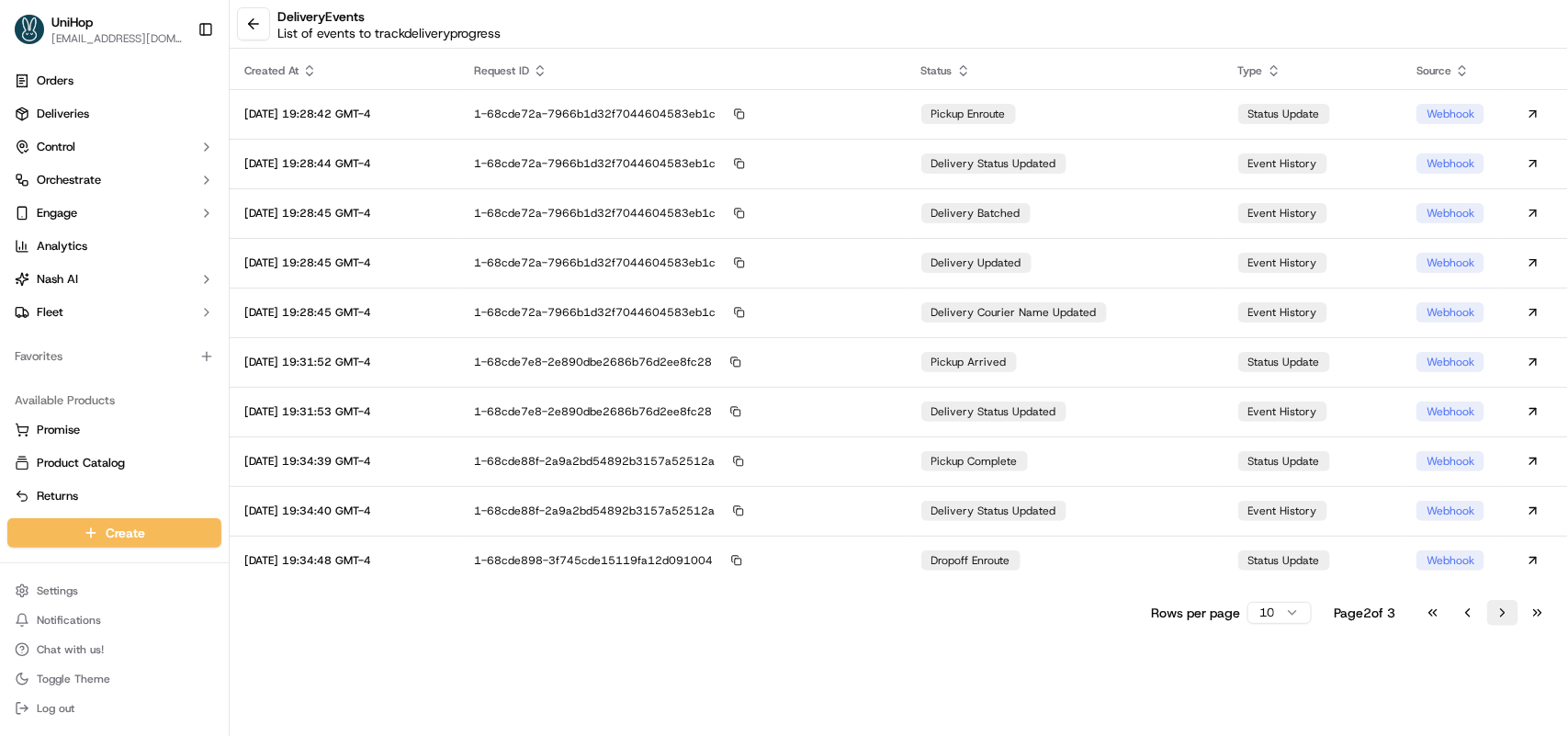
click at [1501, 620] on button "Go to next page" at bounding box center [1502, 613] width 31 height 25
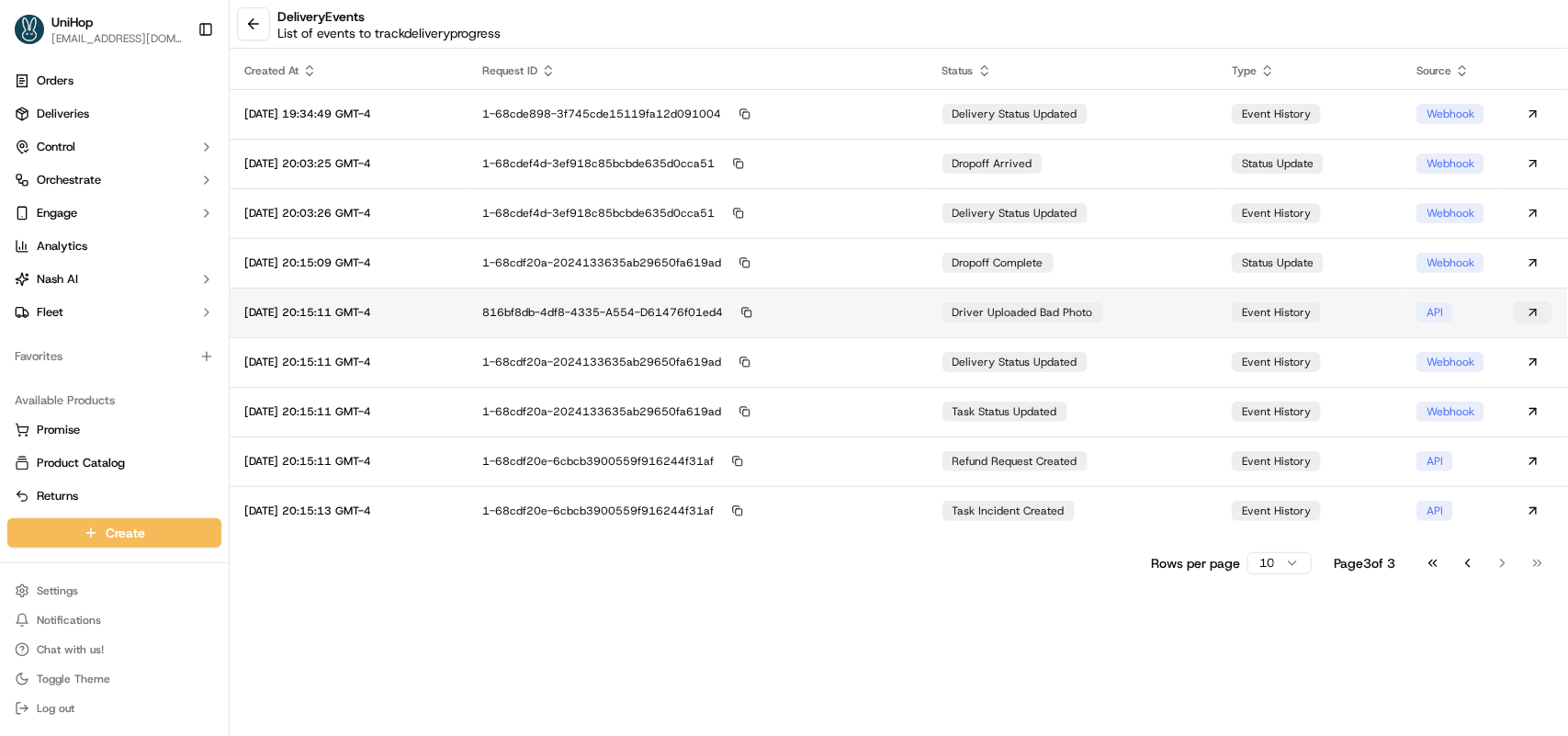
click at [1527, 308] on button at bounding box center [1532, 312] width 38 height 23
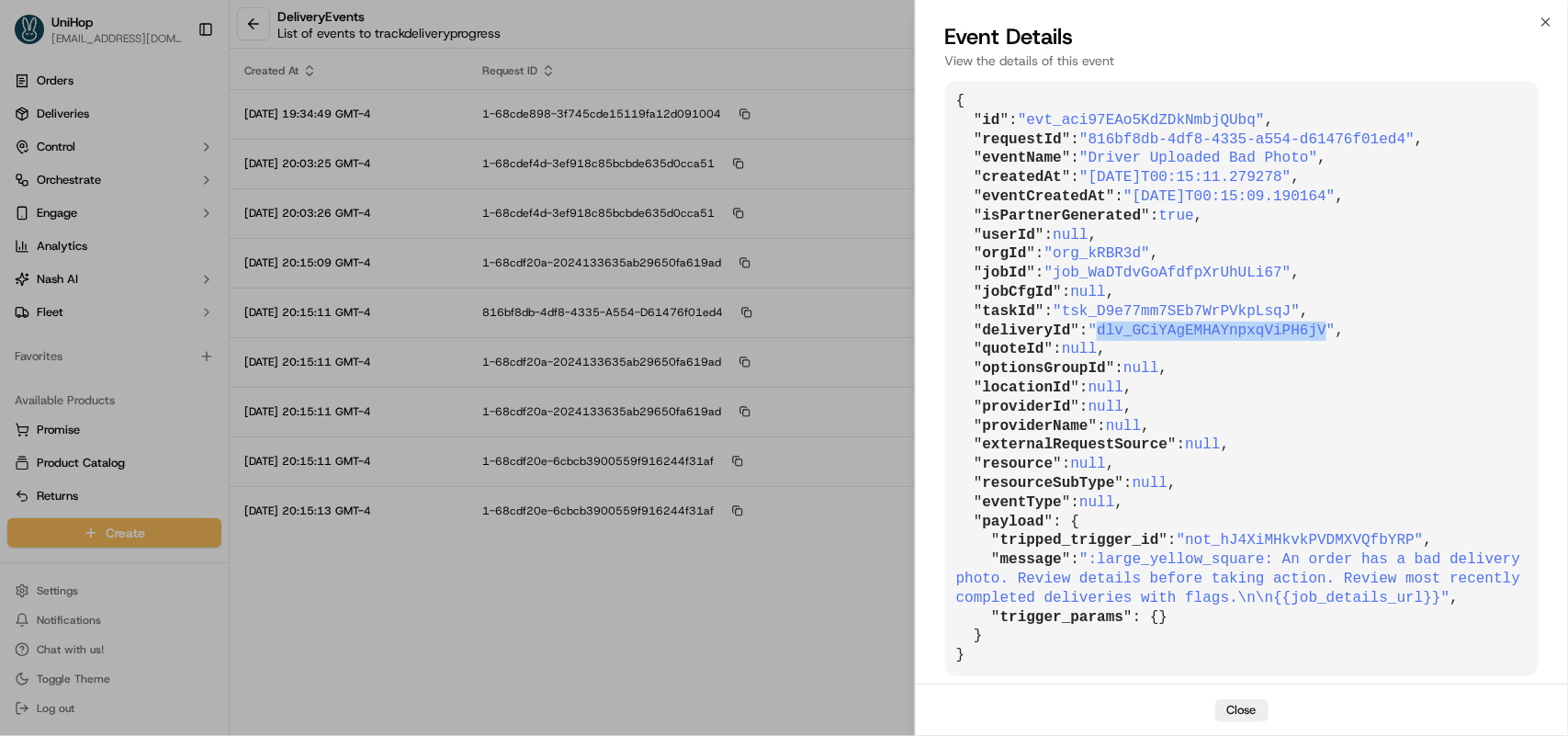
drag, startPoint x: 1094, startPoint y: 329, endPoint x: 1304, endPoint y: 323, distance: 210.1
click at [1304, 323] on span ""dlv_GCiYAgEMHAYnpxqViPH6jV"" at bounding box center [1212, 330] width 247 height 17
copy span "dlv_GCiYAgEMHAYnpxqViPH6jV"
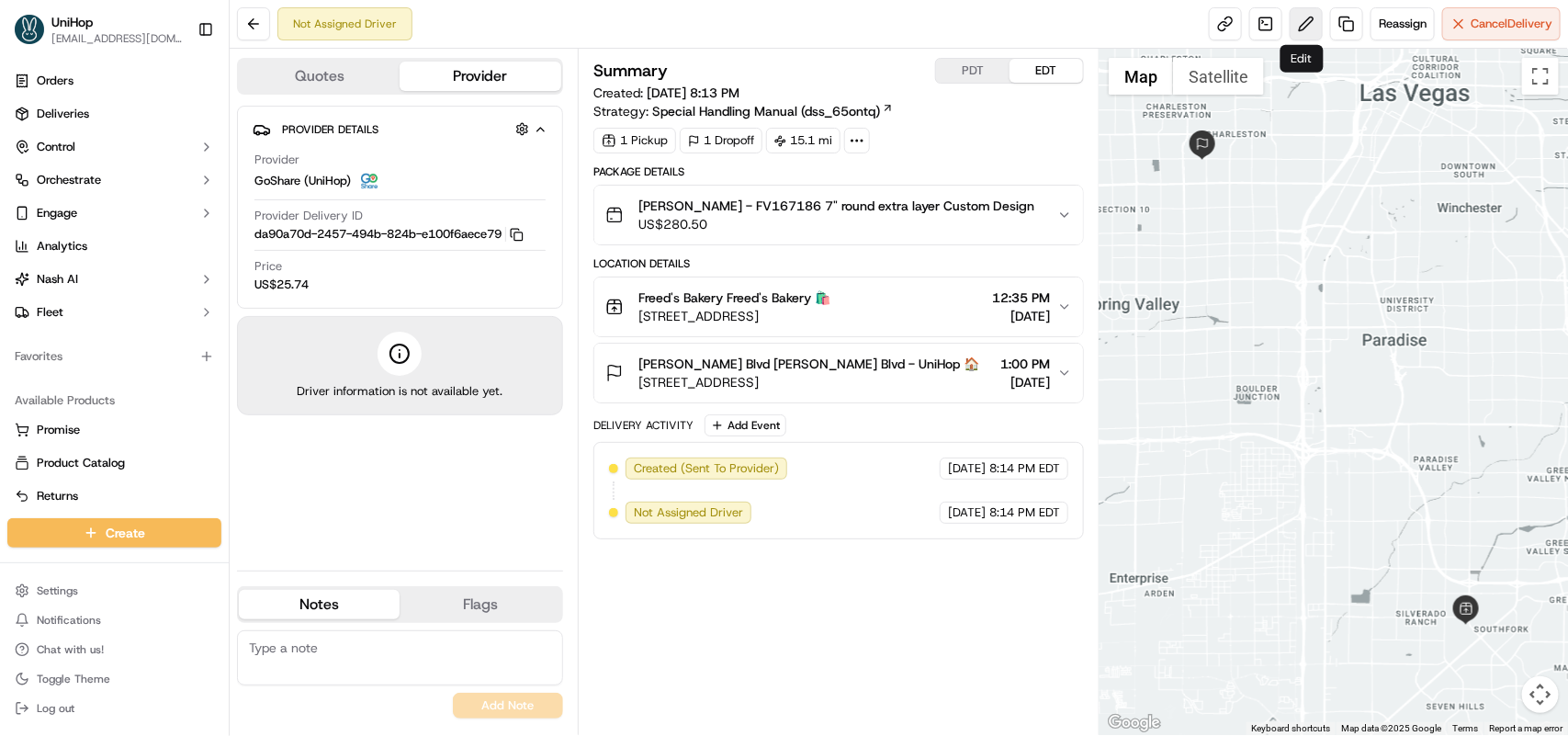
click at [1298, 25] on button at bounding box center [1306, 24] width 33 height 33
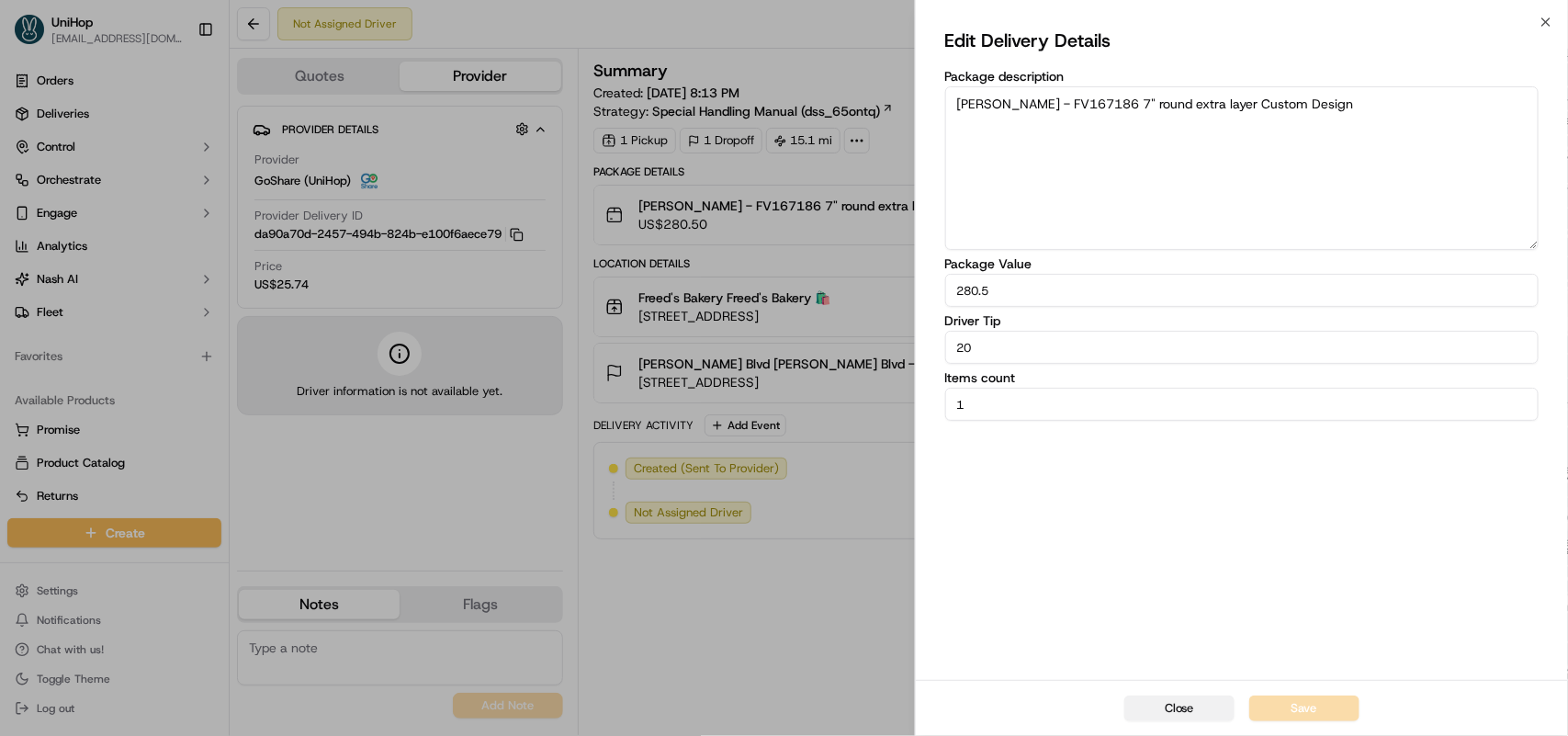
click at [1168, 710] on button "Close" at bounding box center [1179, 708] width 111 height 25
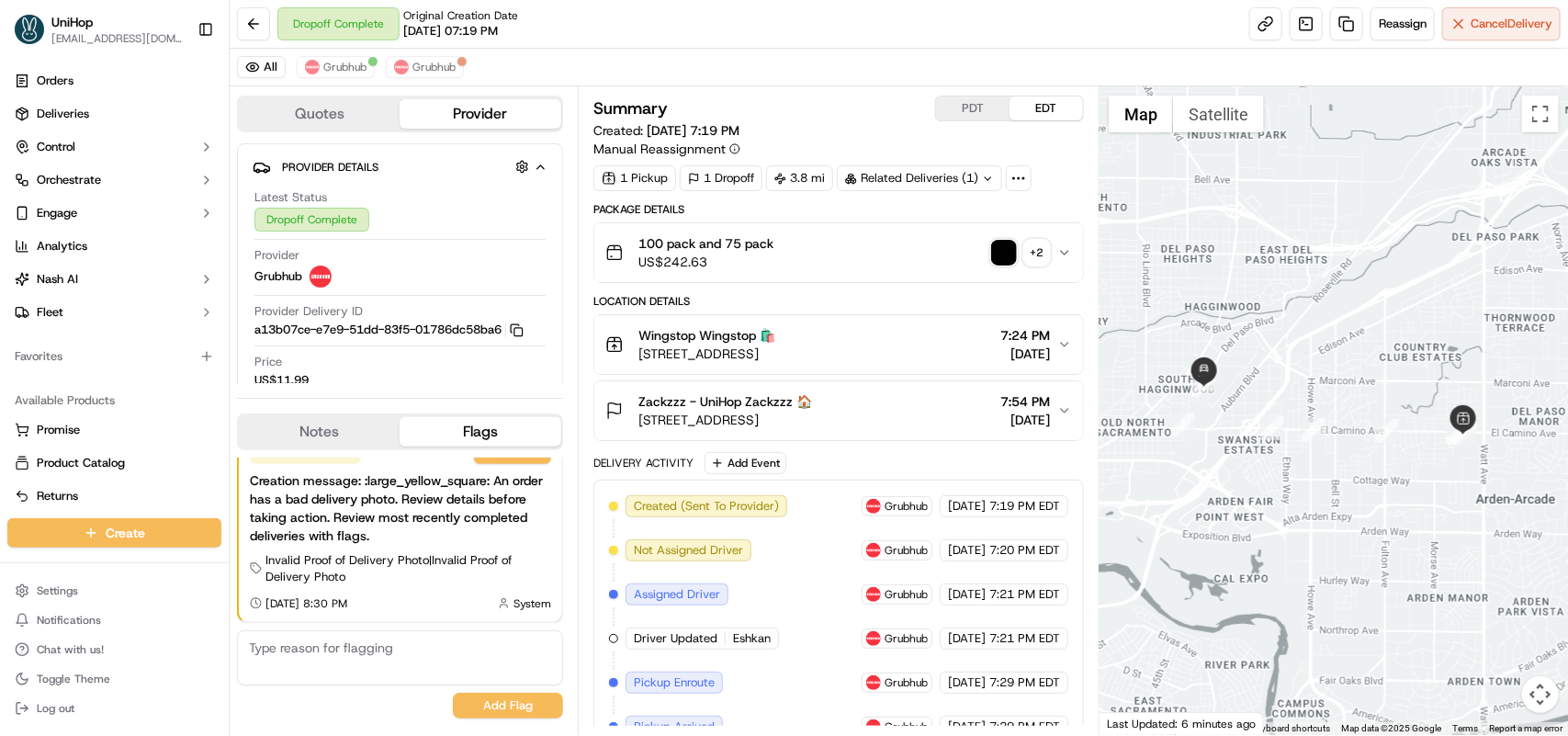
click at [1038, 259] on div "+ 2" at bounding box center [1037, 253] width 25 height 25
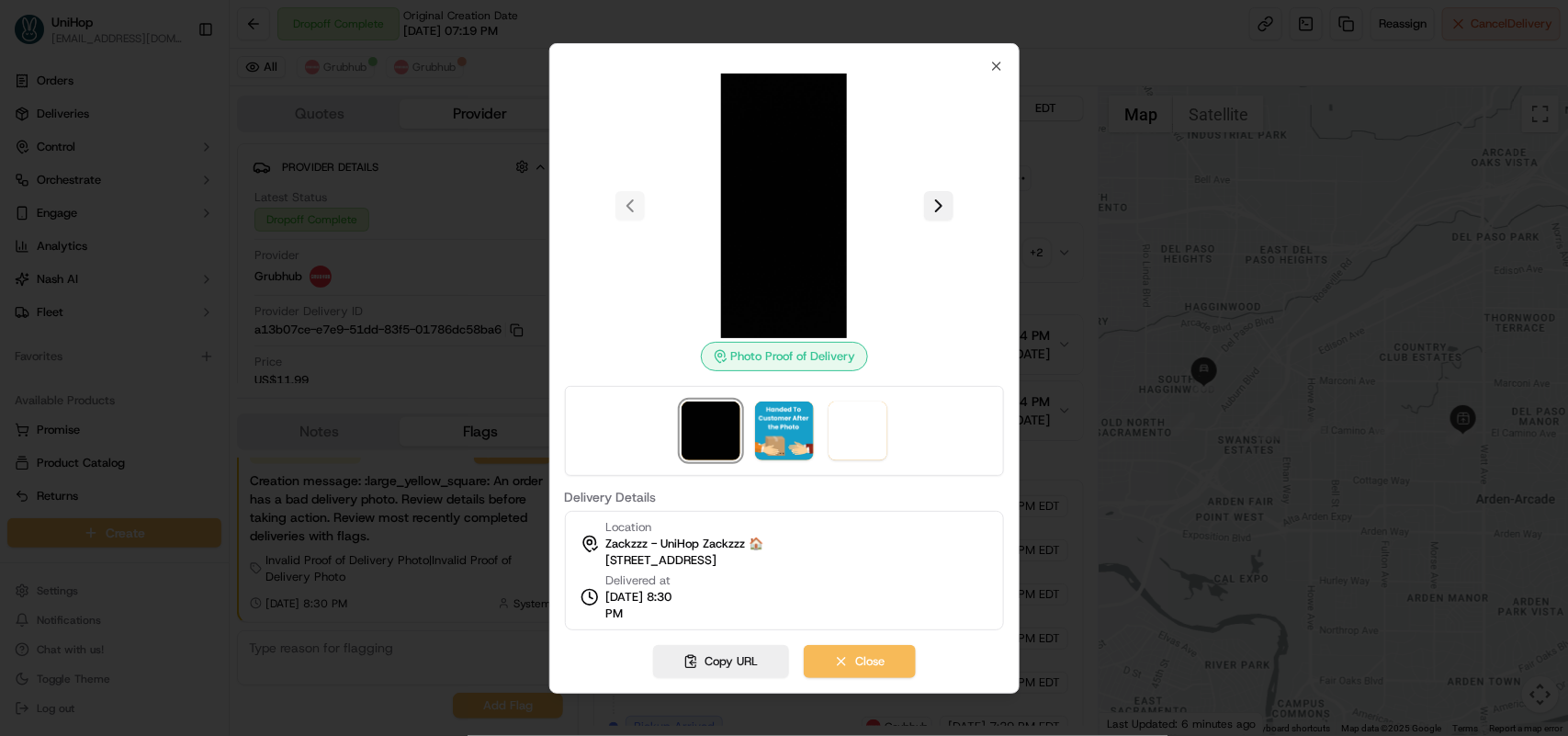
click at [943, 212] on button at bounding box center [939, 206] width 29 height 29
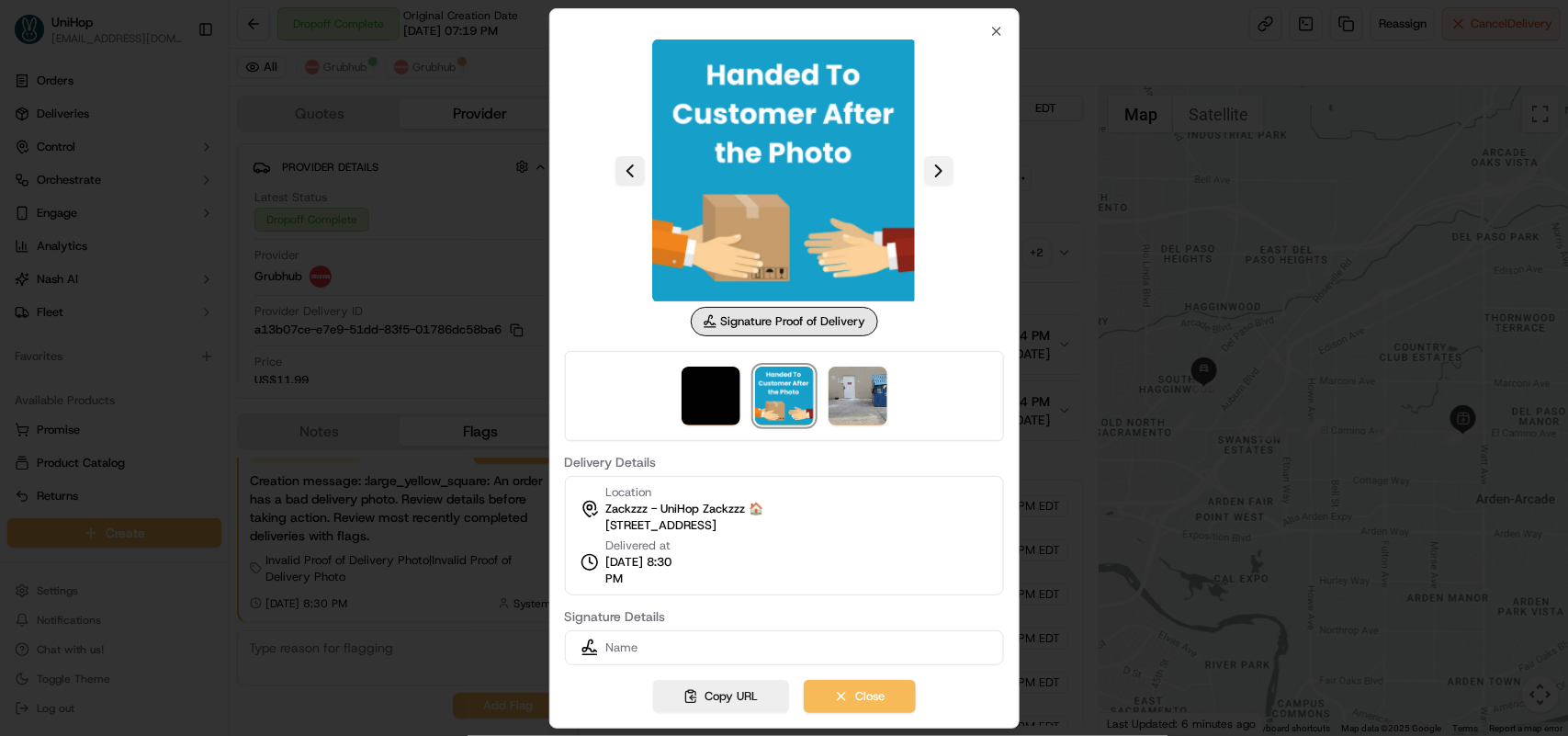
click at [933, 163] on button at bounding box center [939, 171] width 29 height 29
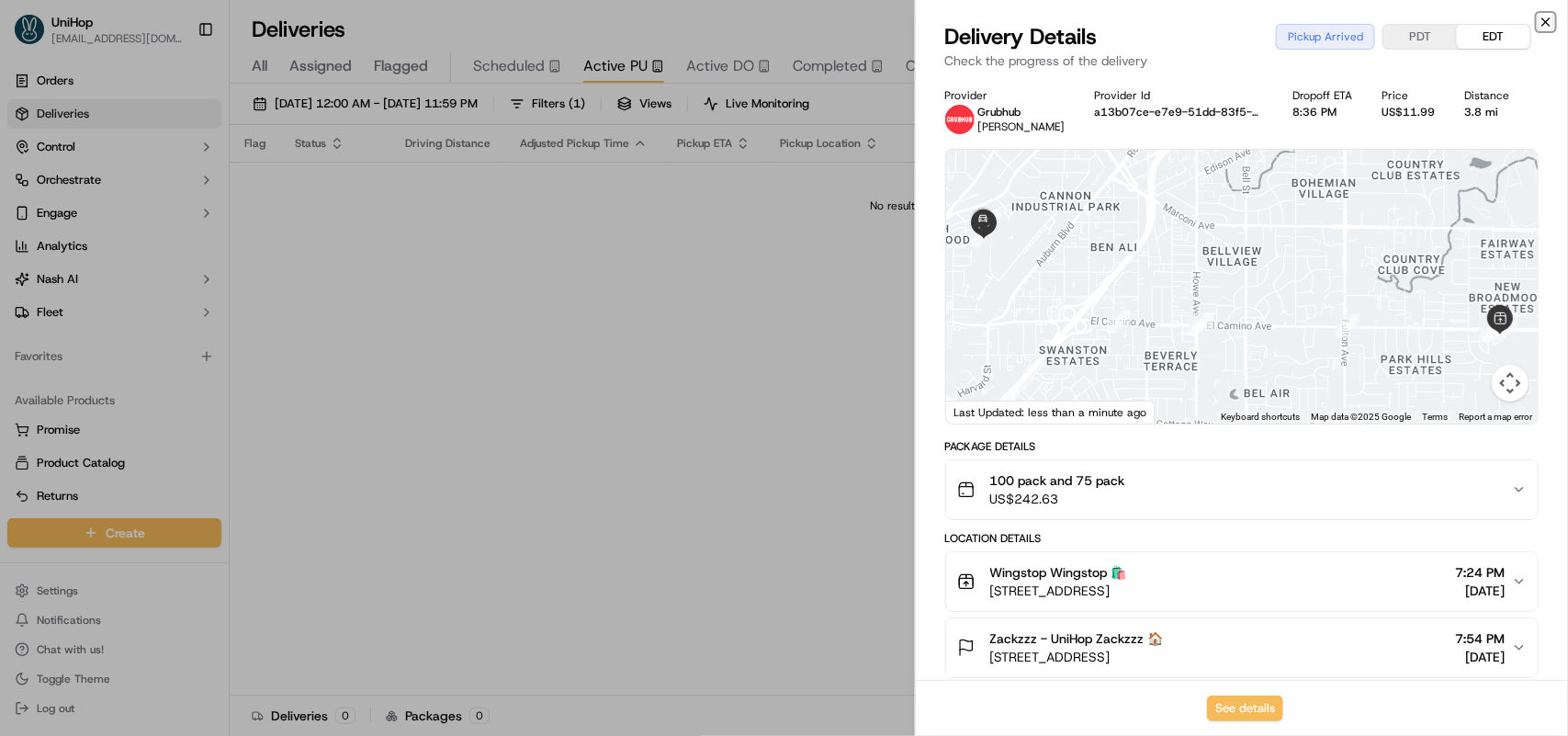
click at [1548, 24] on icon "button" at bounding box center [1546, 23] width 8 height 8
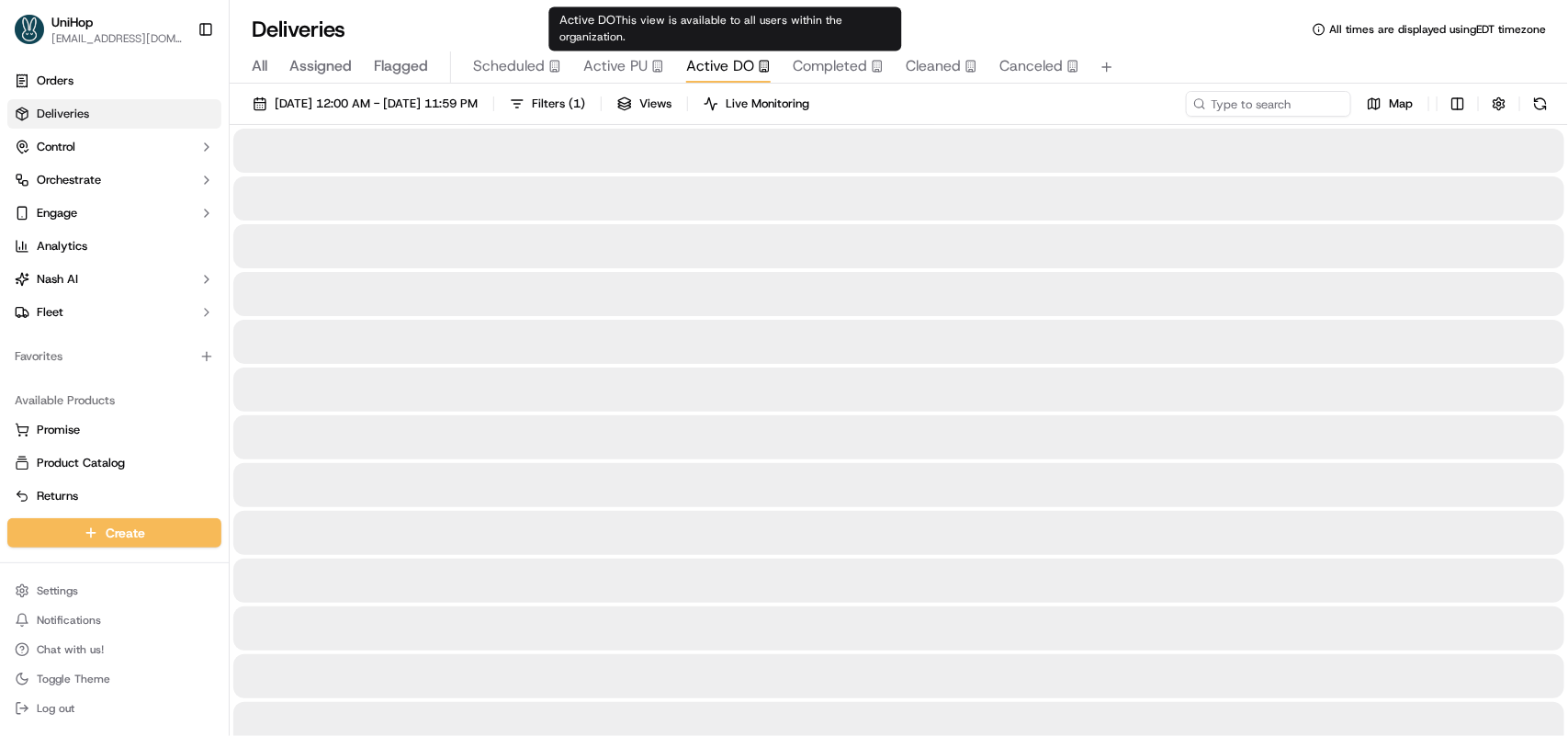
click at [703, 48] on div "Active DO This view is available to all users within the organization. Active D…" at bounding box center [725, 29] width 352 height 44
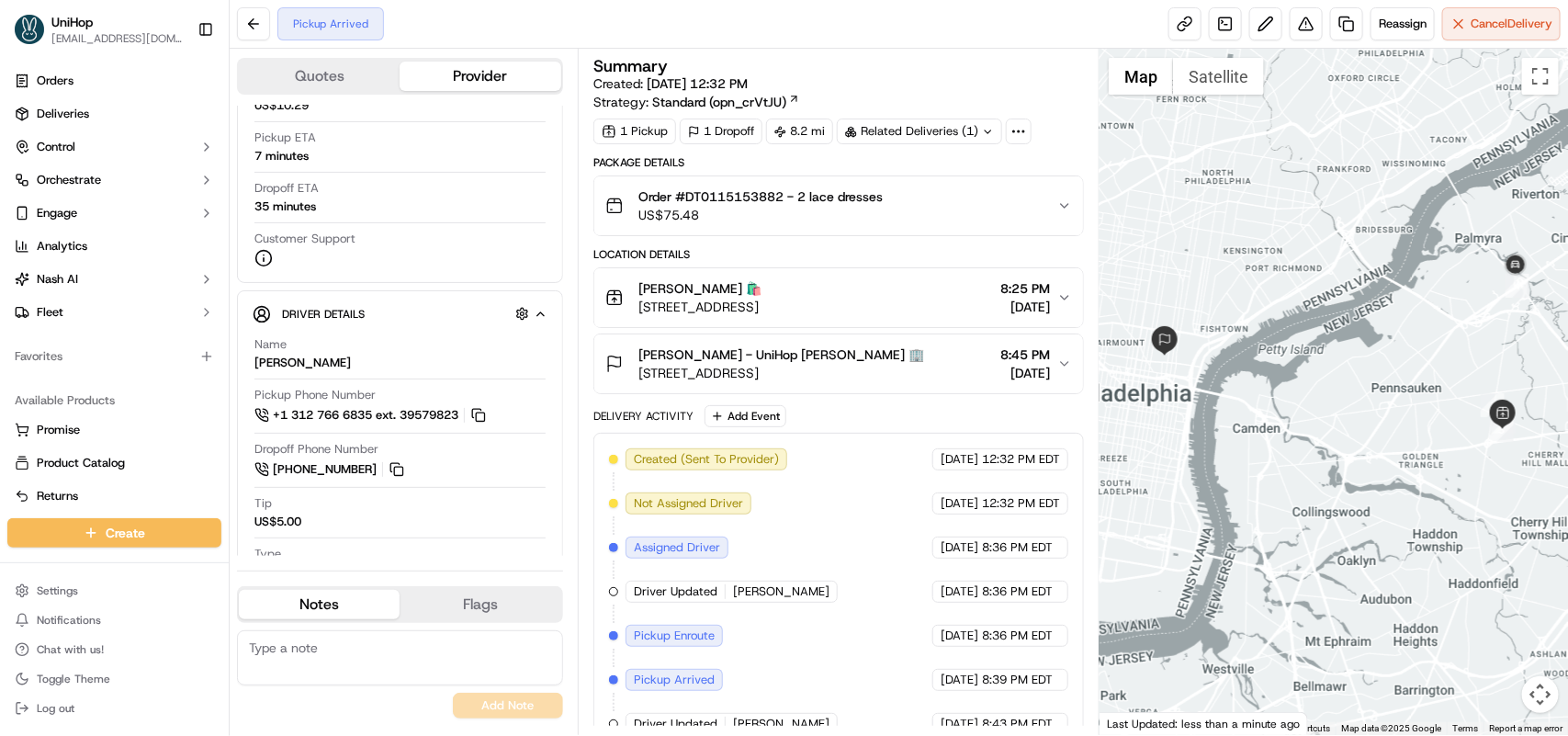
click at [1054, 288] on div "Torrid Torrid 🛍️ [STREET_ADDRESS] 8:25 PM [DATE]" at bounding box center [831, 298] width 452 height 37
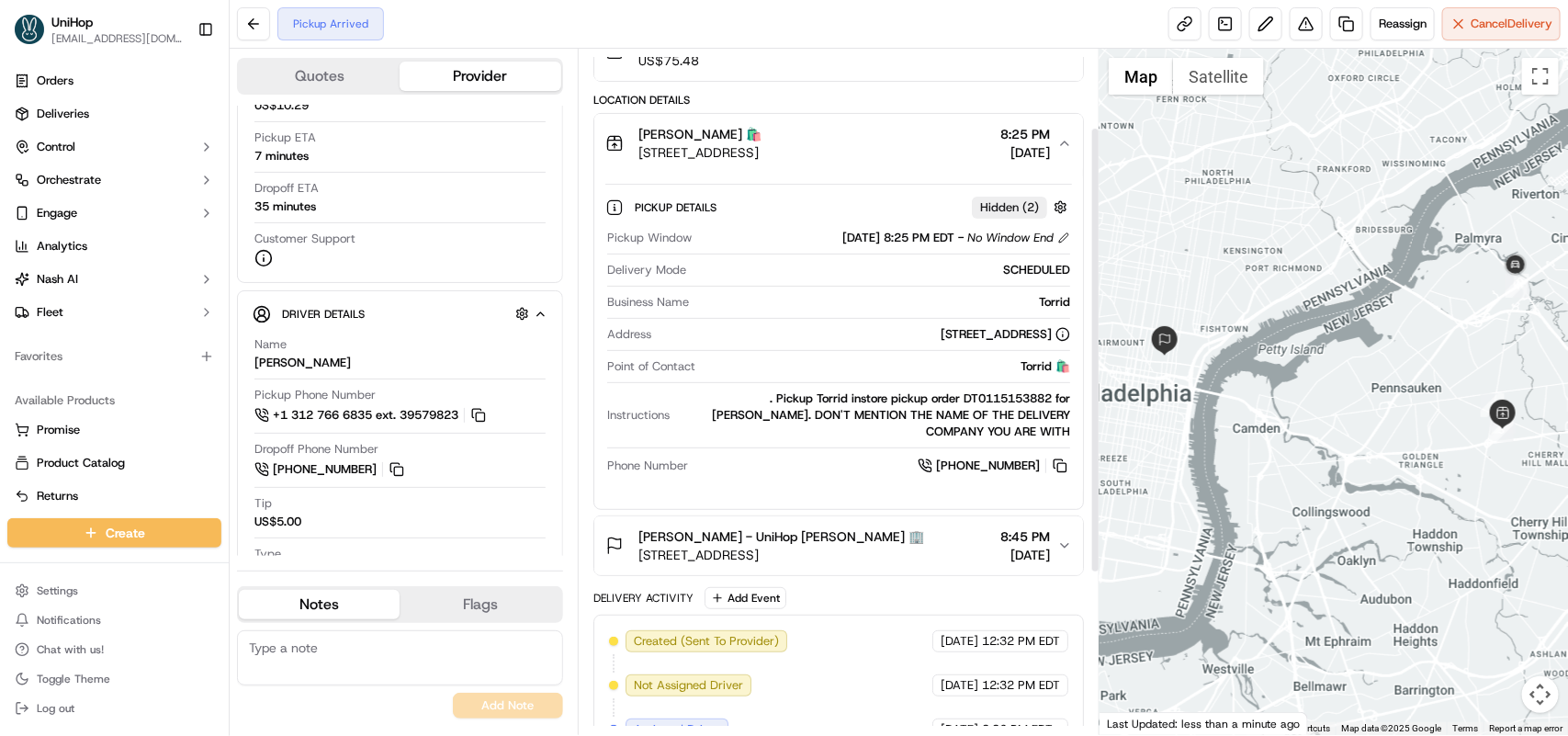
scroll to position [115, 0]
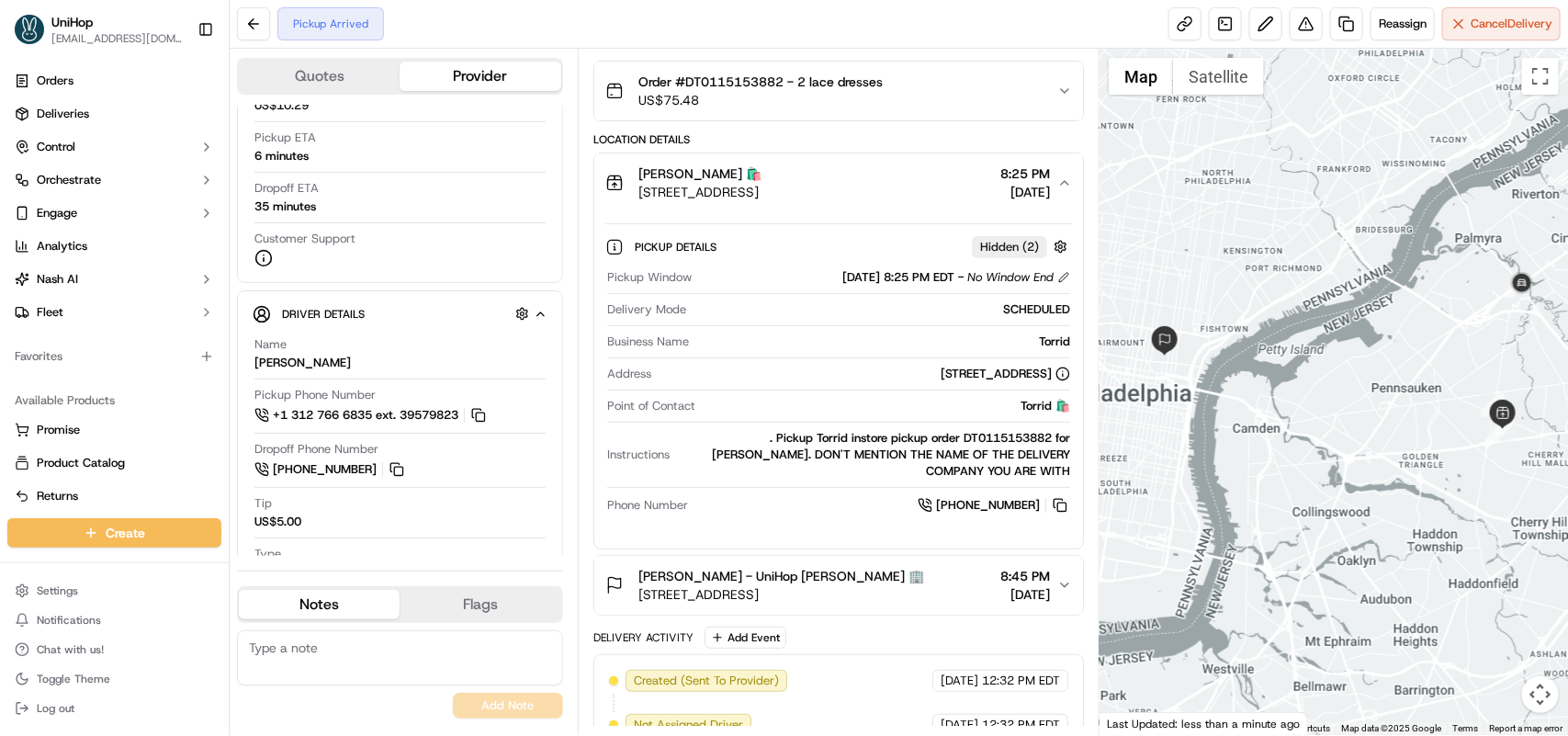
drag, startPoint x: 639, startPoint y: 198, endPoint x: 861, endPoint y: 199, distance: 222.0
click at [761, 199] on span "[STREET_ADDRESS]" at bounding box center [700, 192] width 123 height 19
copy span "2000 NJ-38, Cherry Hill Township, NJ"
drag, startPoint x: 873, startPoint y: 439, endPoint x: 962, endPoint y: 437, distance: 89.0
click at [962, 437] on div ". Pickup Torrid instore pickup order DT0115153882 for [PERSON_NAME]. DON'T MENT…" at bounding box center [874, 454] width 393 height 50
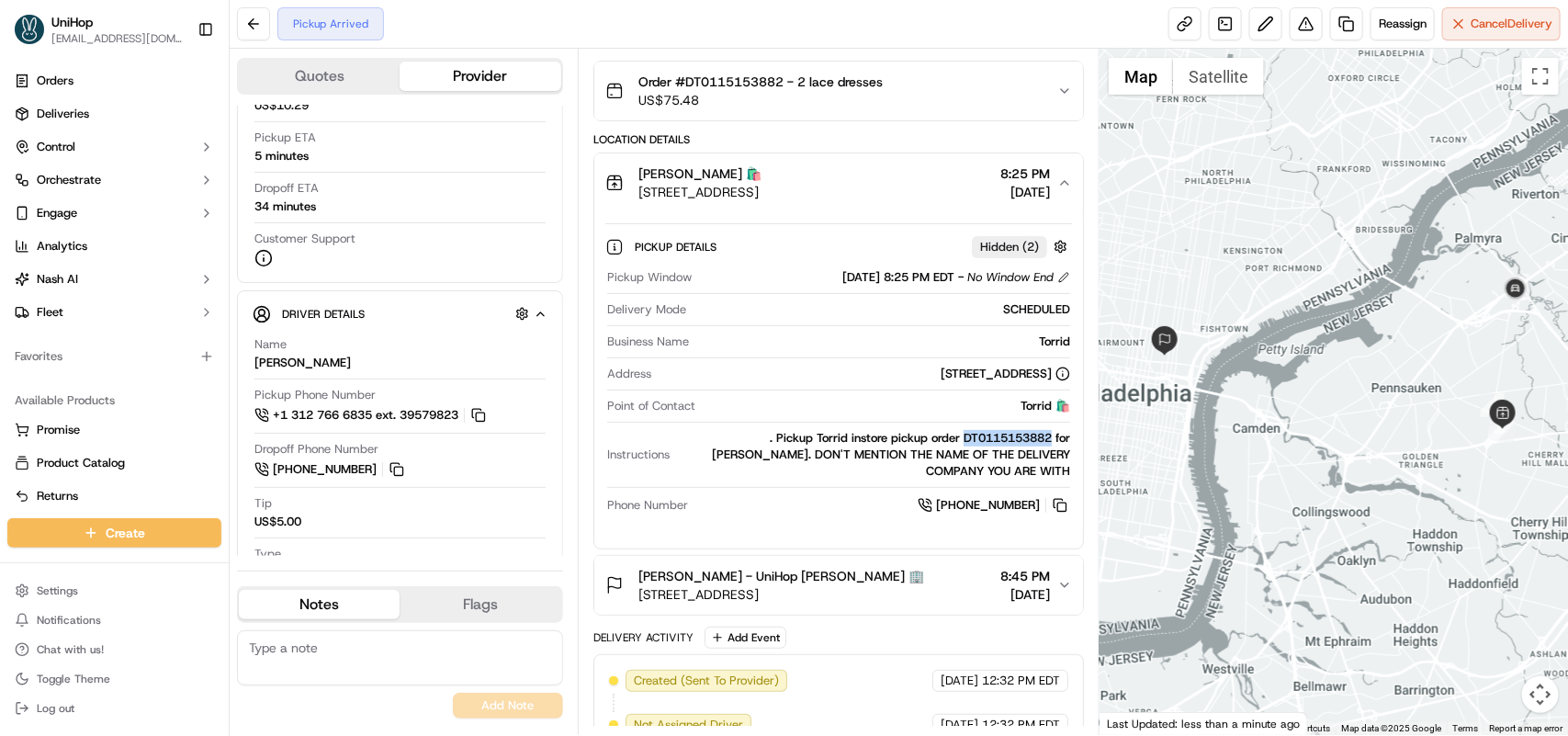
copy div "DT0115153882"
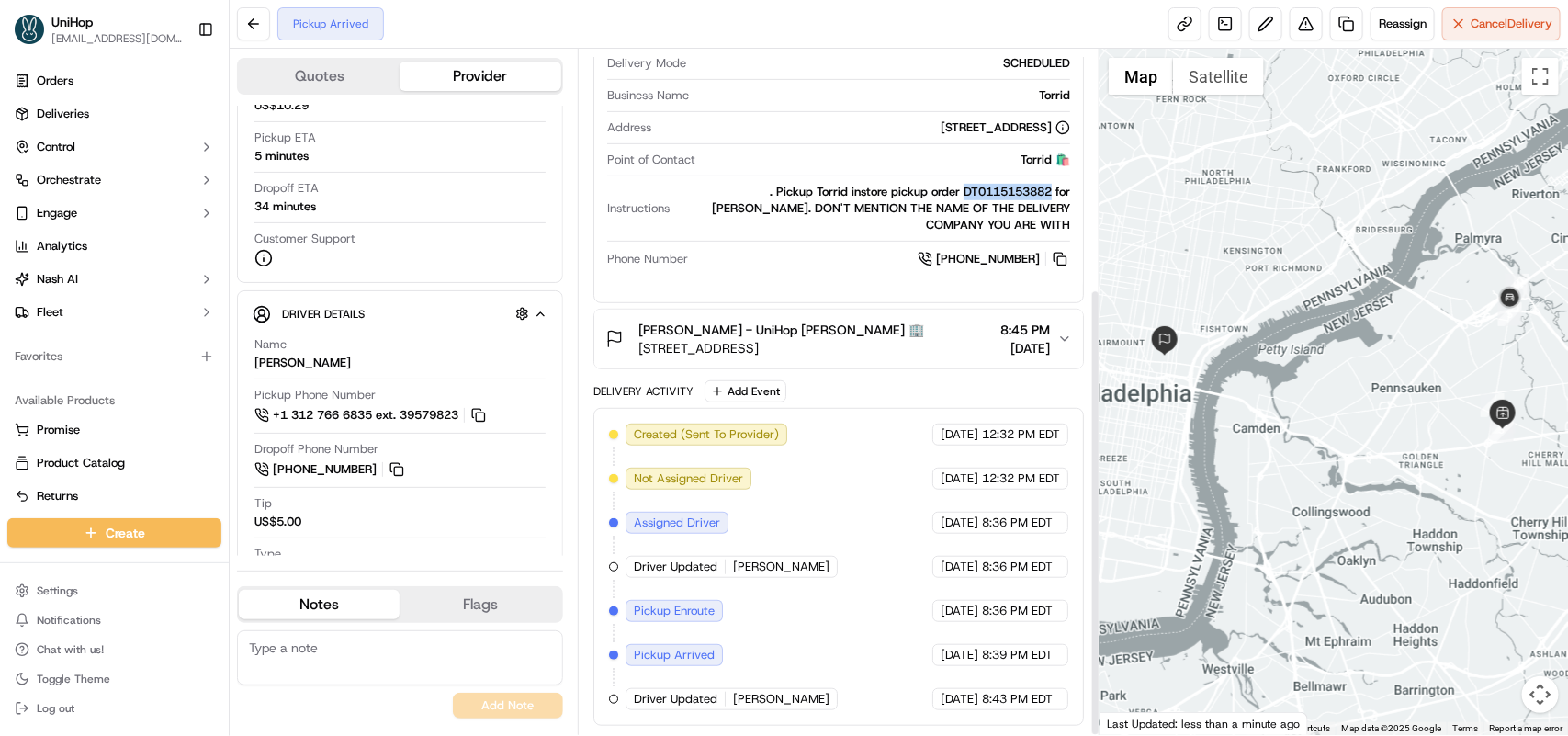
scroll to position [365, 0]
click at [891, 350] on span "[STREET_ADDRESS]" at bounding box center [781, 347] width 286 height 19
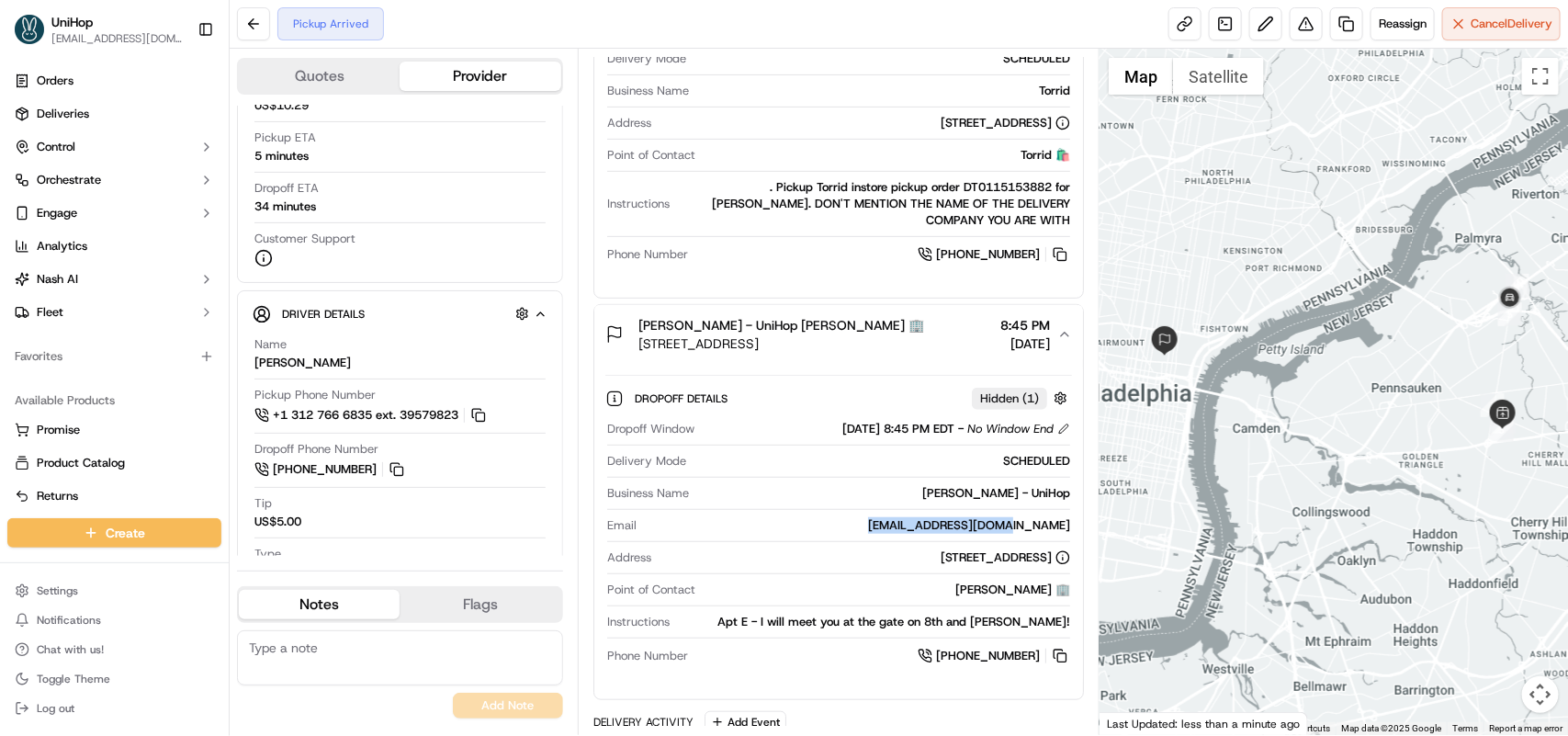
drag, startPoint x: 937, startPoint y: 527, endPoint x: 1066, endPoint y: 530, distance: 129.0
click at [1066, 530] on div "gabbyardis@gmail.com" at bounding box center [856, 525] width 426 height 17
copy div "gabbyardis@gmail.com"
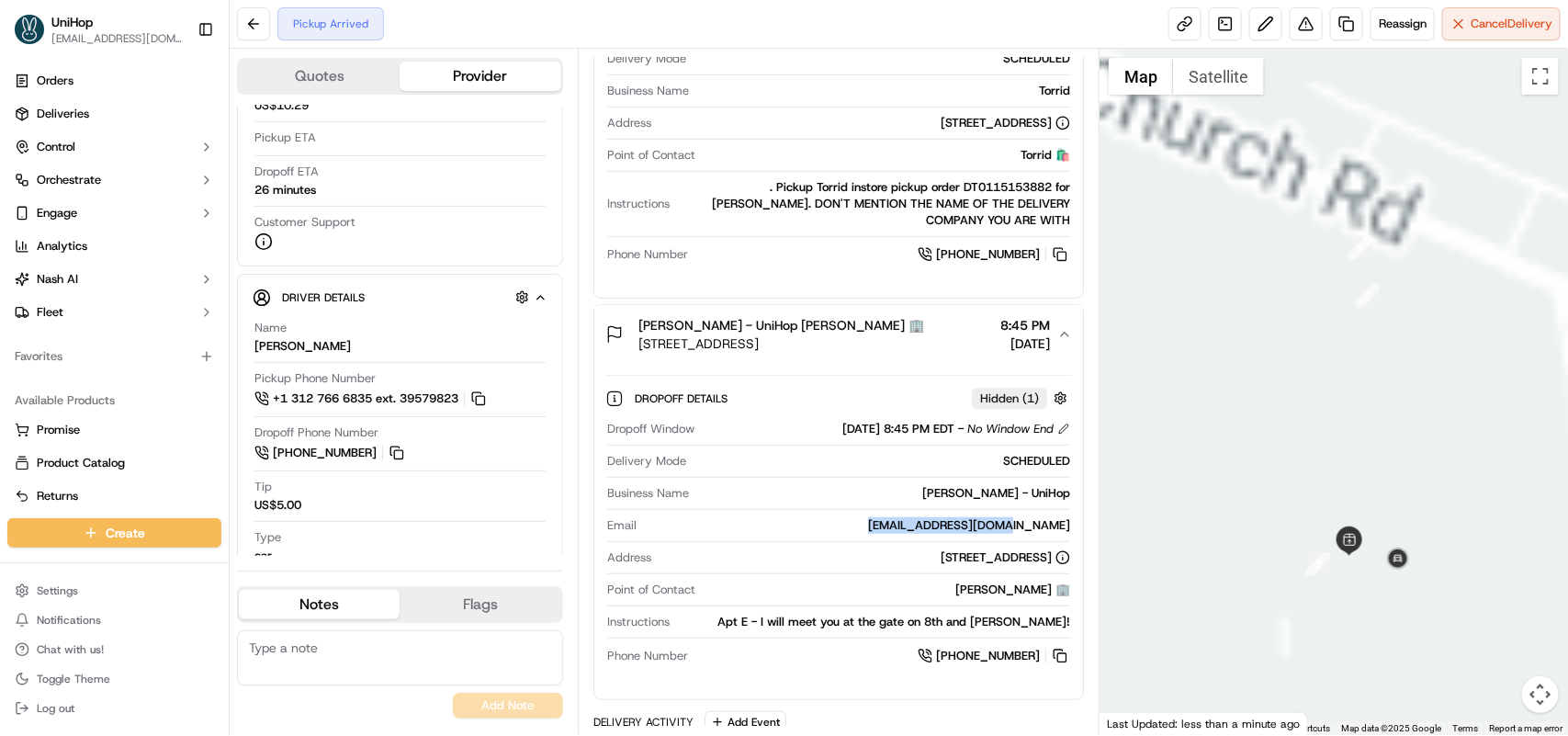
drag, startPoint x: 1495, startPoint y: 619, endPoint x: 1338, endPoint y: 576, distance: 162.8
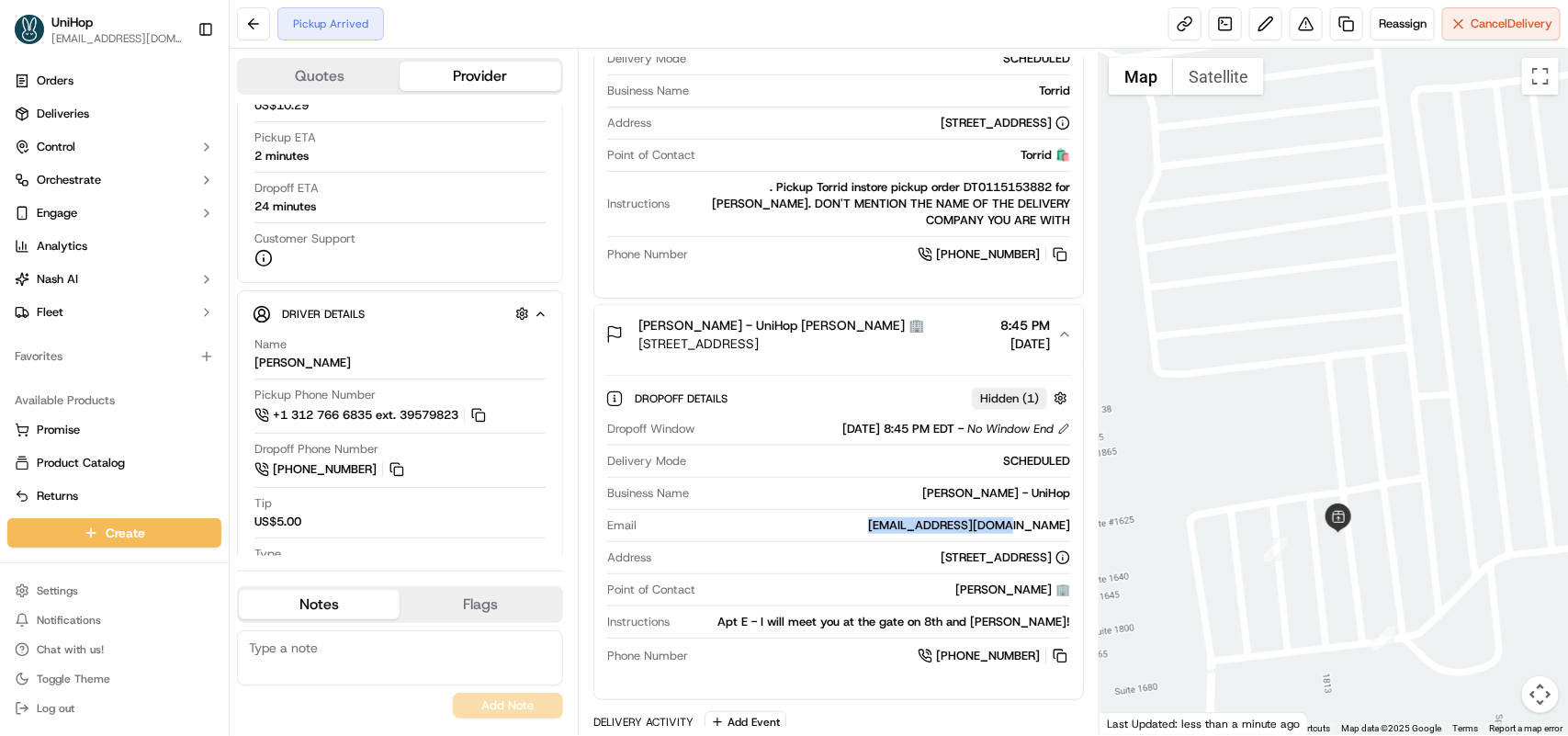
scroll to position [251, 0]
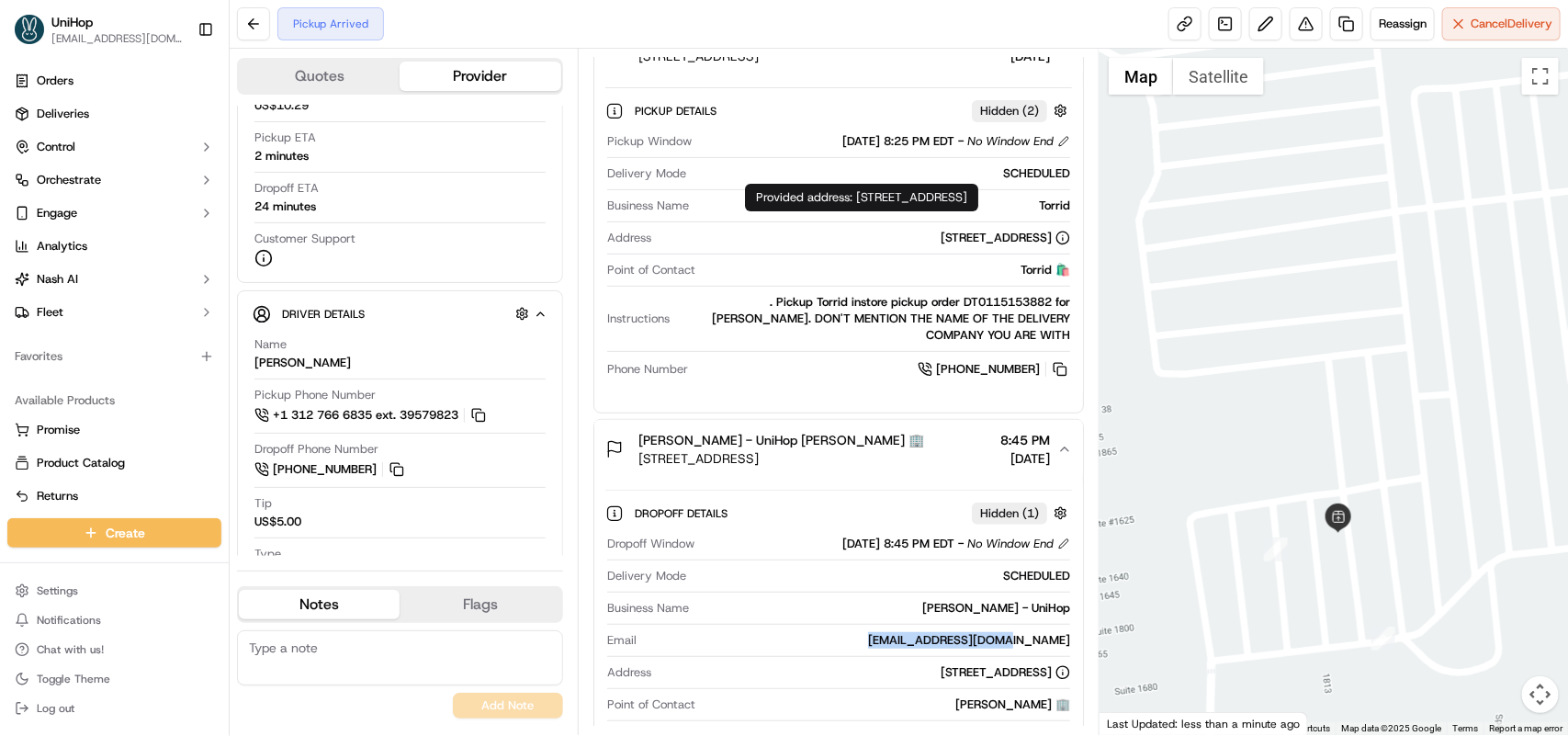
drag, startPoint x: 771, startPoint y: 236, endPoint x: 1021, endPoint y: 244, distance: 250.1
click at [1021, 244] on div "[STREET_ADDRESS]" at bounding box center [864, 238] width 411 height 17
copy div "2000 NJ-38, Cherry Hill Township, NJ 08002"
click at [941, 246] on div "[STREET_ADDRESS]" at bounding box center [1005, 238] width 129 height 17
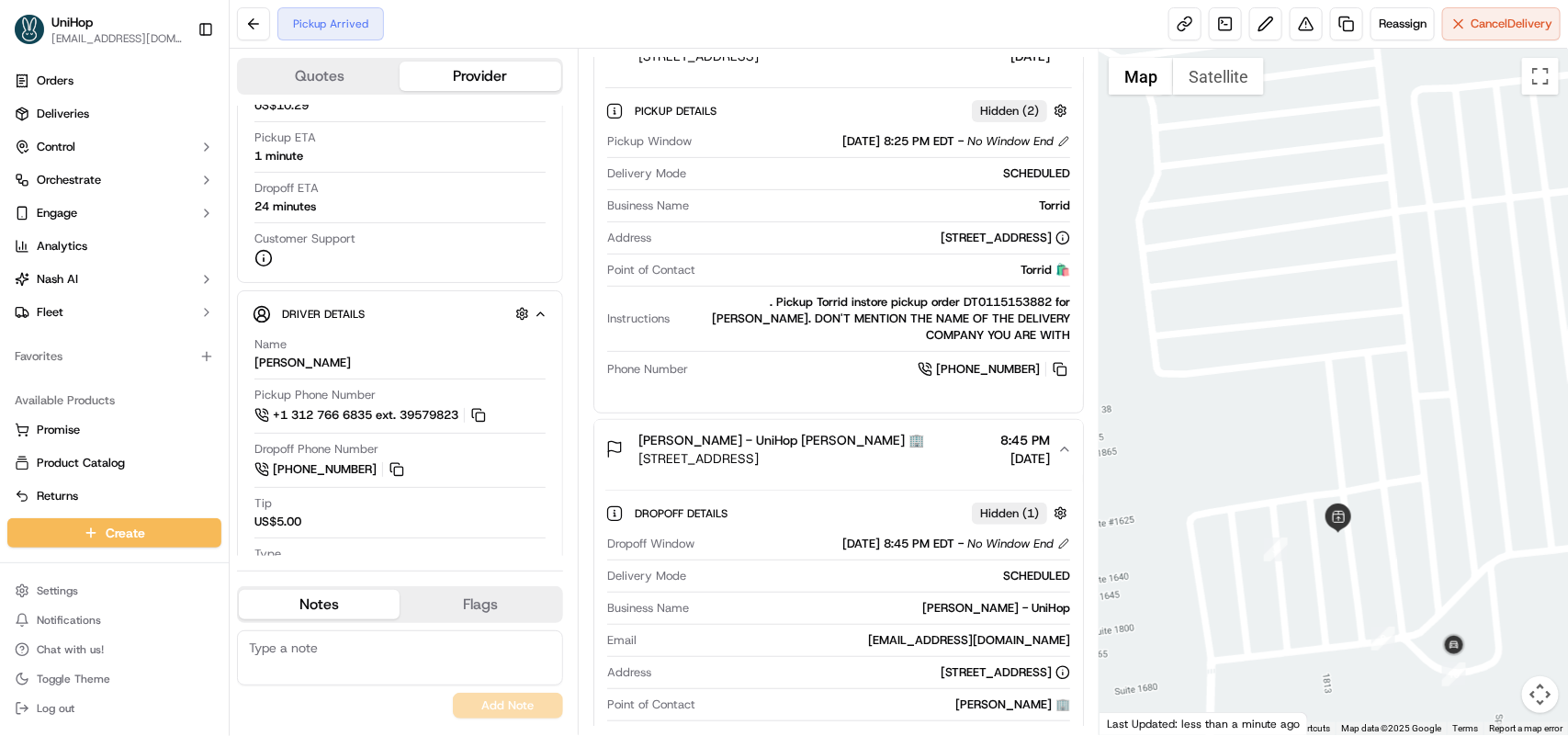
drag, startPoint x: 910, startPoint y: 239, endPoint x: 978, endPoint y: 235, distance: 68.1
click at [978, 235] on div "[STREET_ADDRESS]" at bounding box center [1005, 238] width 129 height 17
copy div "Township, NJ"
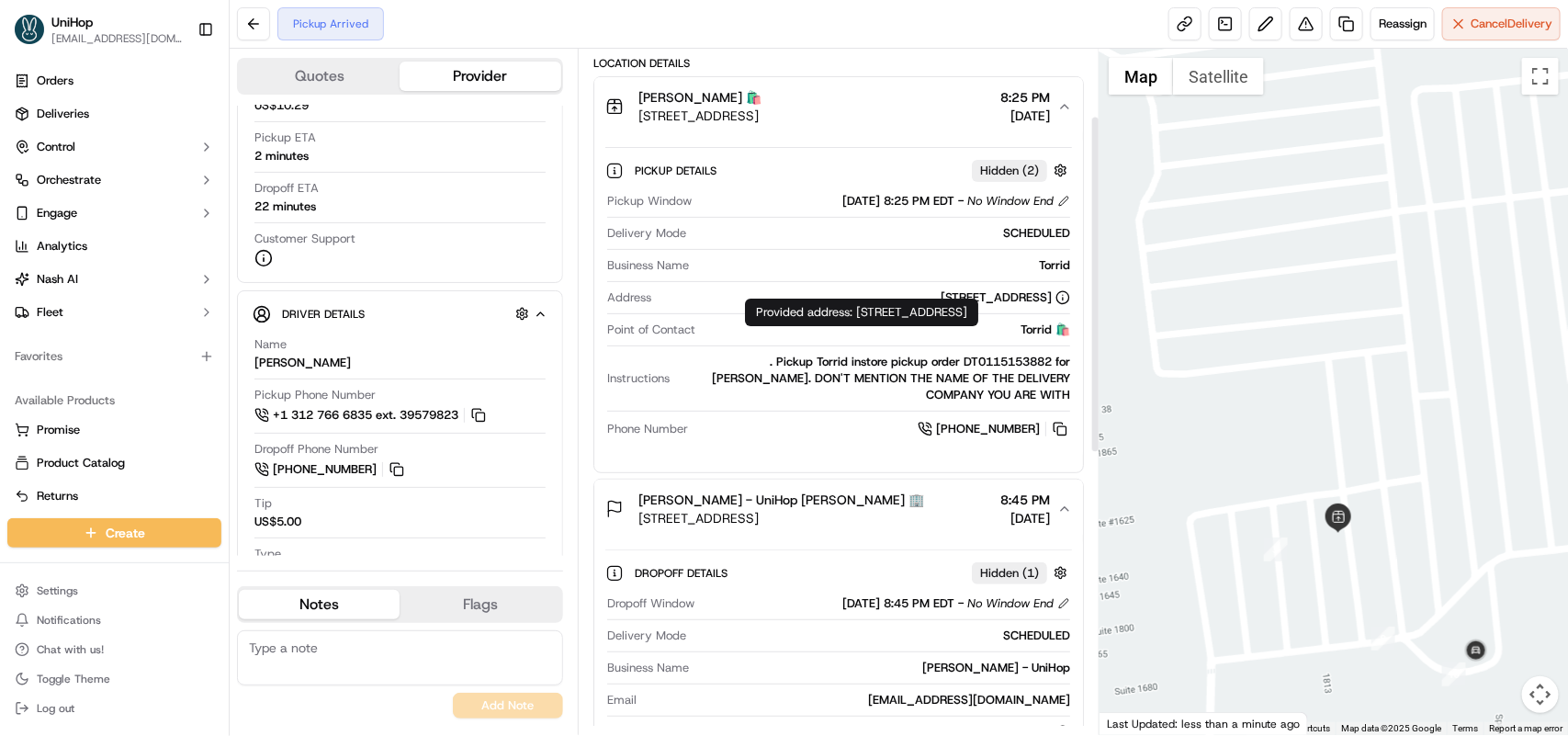
scroll to position [136, 0]
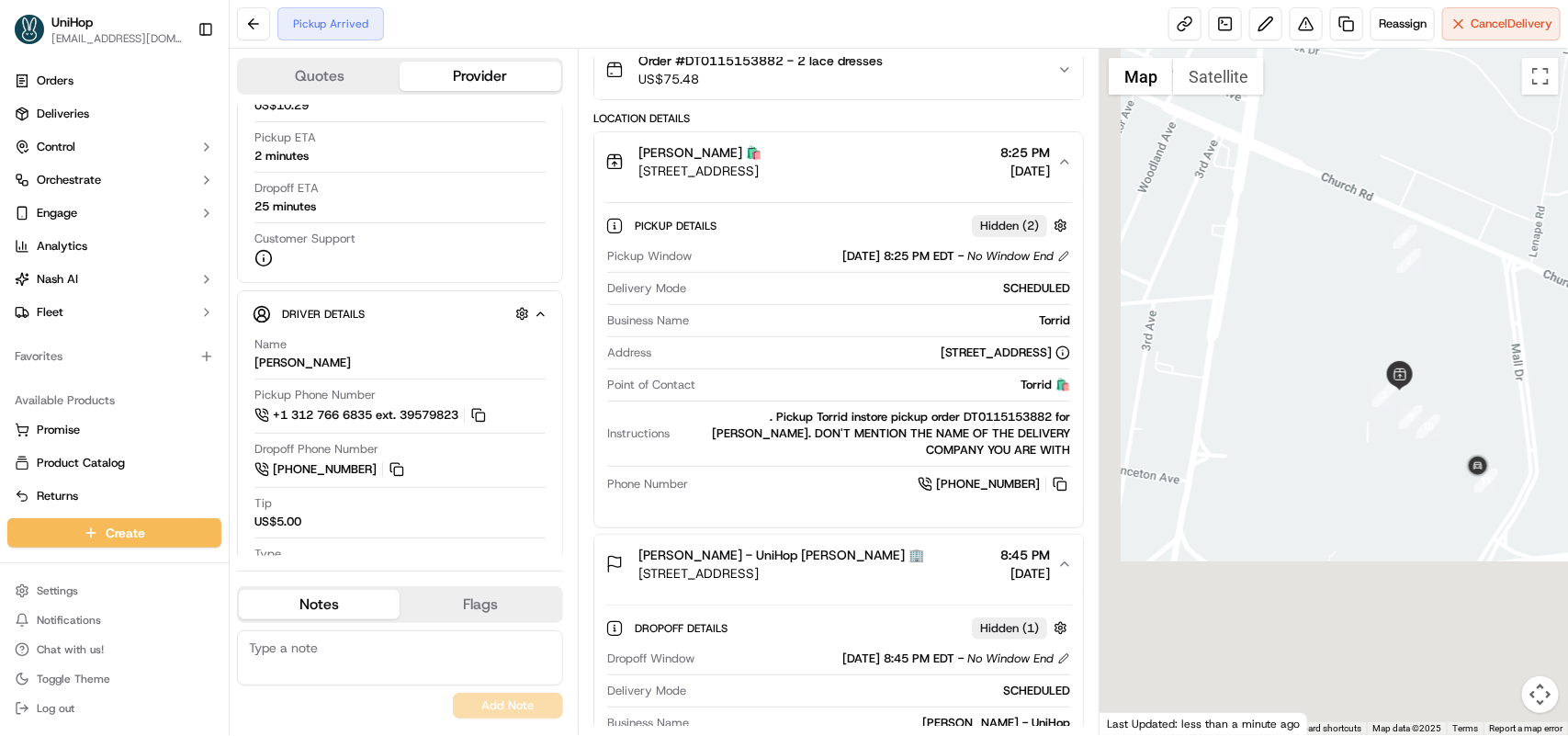
drag, startPoint x: 1360, startPoint y: 616, endPoint x: 1410, endPoint y: 439, distance: 183.9
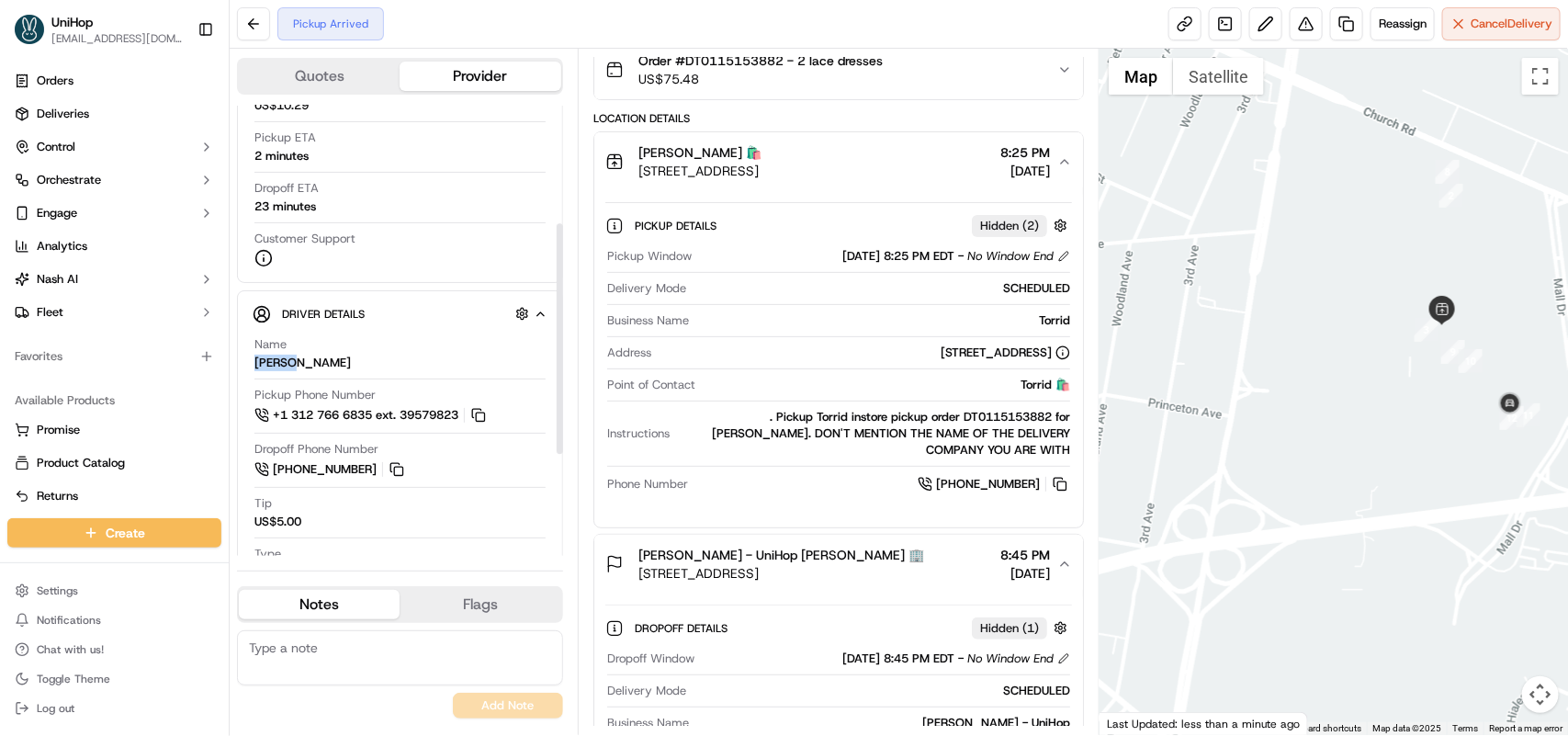
drag, startPoint x: 254, startPoint y: 364, endPoint x: 296, endPoint y: 364, distance: 42.0
click at [296, 364] on div "[PERSON_NAME]" at bounding box center [302, 362] width 97 height 17
copy div "CENGIZ"
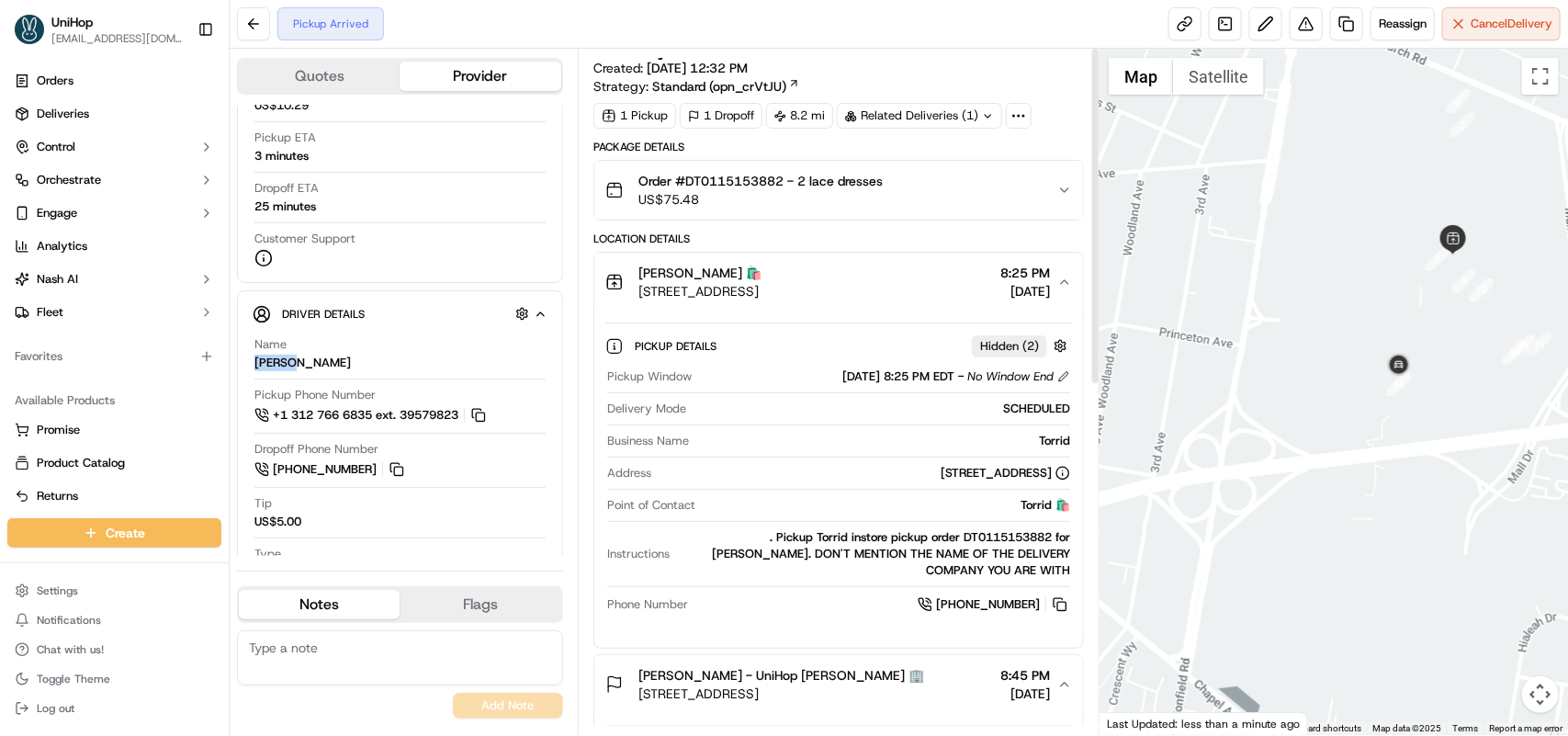
scroll to position [0, 0]
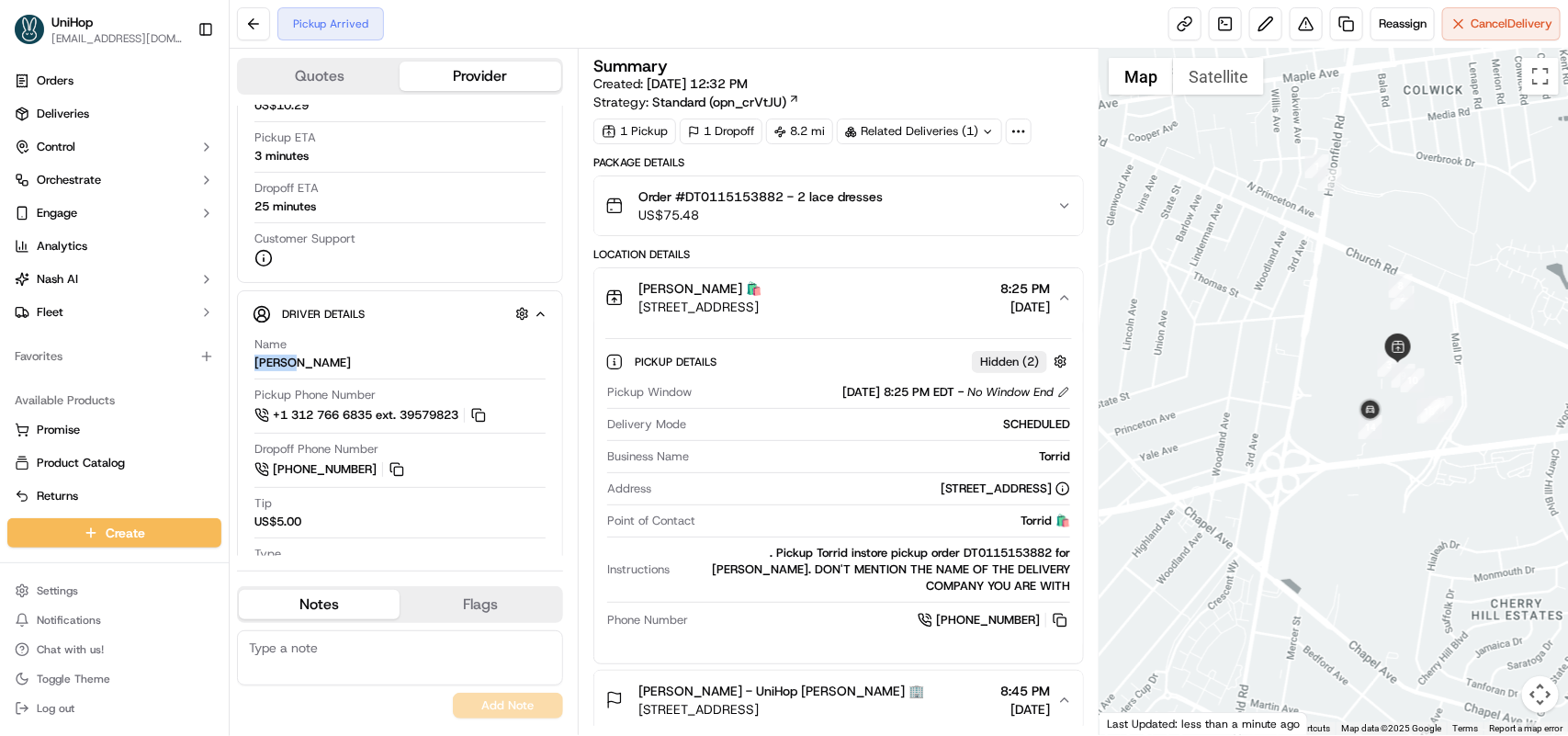
drag, startPoint x: 1438, startPoint y: 291, endPoint x: 1382, endPoint y: 389, distance: 112.9
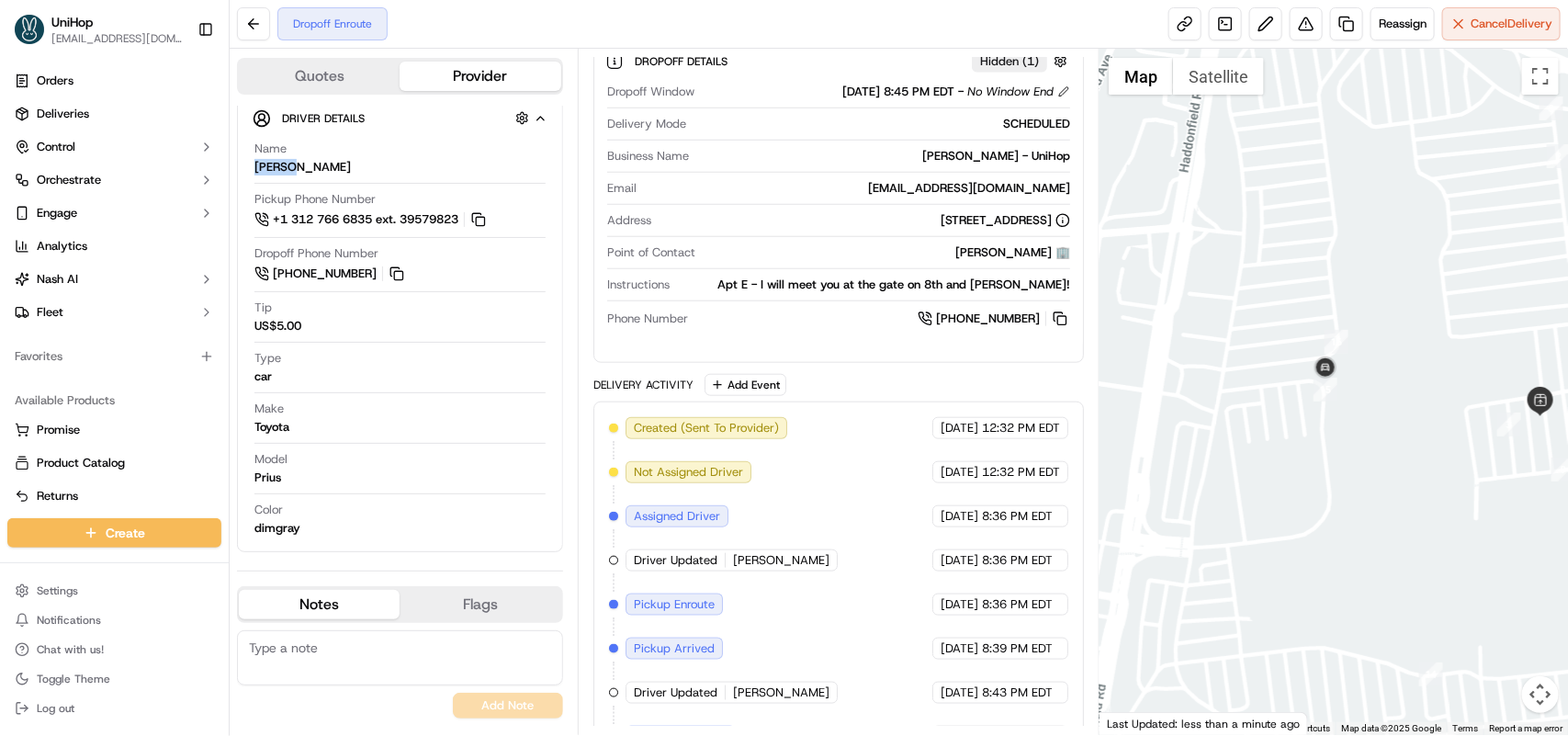
scroll to position [410, 0]
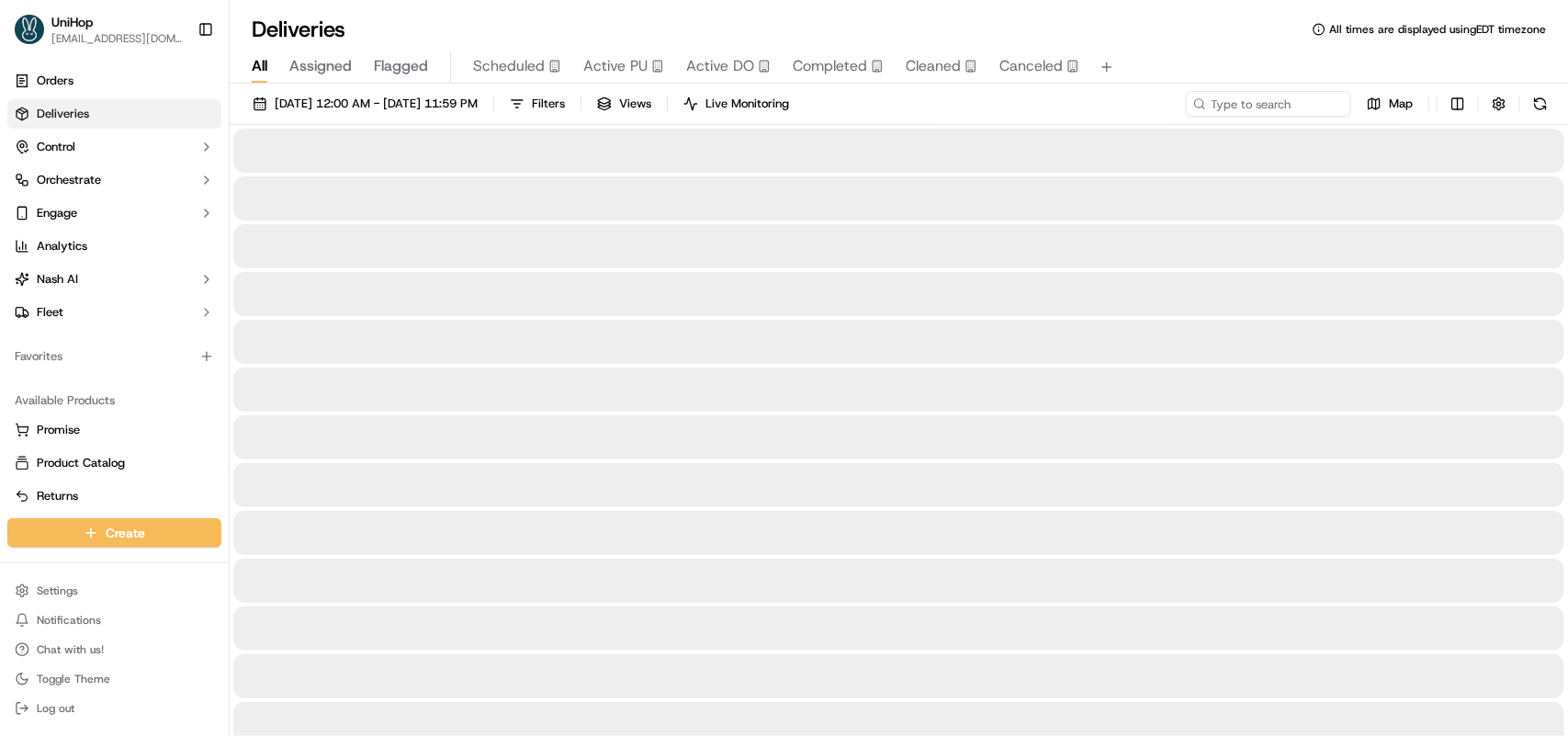
click at [264, 62] on span "All" at bounding box center [259, 66] width 16 height 23
click at [336, 102] on span "[DATE] 12:00 AM - [DATE] 11:59 PM" at bounding box center [376, 104] width 203 height 17
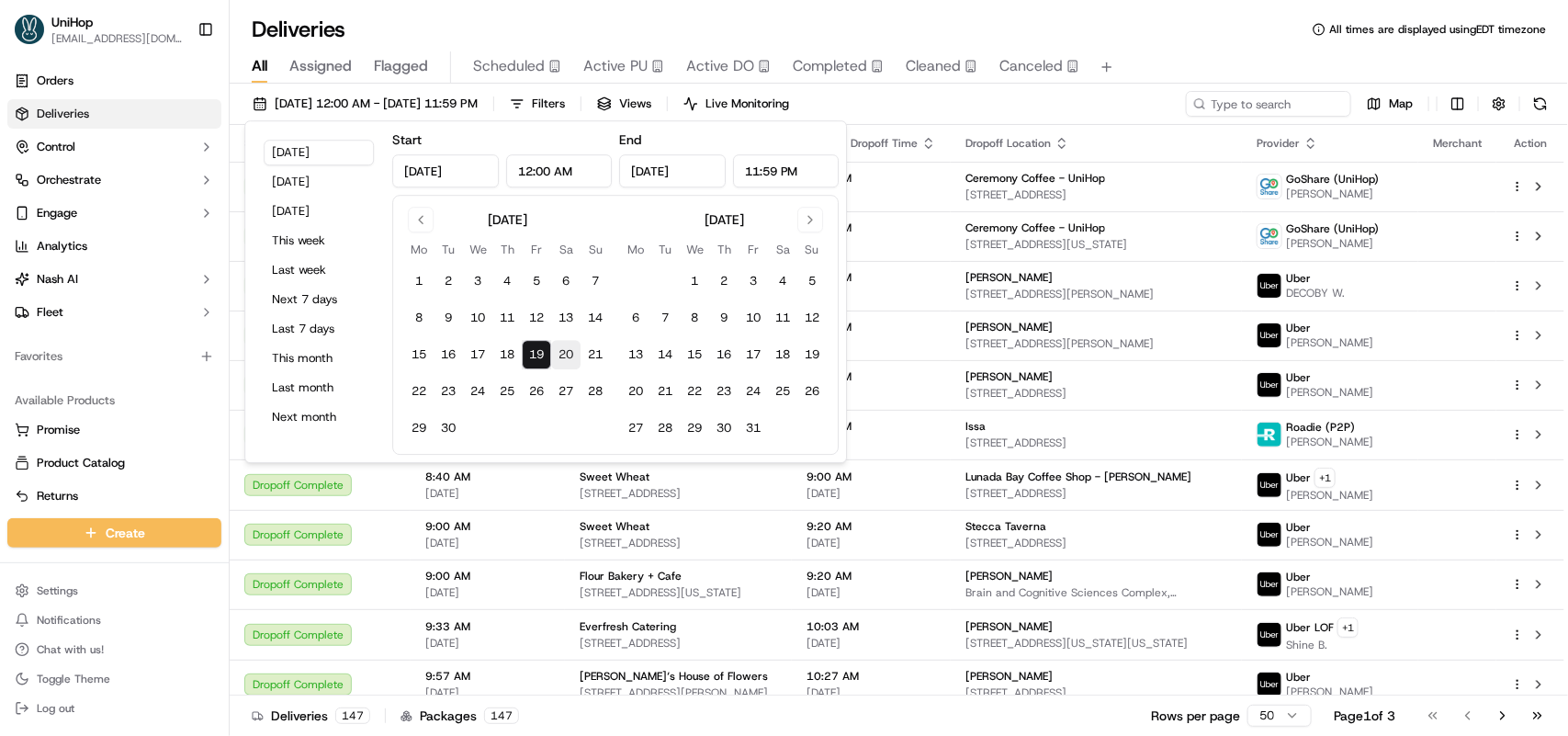
click at [561, 355] on button "20" at bounding box center [566, 354] width 29 height 29
type input "Sep 20, 2025"
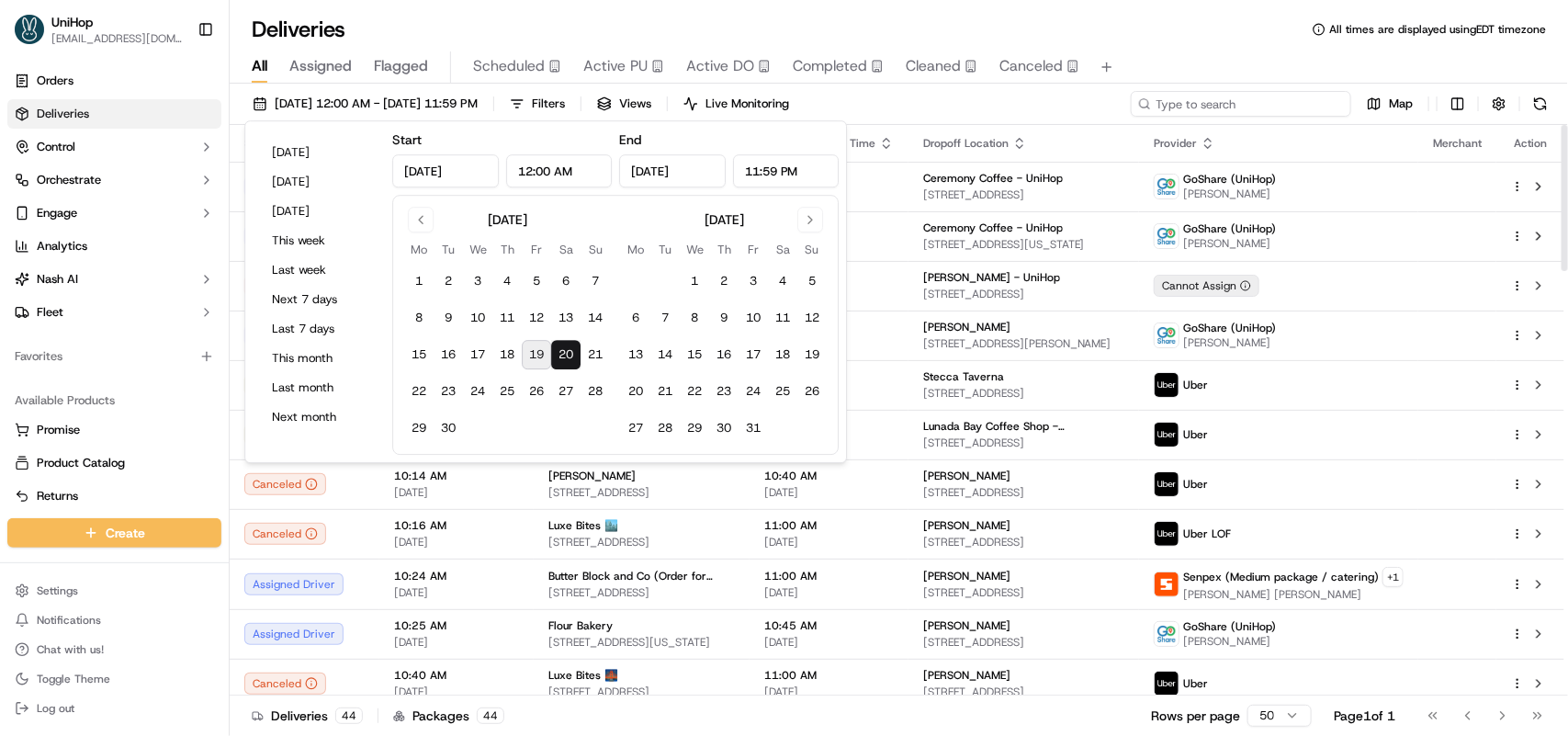
click at [1268, 113] on input at bounding box center [1240, 104] width 220 height 25
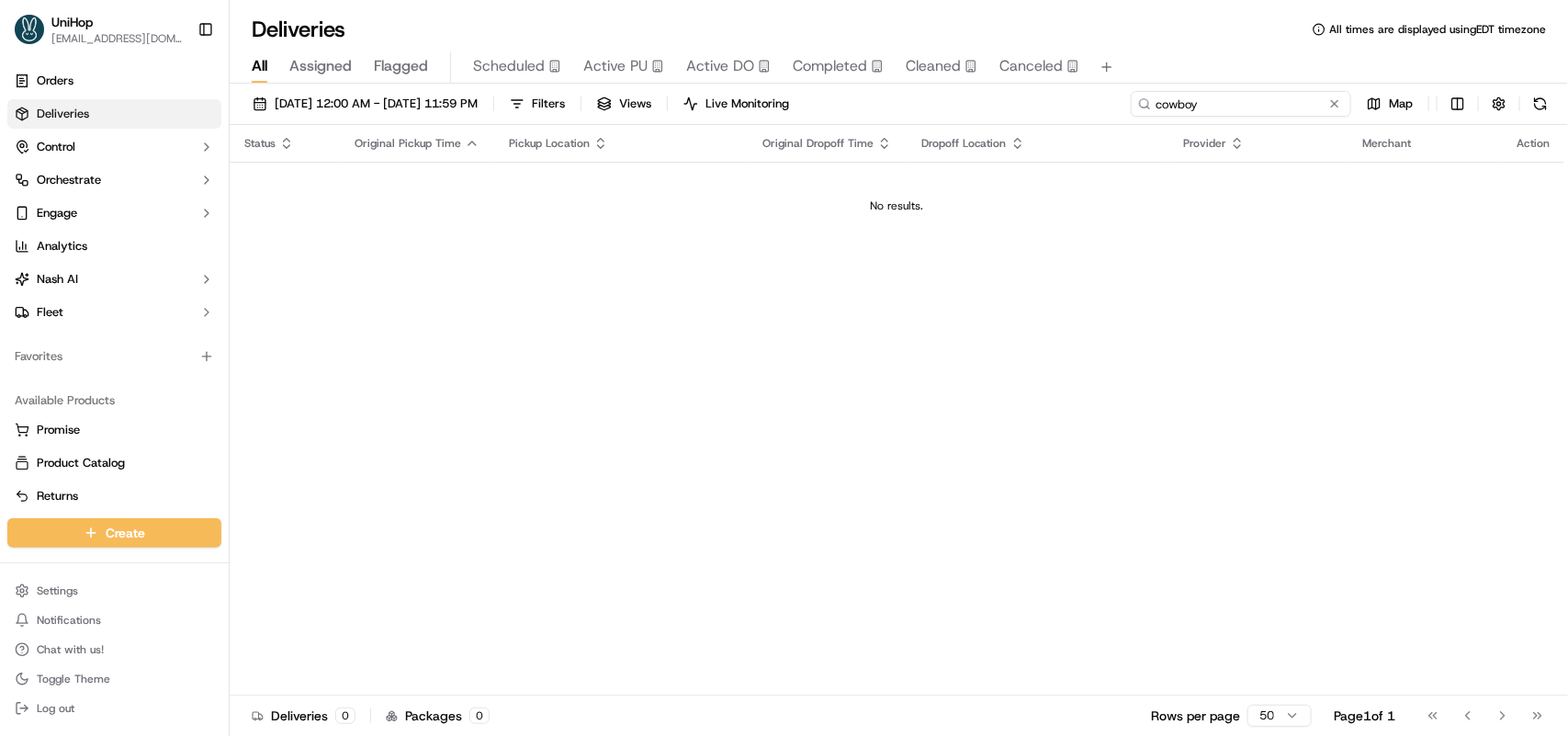
drag, startPoint x: 1223, startPoint y: 111, endPoint x: 1105, endPoint y: 109, distance: 118.0
click at [1105, 109] on div "Sep 20 2025 12:00 AM - Sep 20 2025 11:59 PM Filters Views Live Monitoring cowbo…" at bounding box center [899, 108] width 1338 height 34
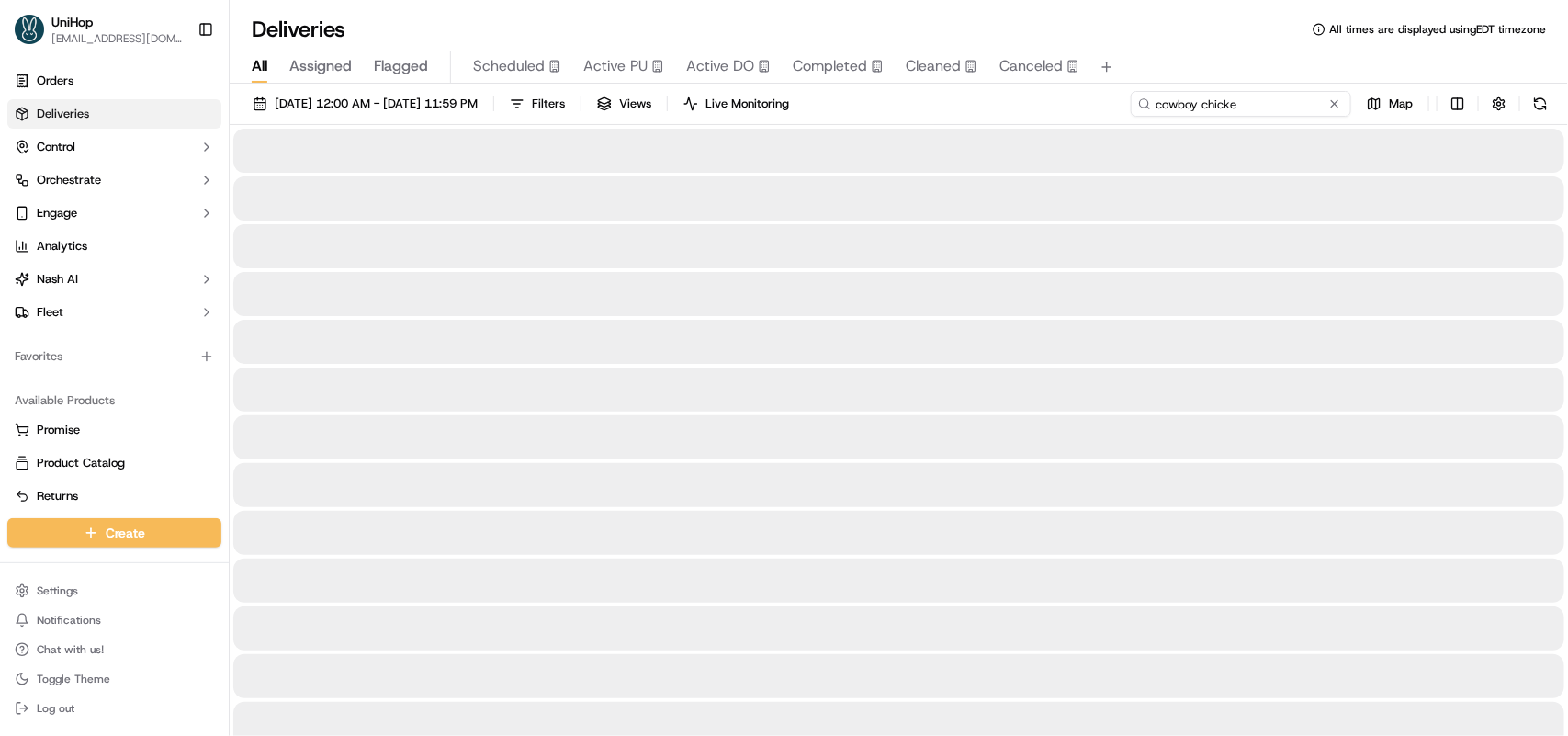
type input "cowboy chicken"
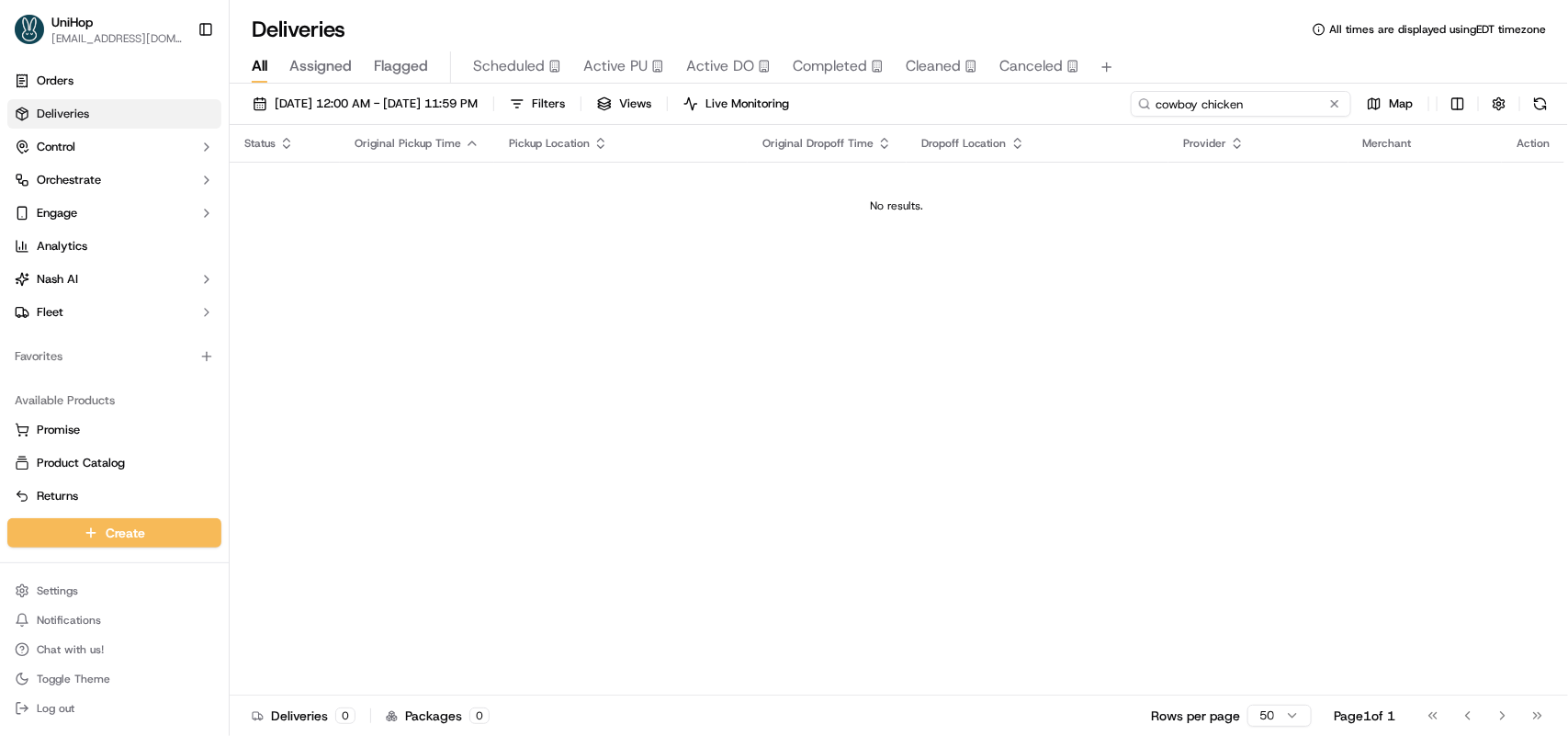
drag, startPoint x: 1243, startPoint y: 102, endPoint x: 1144, endPoint y: 102, distance: 99.0
click at [1144, 102] on div "cowboy chicken" at bounding box center [1240, 104] width 220 height 25
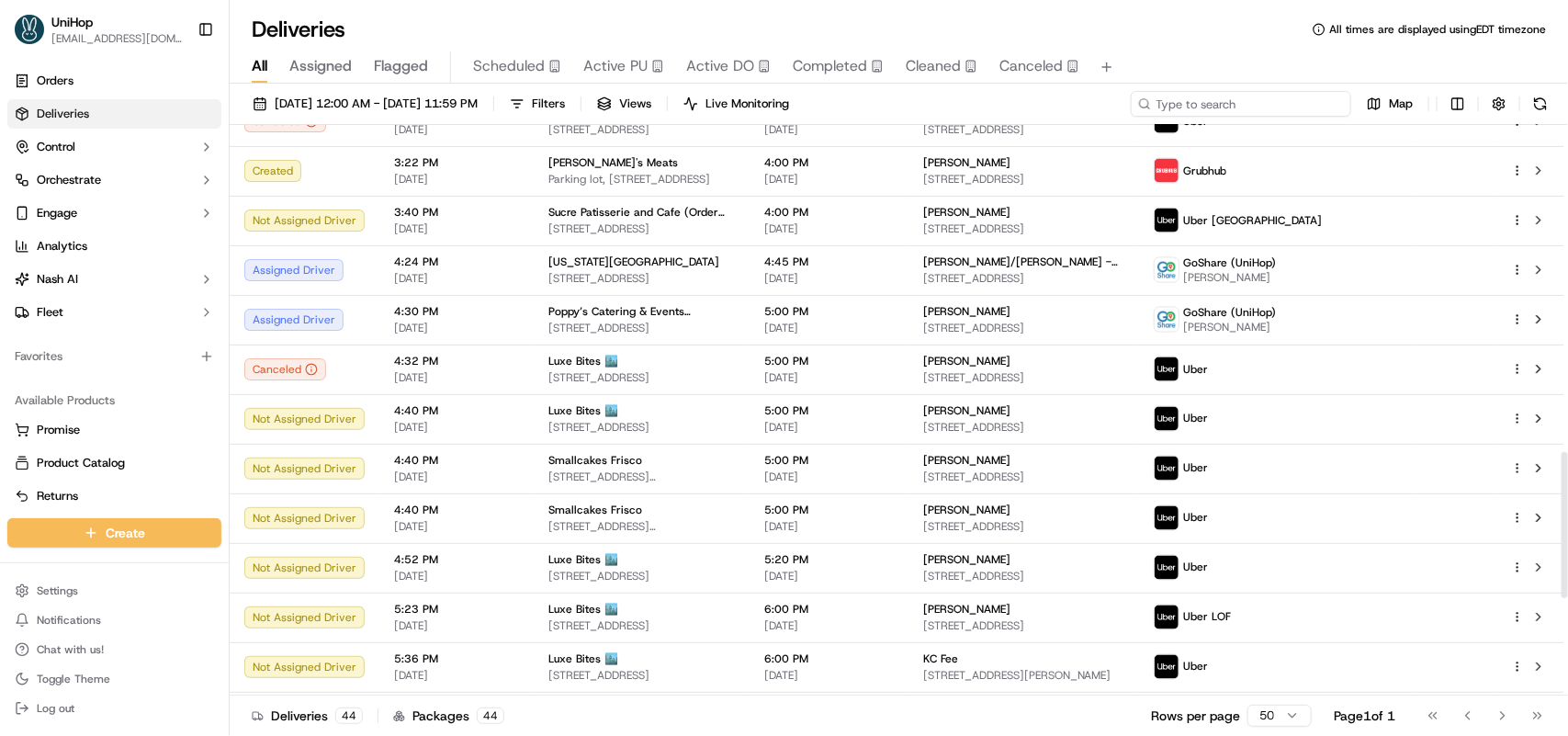
scroll to position [962, 0]
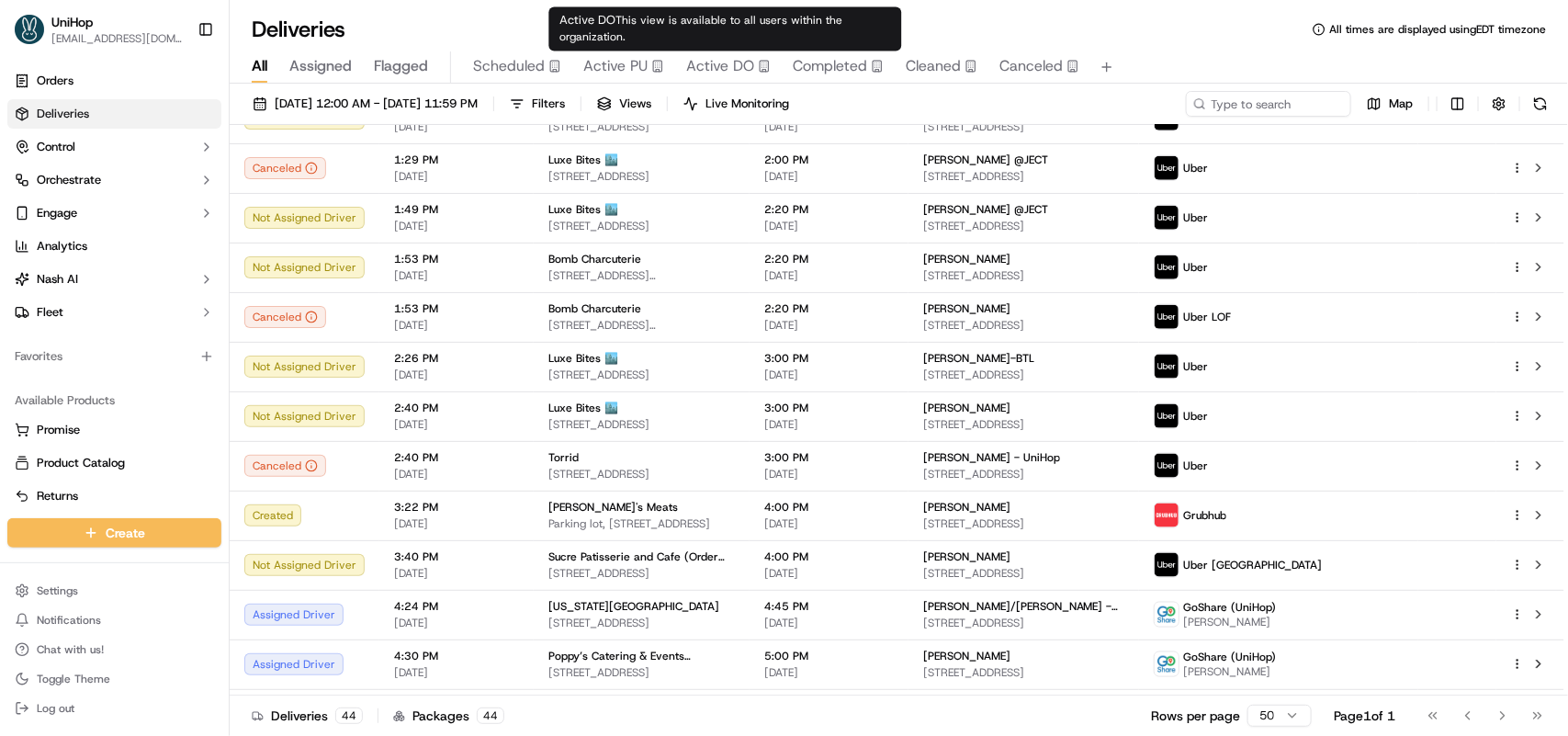
click at [710, 63] on span "Active DO" at bounding box center [719, 66] width 68 height 23
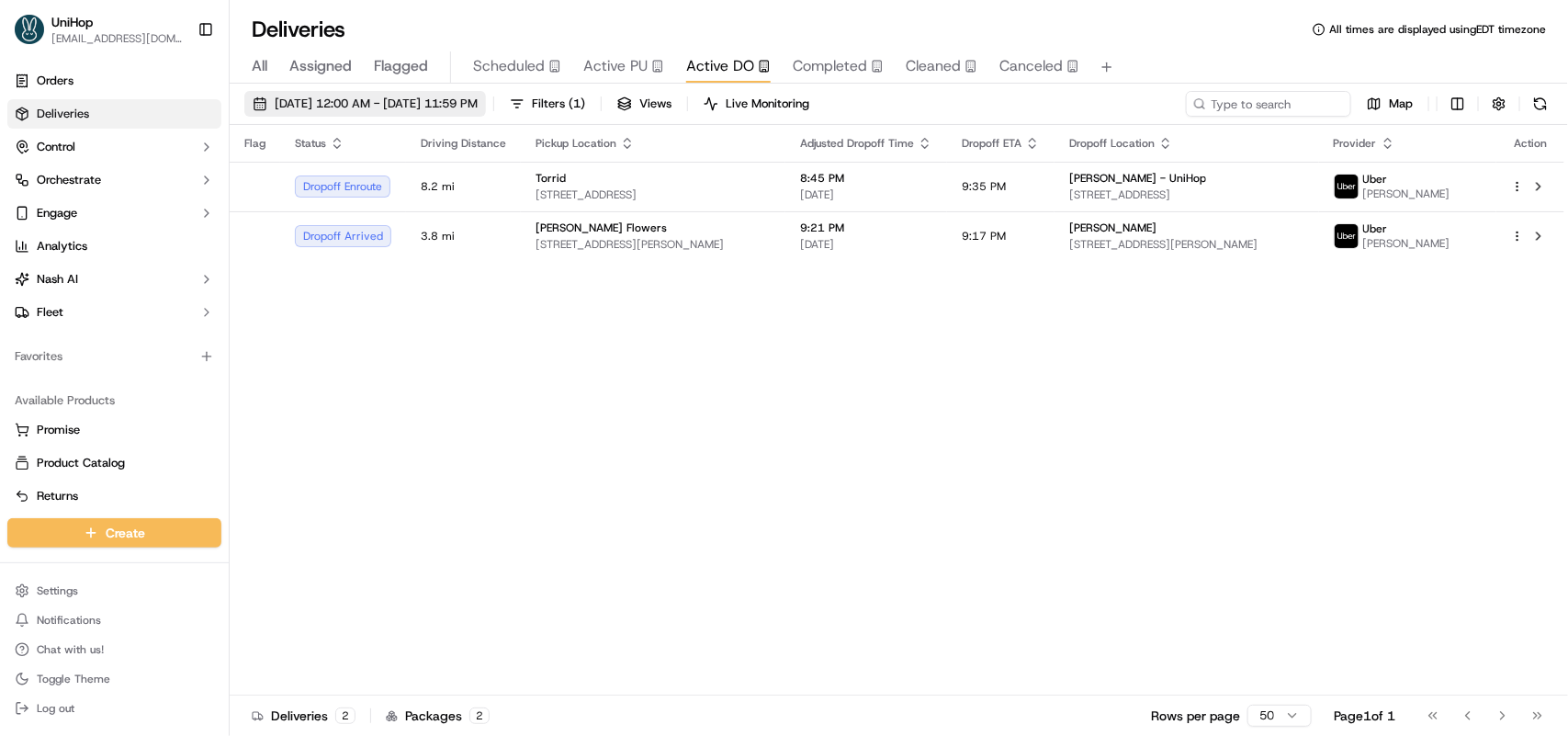
click at [323, 109] on span "Sep 19 2025 12:00 AM - Sep 19 2025 11:59 PM" at bounding box center [376, 104] width 203 height 17
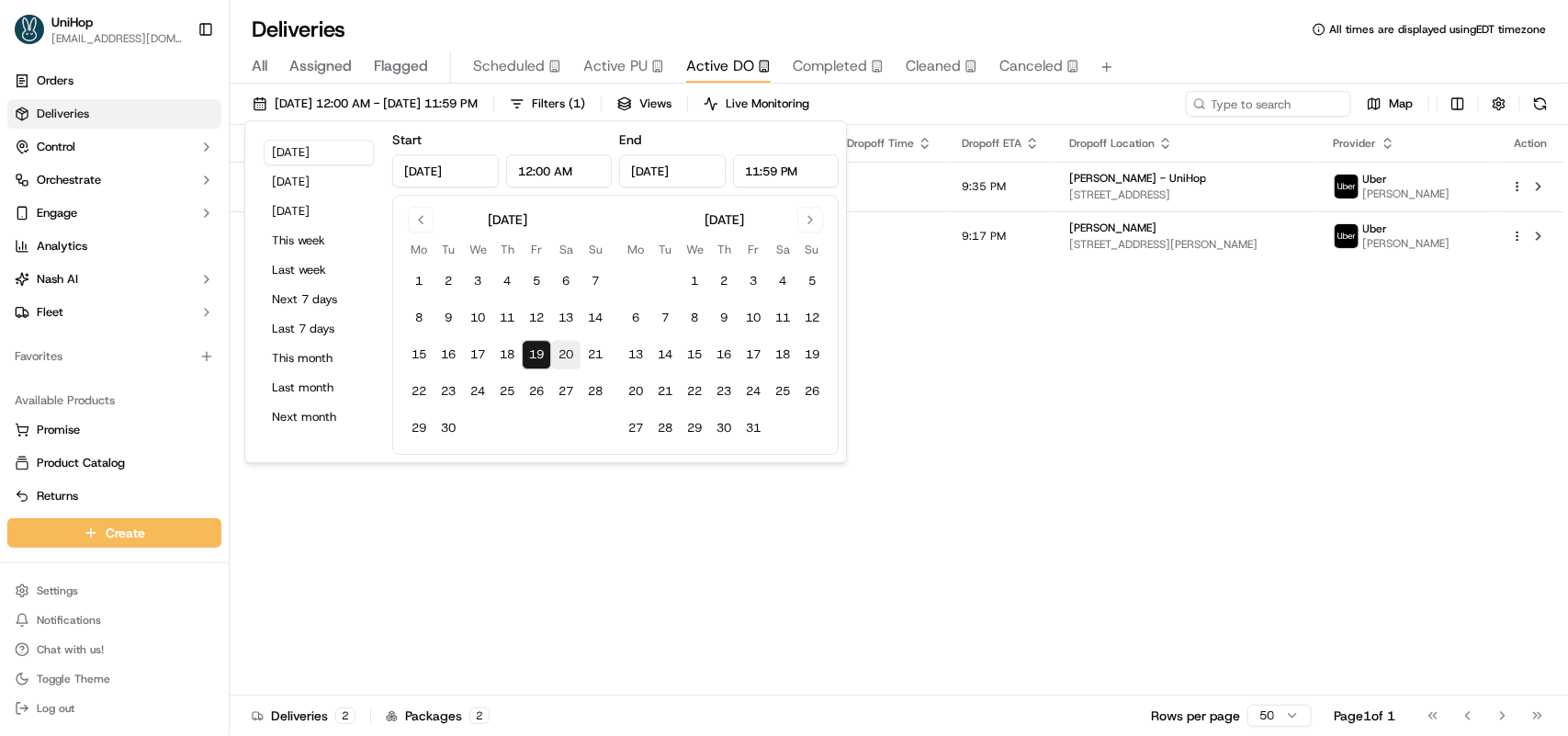
click at [567, 350] on button "20" at bounding box center [566, 354] width 29 height 29
type input "Sep 20, 2025"
click at [940, 367] on div "Flag Status Driving Distance Pickup Location Adjusted Dropoff Time Dropoff ETA …" at bounding box center [897, 410] width 1334 height 571
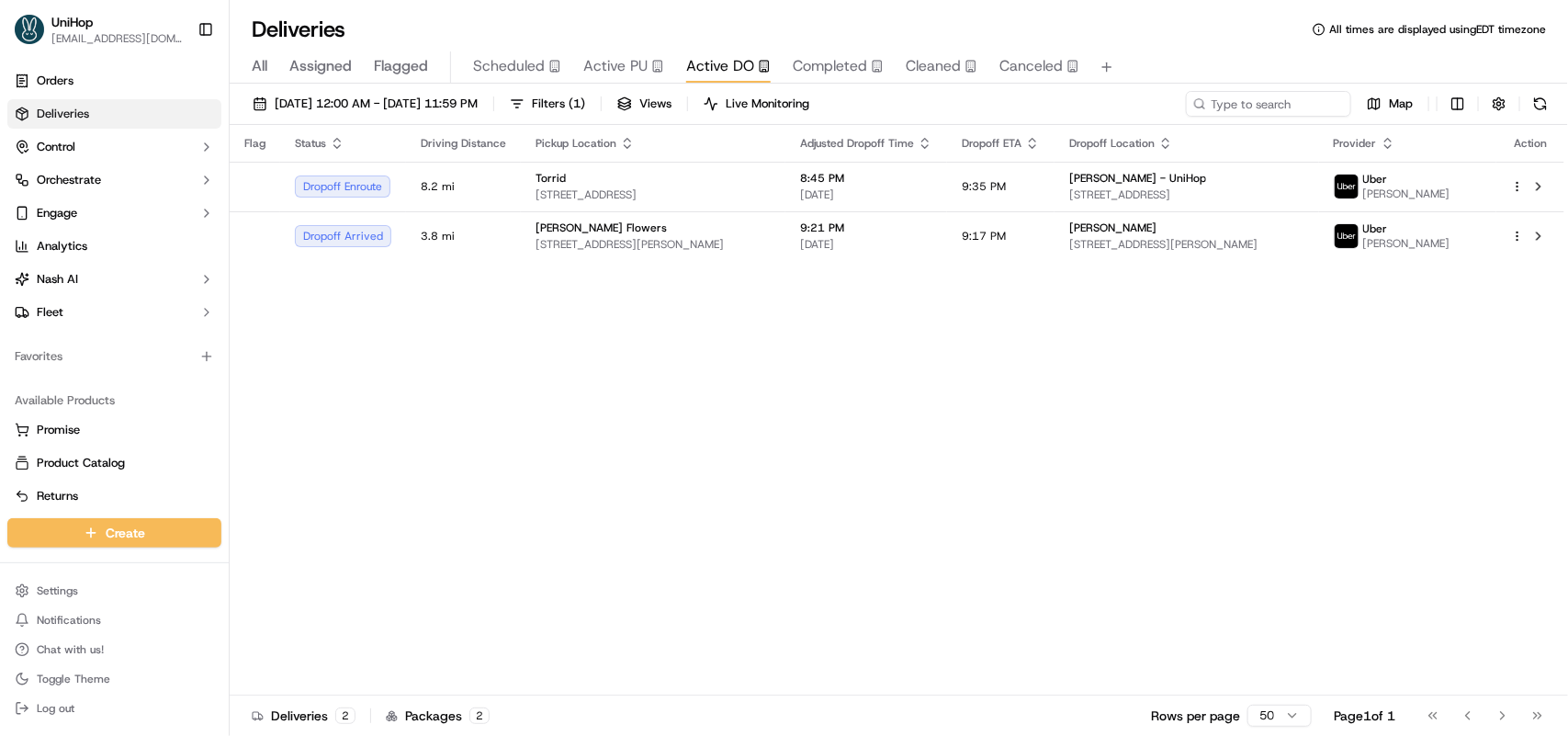
click at [266, 69] on span "All" at bounding box center [259, 66] width 16 height 23
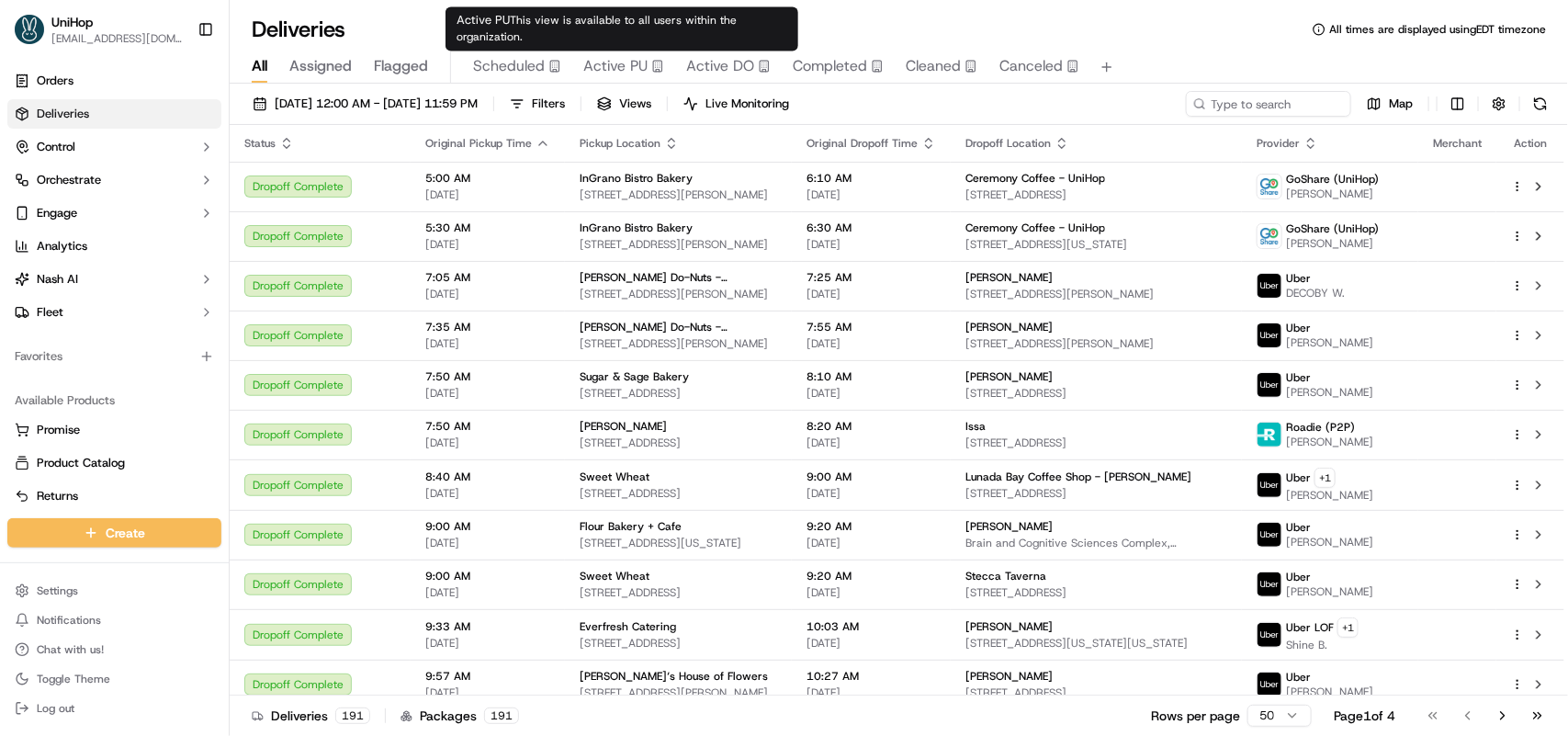
click at [618, 73] on span "Active PU" at bounding box center [616, 66] width 65 height 23
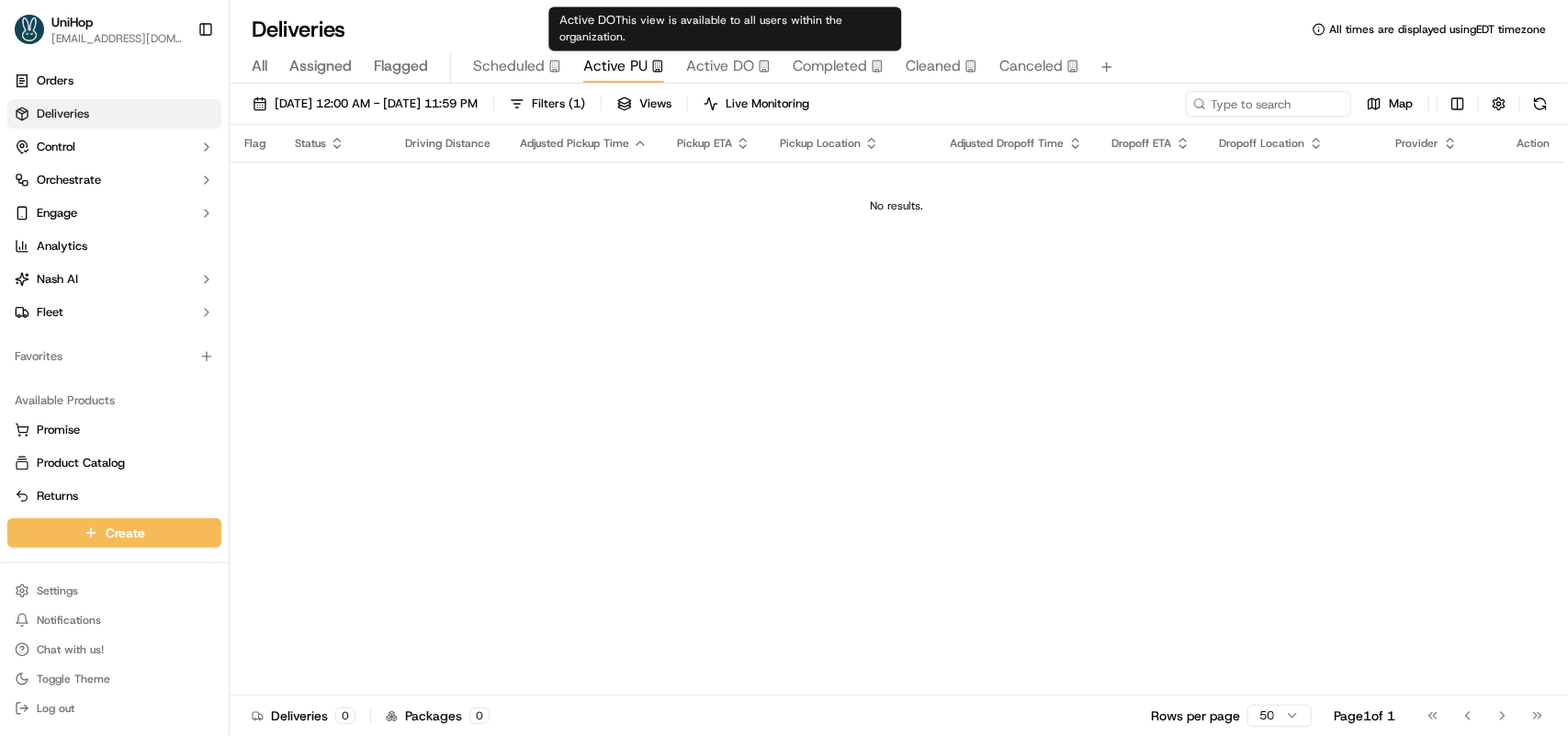
click at [726, 66] on span "Active DO" at bounding box center [719, 66] width 68 height 23
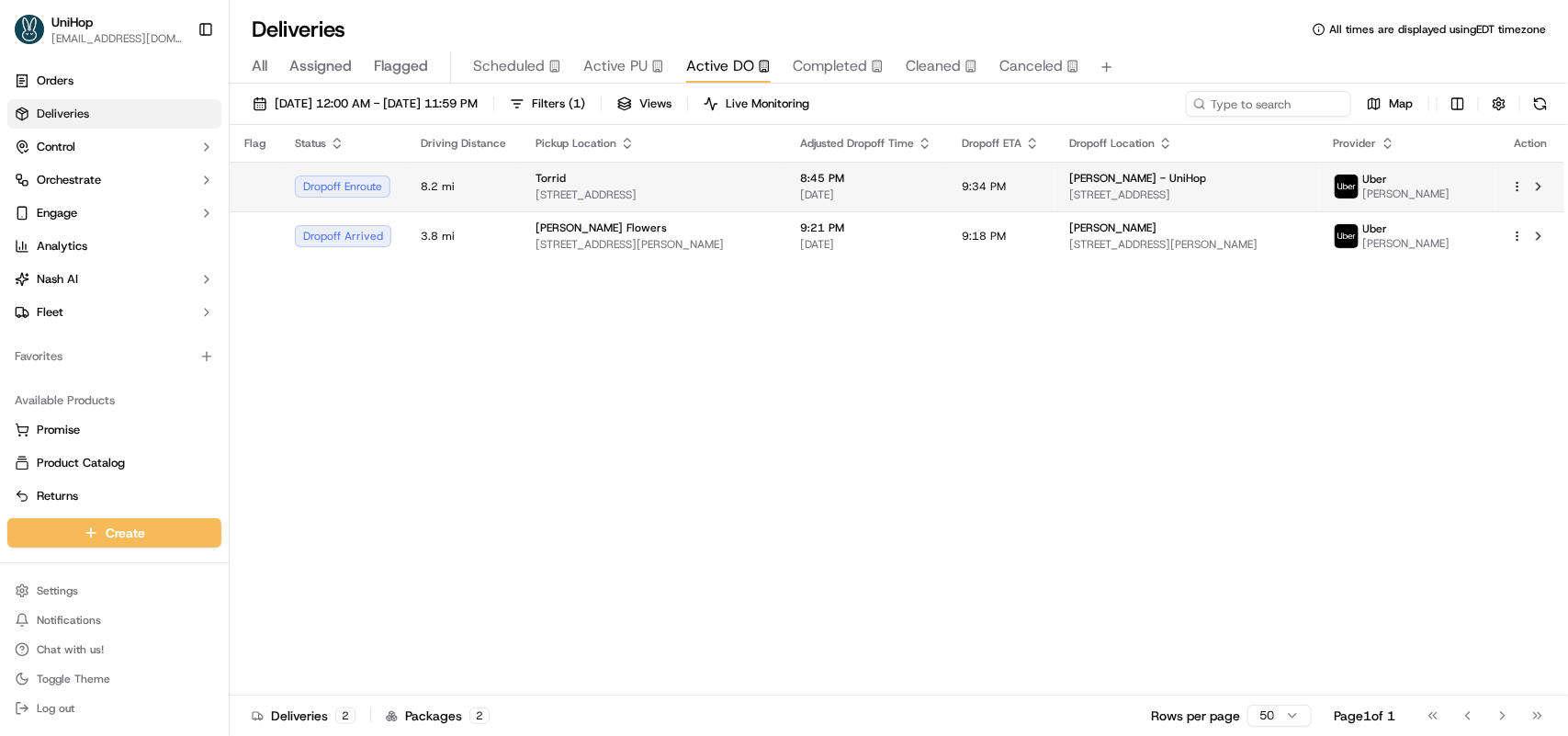
click at [770, 196] on span "[STREET_ADDRESS]" at bounding box center [653, 194] width 235 height 15
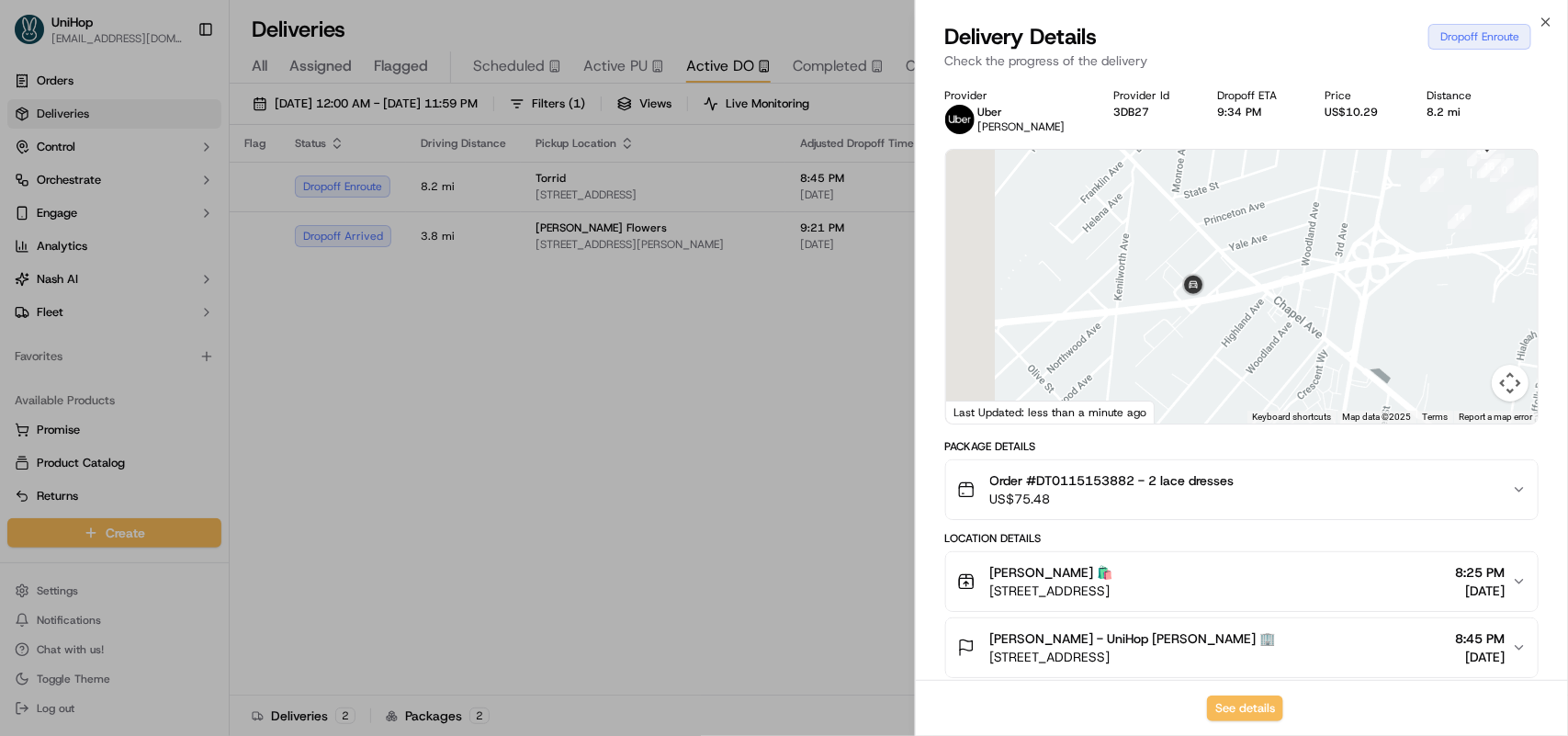
drag, startPoint x: 1153, startPoint y: 291, endPoint x: 1309, endPoint y: 189, distance: 186.4
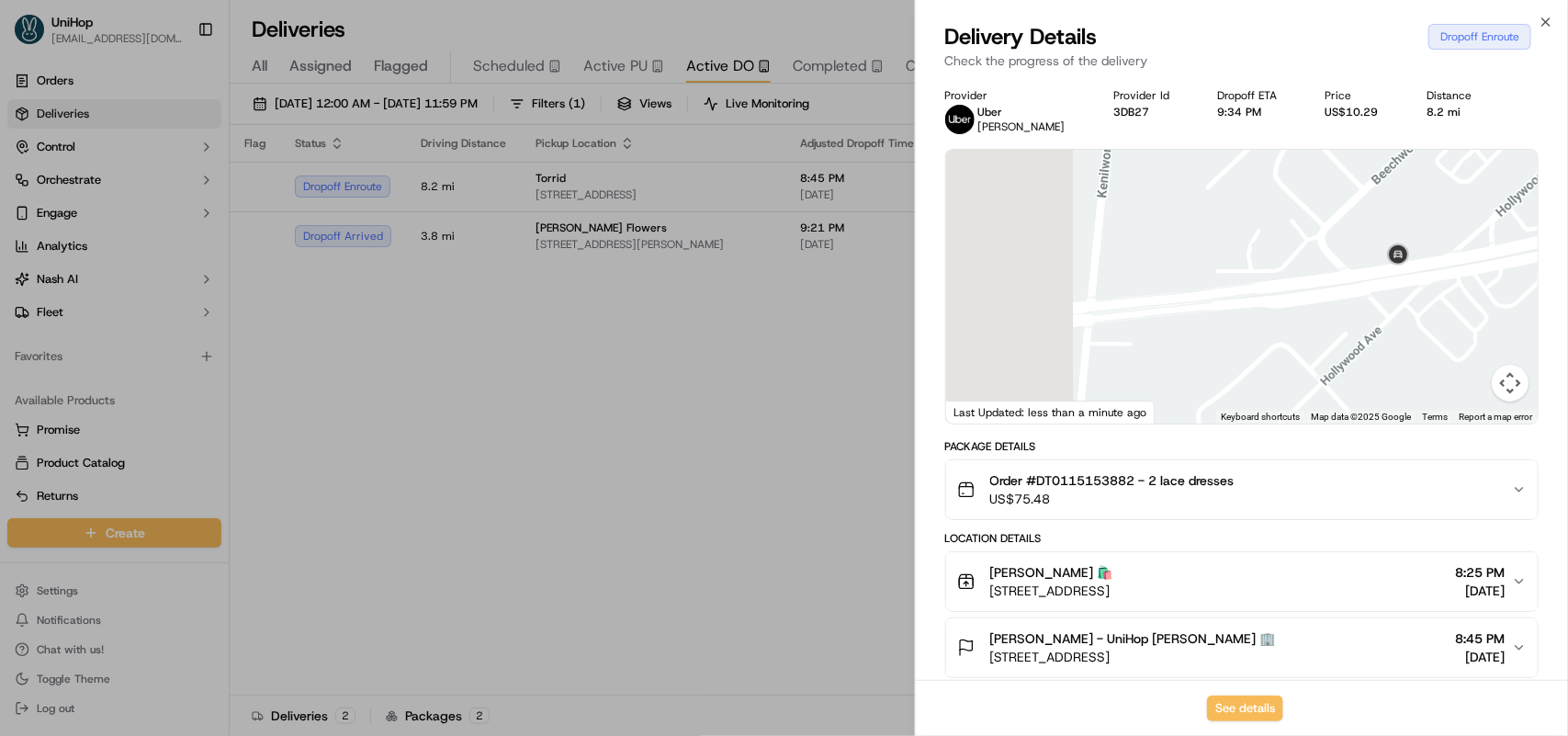
drag, startPoint x: 1233, startPoint y: 331, endPoint x: 1468, endPoint y: 179, distance: 279.9
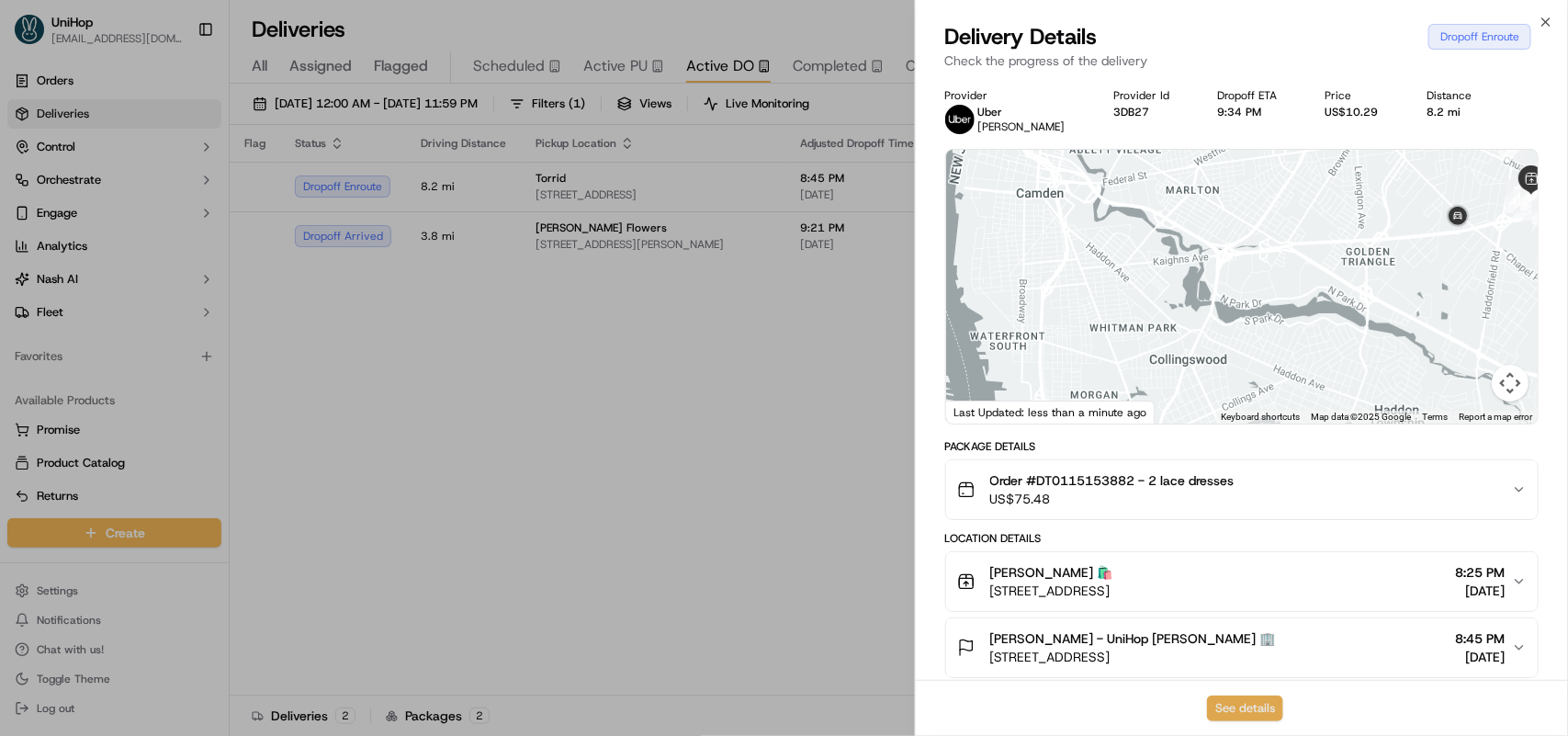
click at [1228, 704] on button "See details" at bounding box center [1245, 708] width 76 height 25
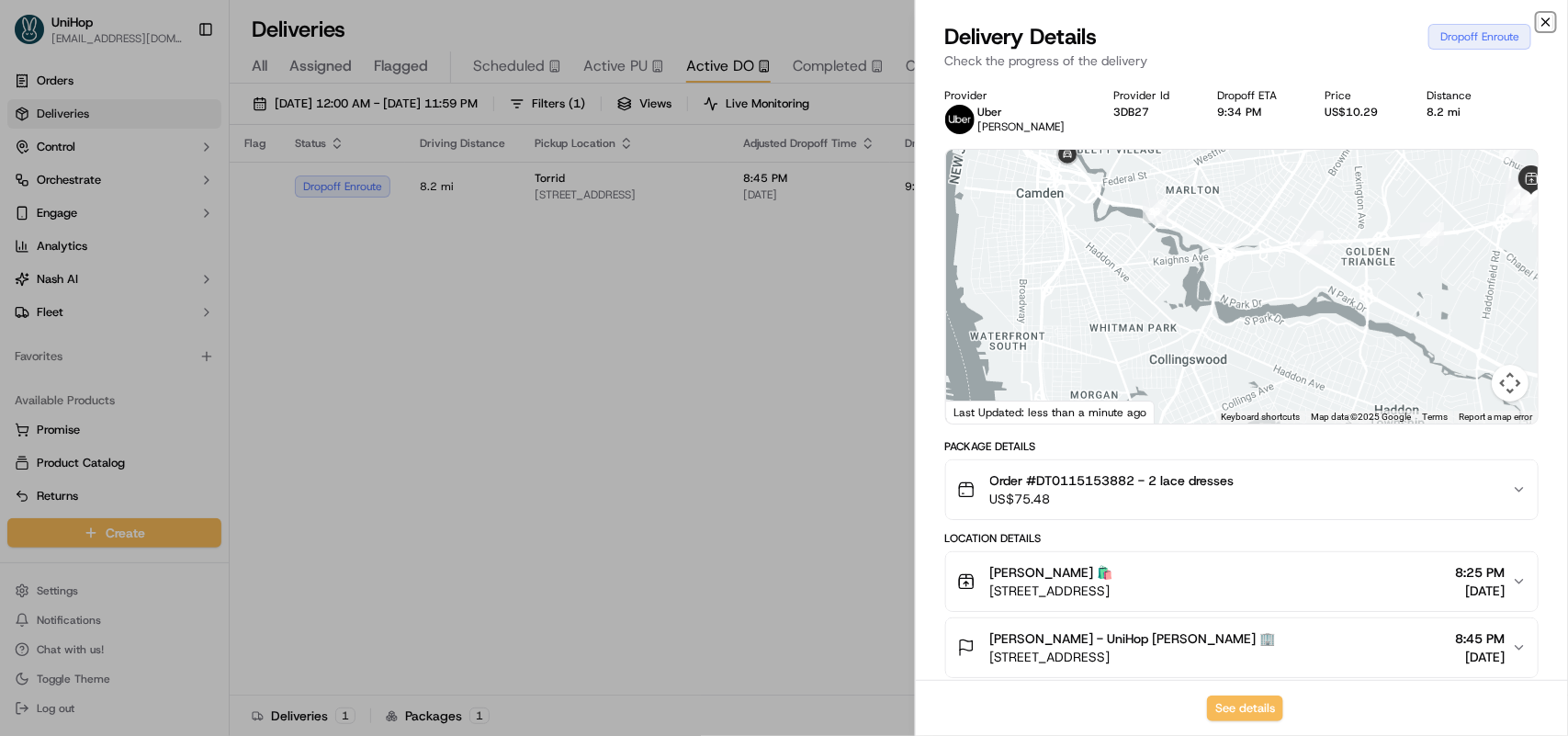
click at [1543, 22] on icon "button" at bounding box center [1545, 22] width 15 height 15
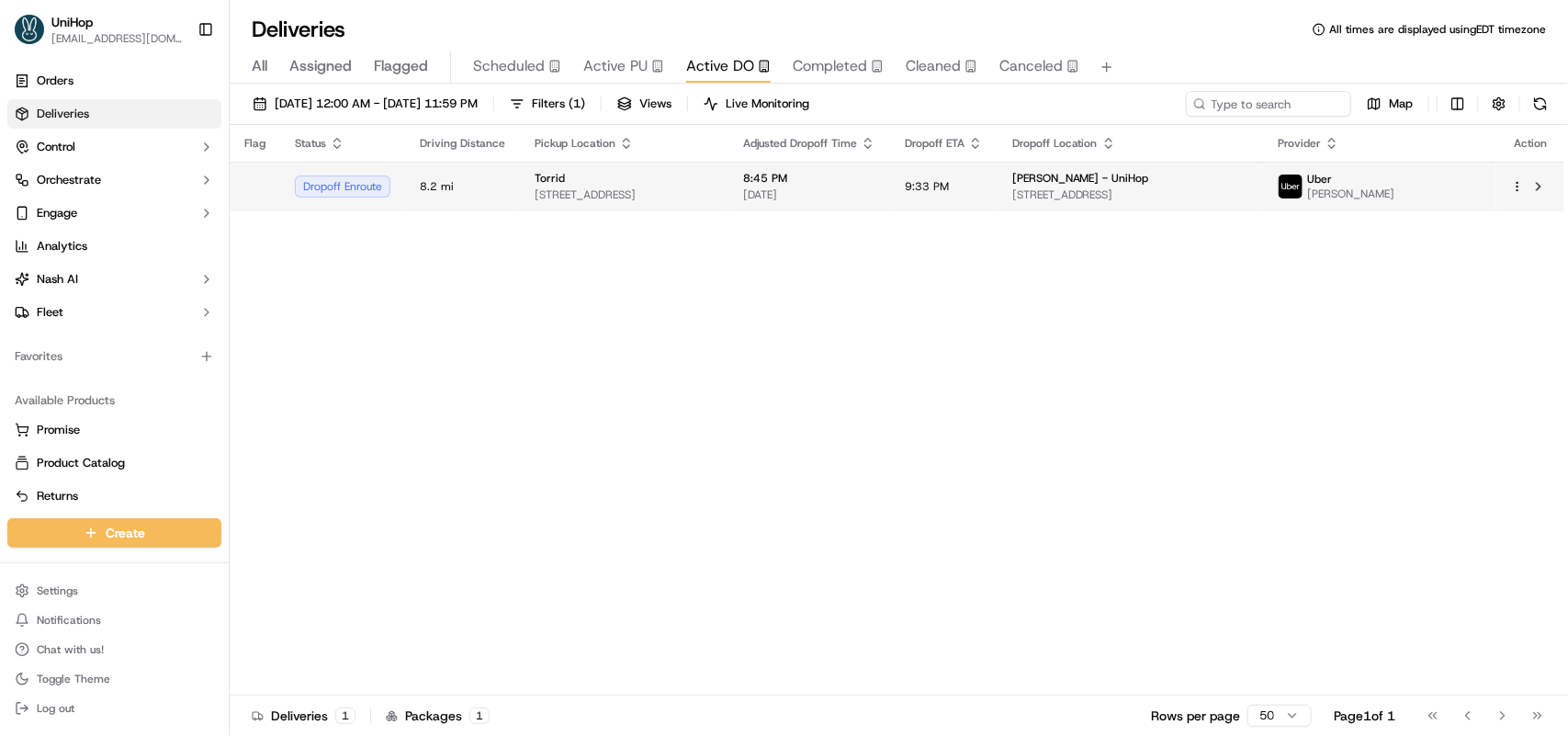
click at [728, 207] on td "Torrid 2000 NJ-38, Cherry Hill Township, NJ 08002, USA" at bounding box center [623, 186] width 208 height 50
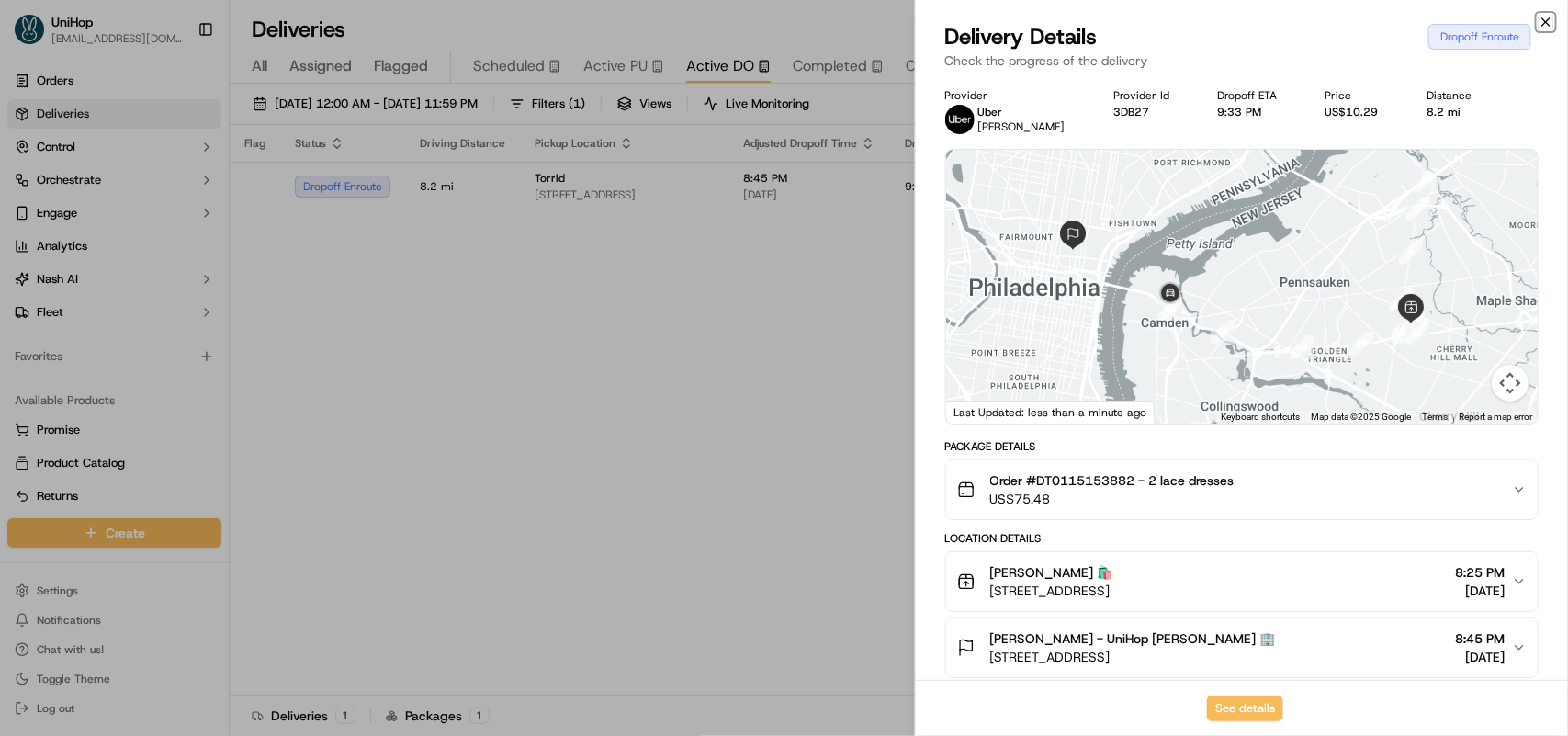
click at [1545, 19] on icon "button" at bounding box center [1545, 22] width 15 height 15
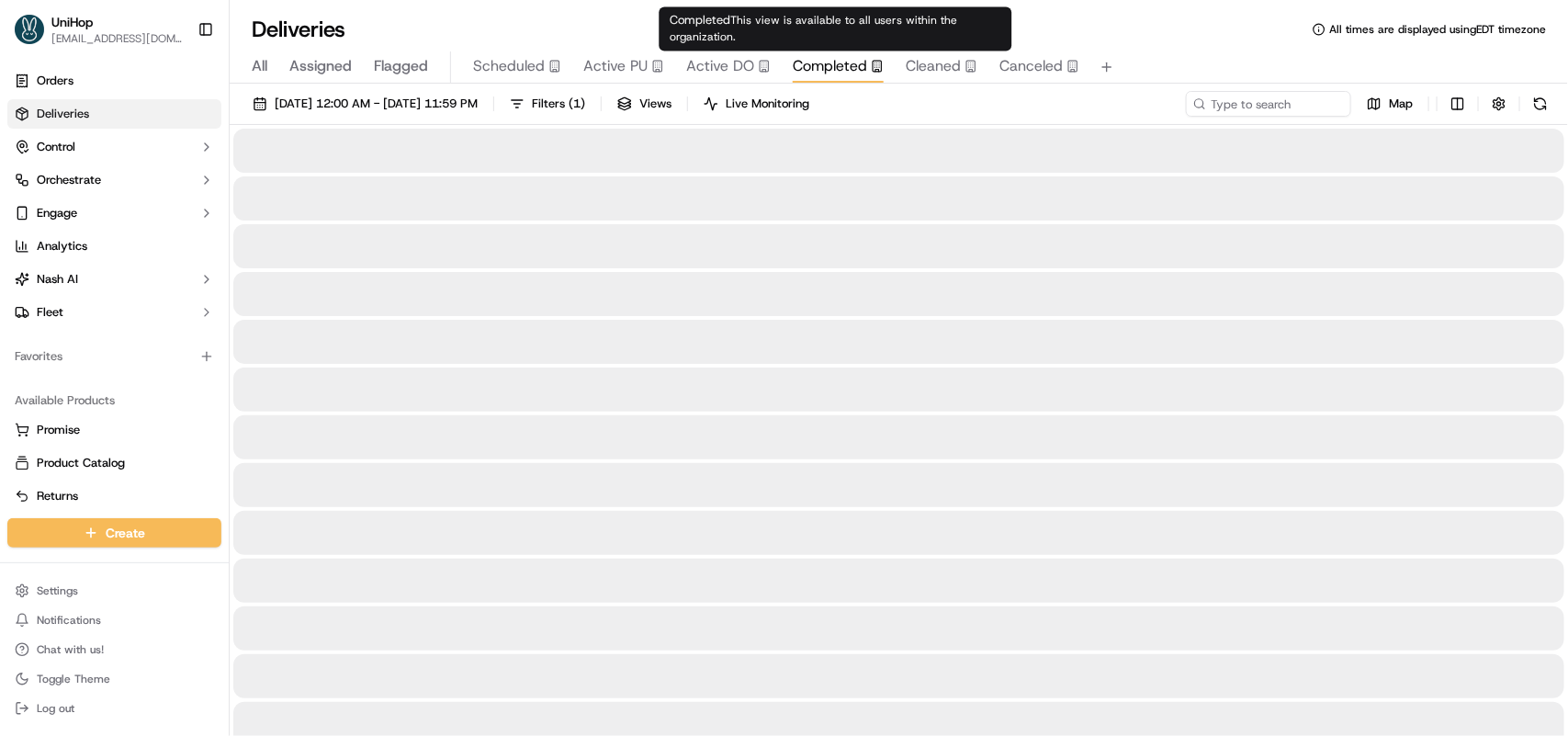
click at [832, 69] on span "Completed" at bounding box center [830, 66] width 74 height 23
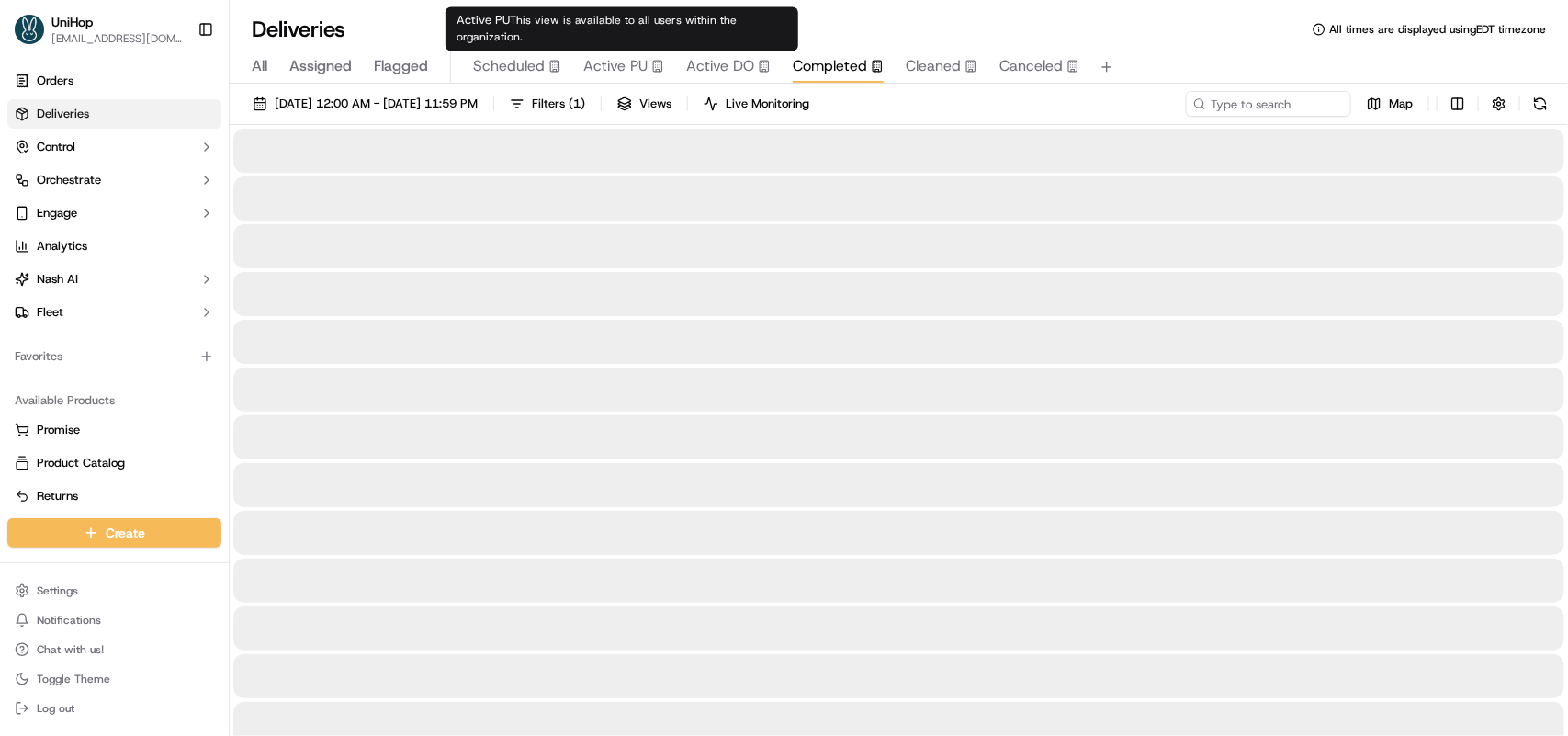
click at [609, 60] on span "Active PU" at bounding box center [616, 66] width 65 height 23
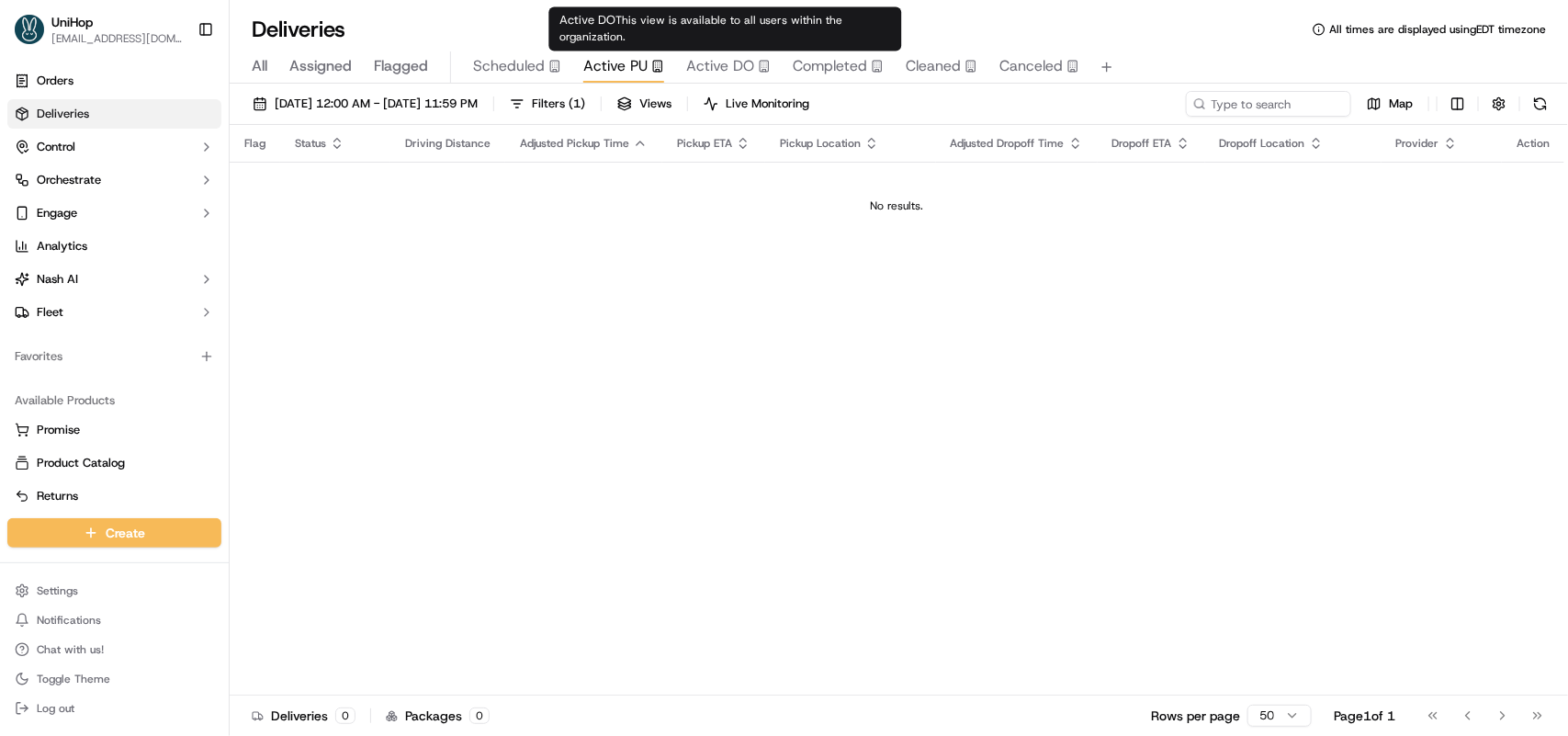
click at [710, 71] on span "Active DO" at bounding box center [719, 66] width 68 height 23
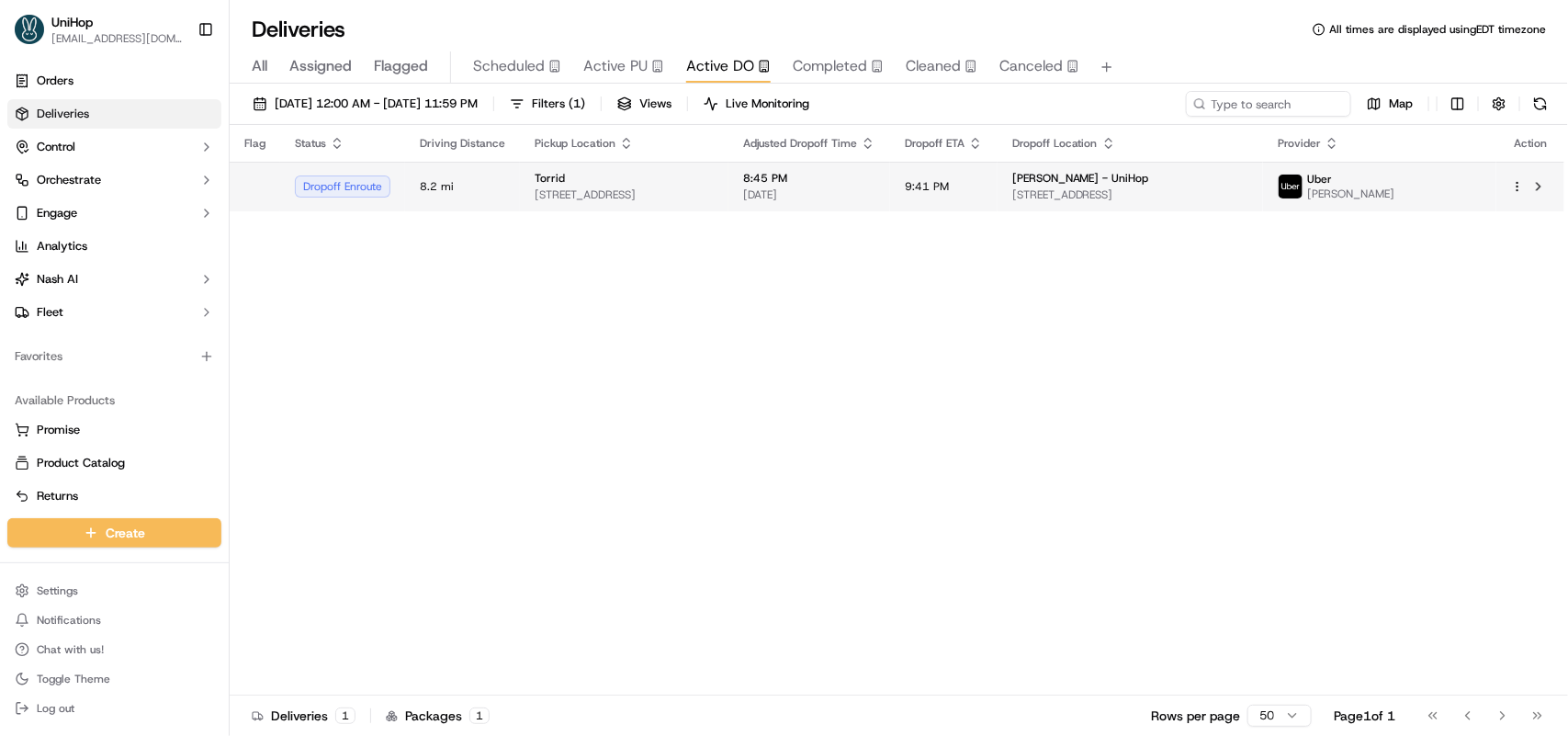
click at [991, 200] on td "9:41 PM" at bounding box center [944, 186] width 108 height 50
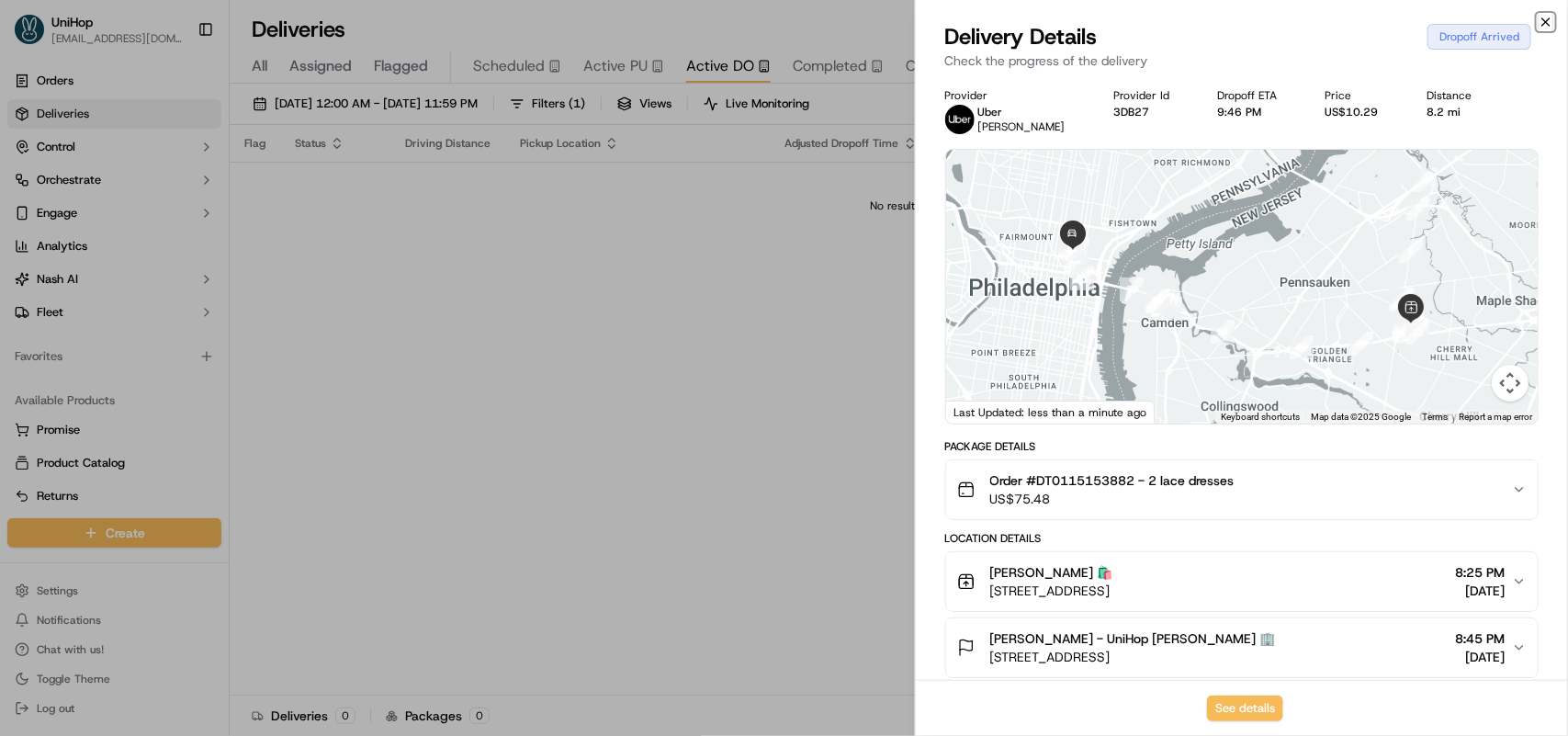
click at [1545, 22] on icon "button" at bounding box center [1546, 23] width 8 height 8
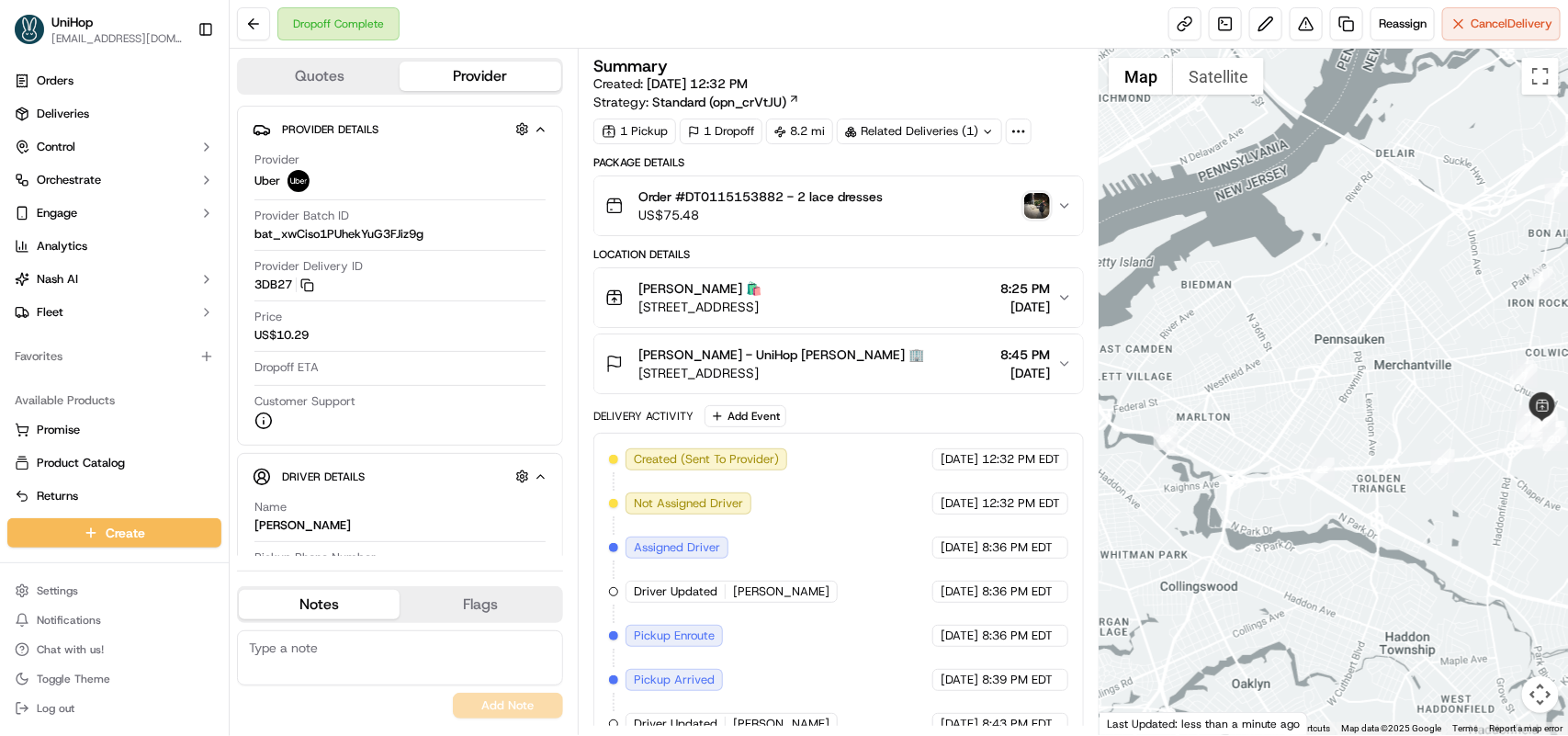
click at [1039, 205] on img "button" at bounding box center [1037, 206] width 25 height 25
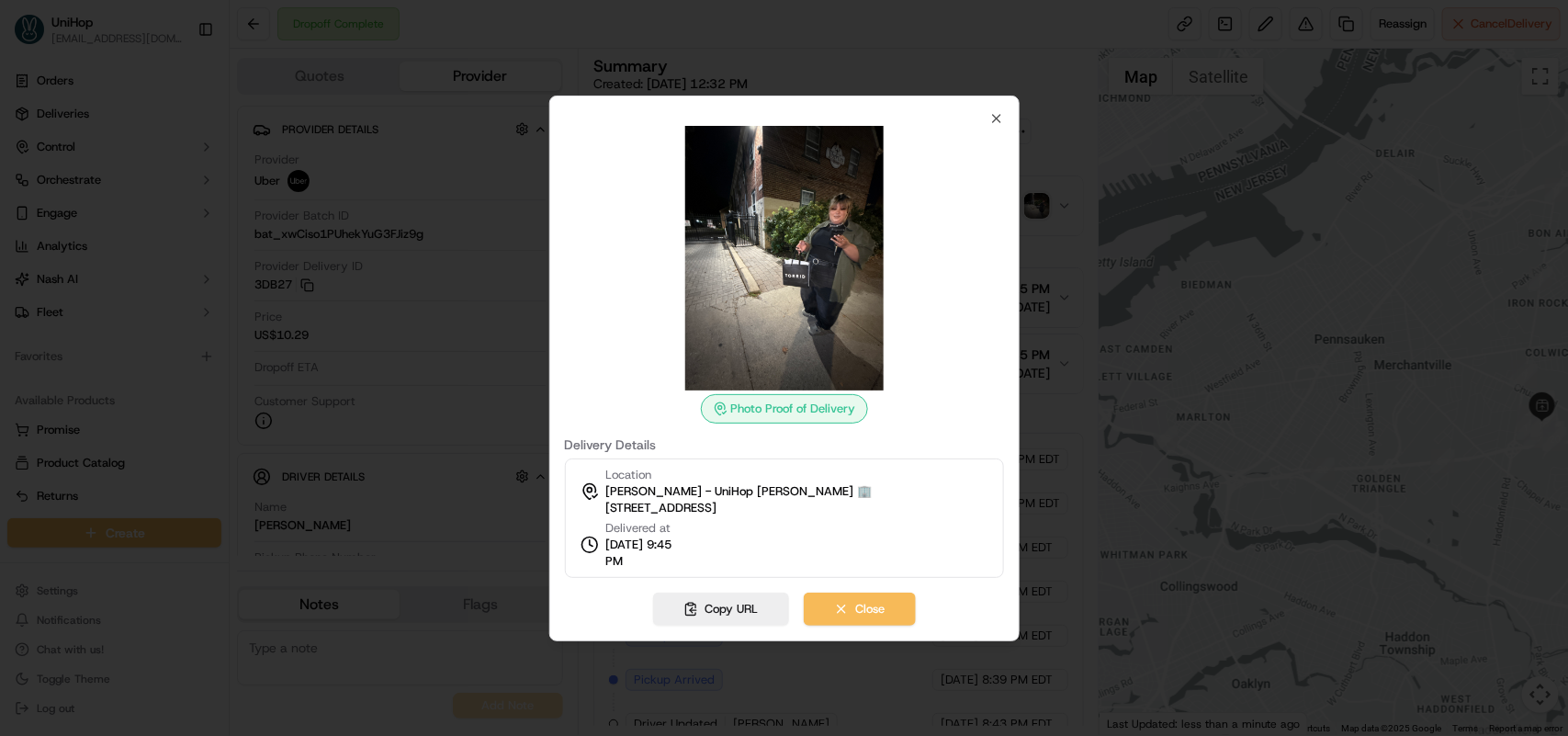
click at [804, 268] on img at bounding box center [784, 258] width 264 height 264
click at [695, 609] on button "Copy URL" at bounding box center [720, 609] width 136 height 33
click at [994, 113] on icon "button" at bounding box center [996, 118] width 15 height 15
